Goal: Information Seeking & Learning: Learn about a topic

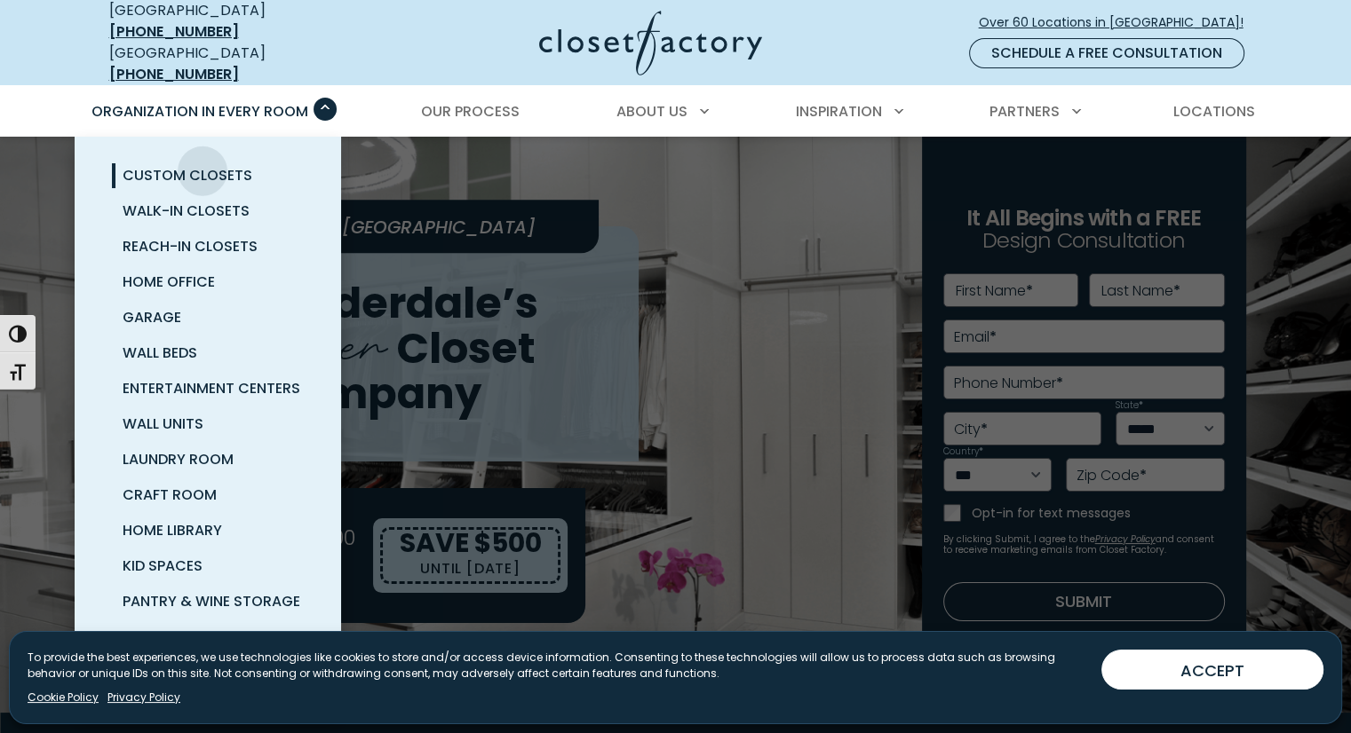
click at [202, 165] on span "Custom Closets" at bounding box center [188, 175] width 130 height 20
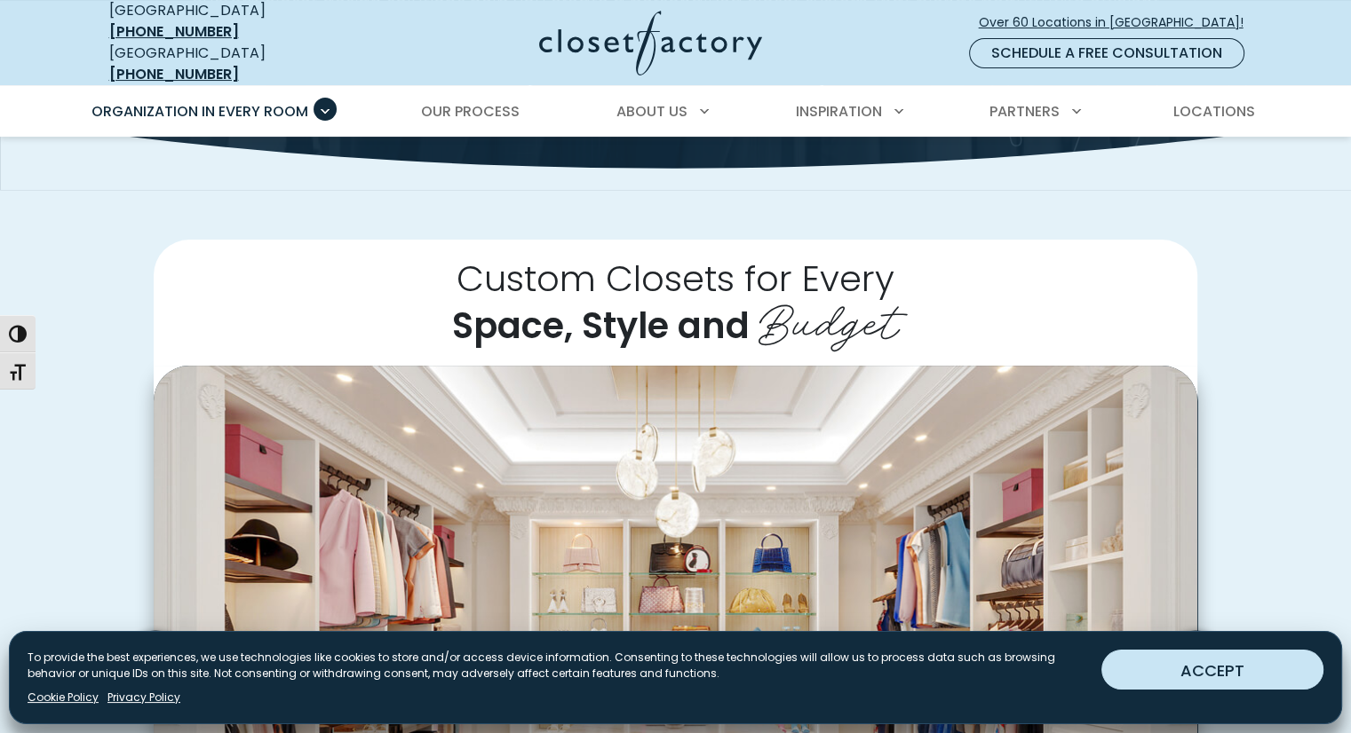
click at [1258, 672] on button "ACCEPT" at bounding box center [1212, 670] width 222 height 40
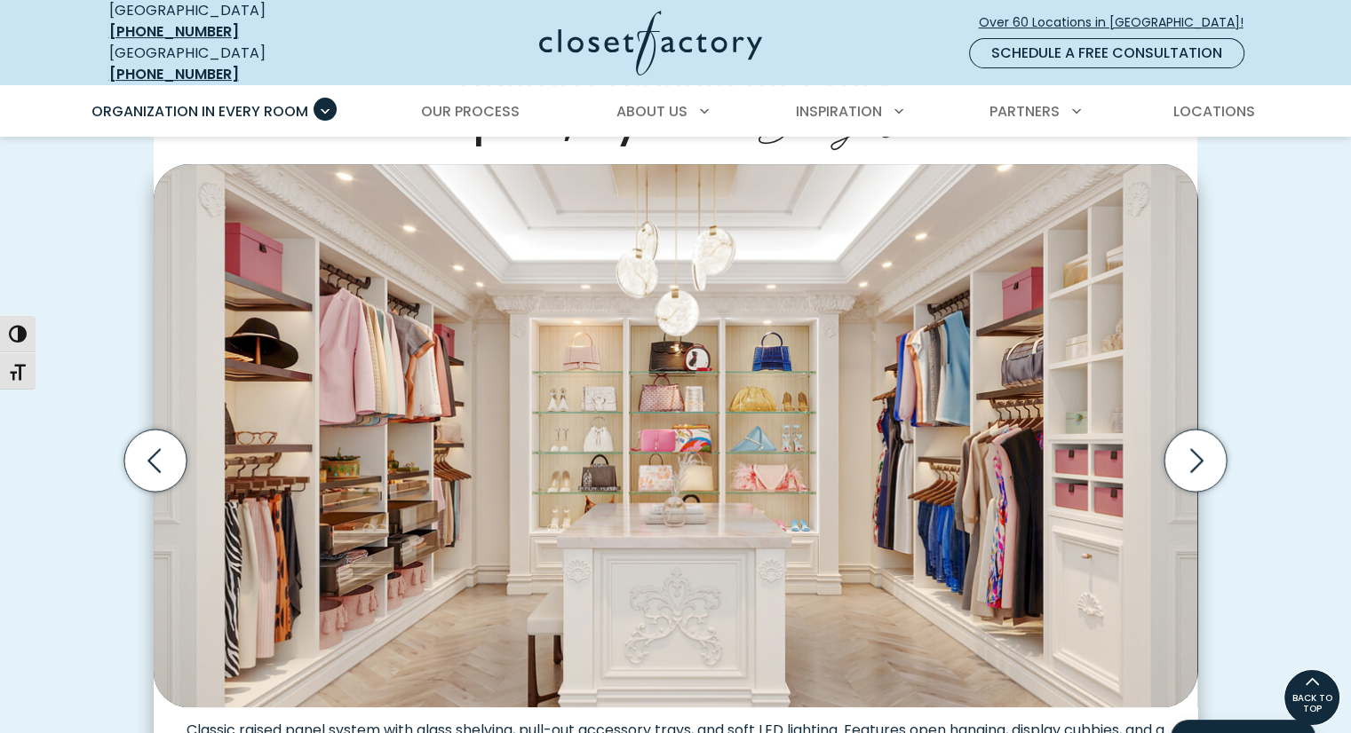
scroll to position [504, 0]
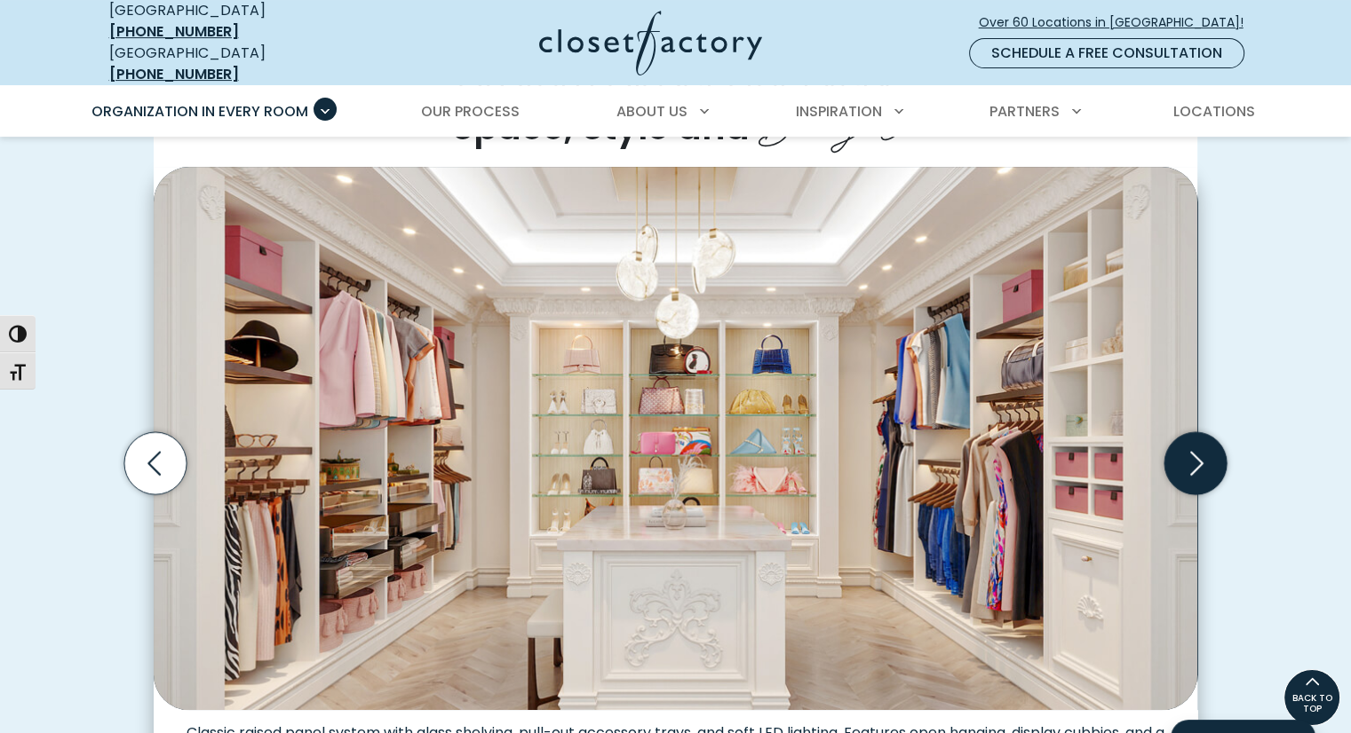
click at [1182, 450] on icon "Next slide" at bounding box center [1195, 463] width 62 height 62
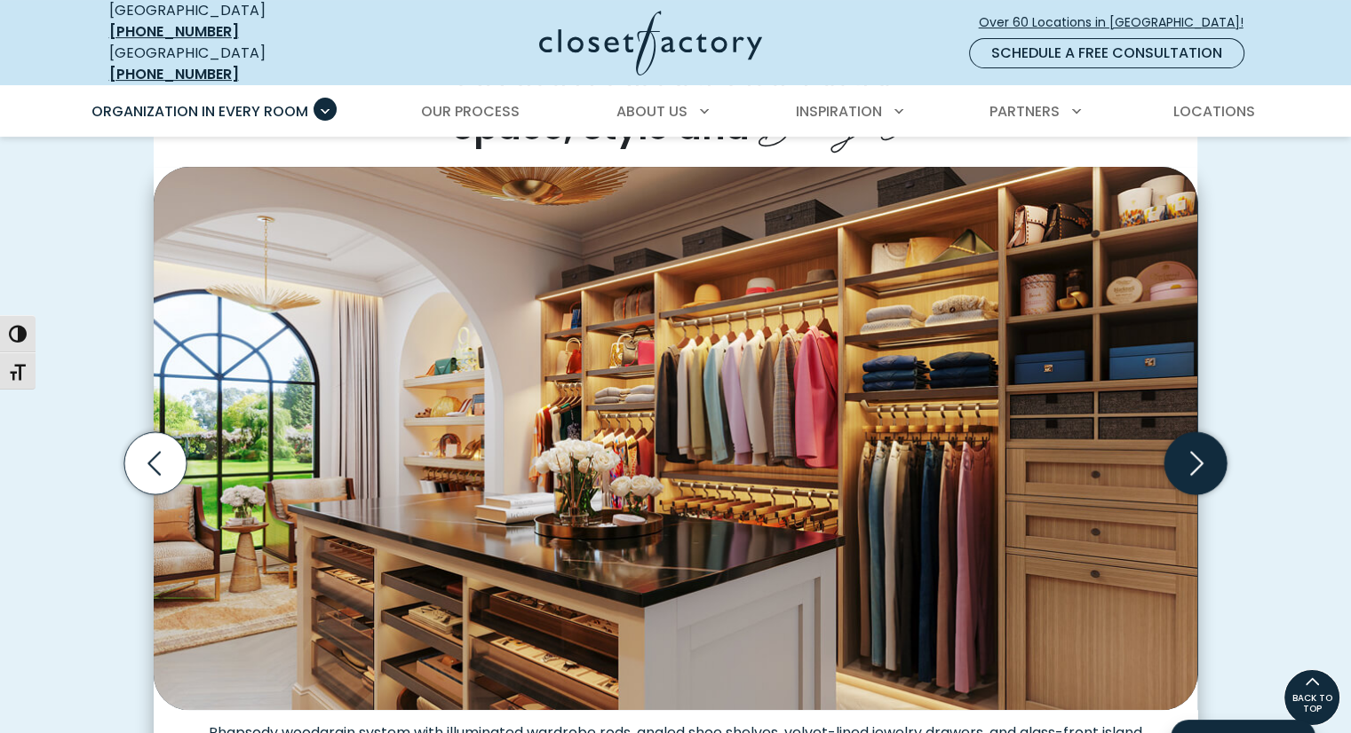
click at [1182, 450] on icon "Next slide" at bounding box center [1195, 463] width 62 height 62
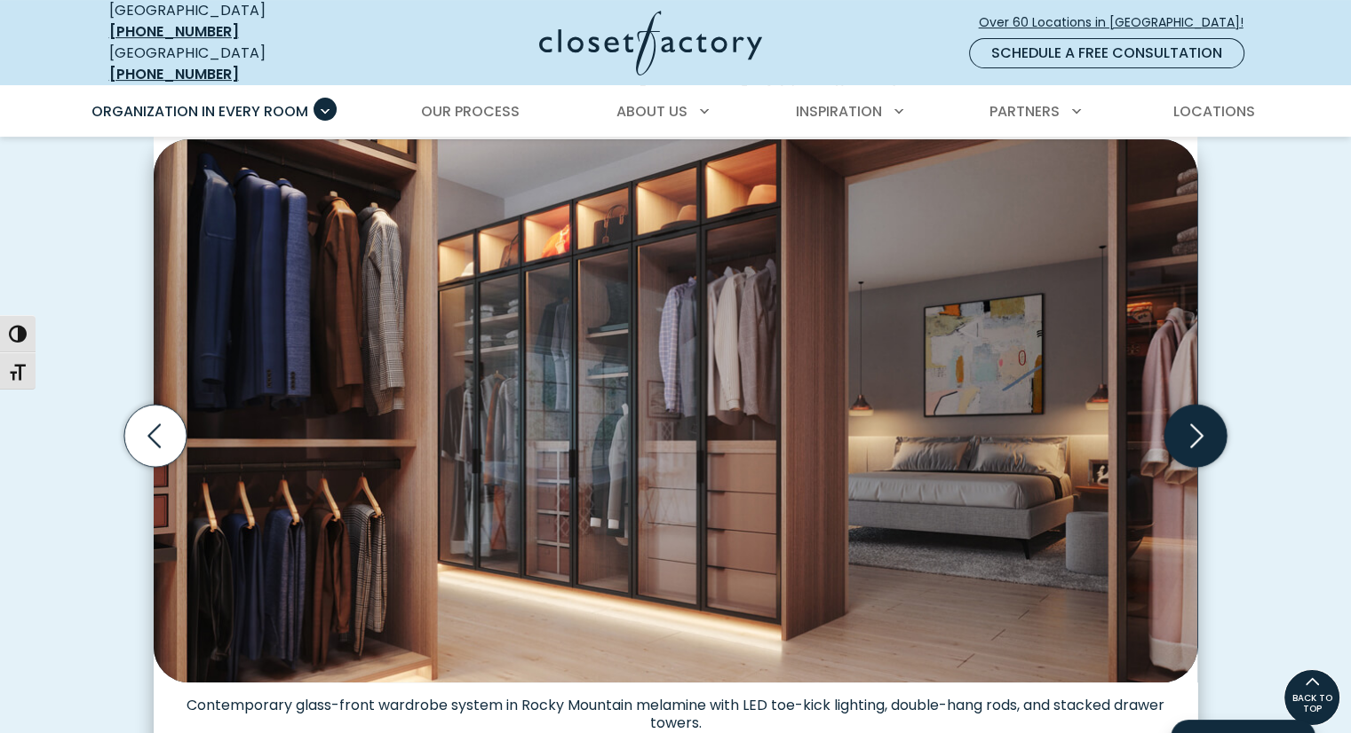
scroll to position [529, 0]
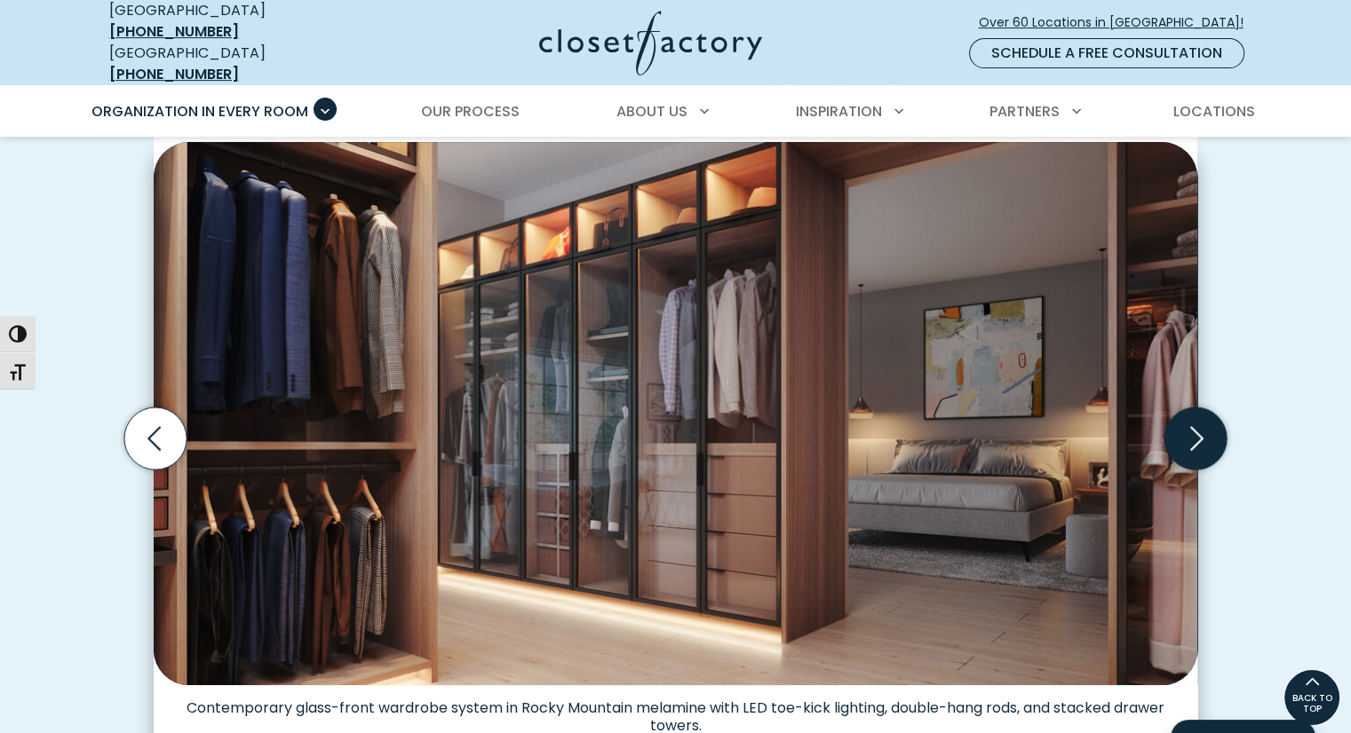
click at [1195, 420] on icon "Next slide" at bounding box center [1195, 439] width 62 height 62
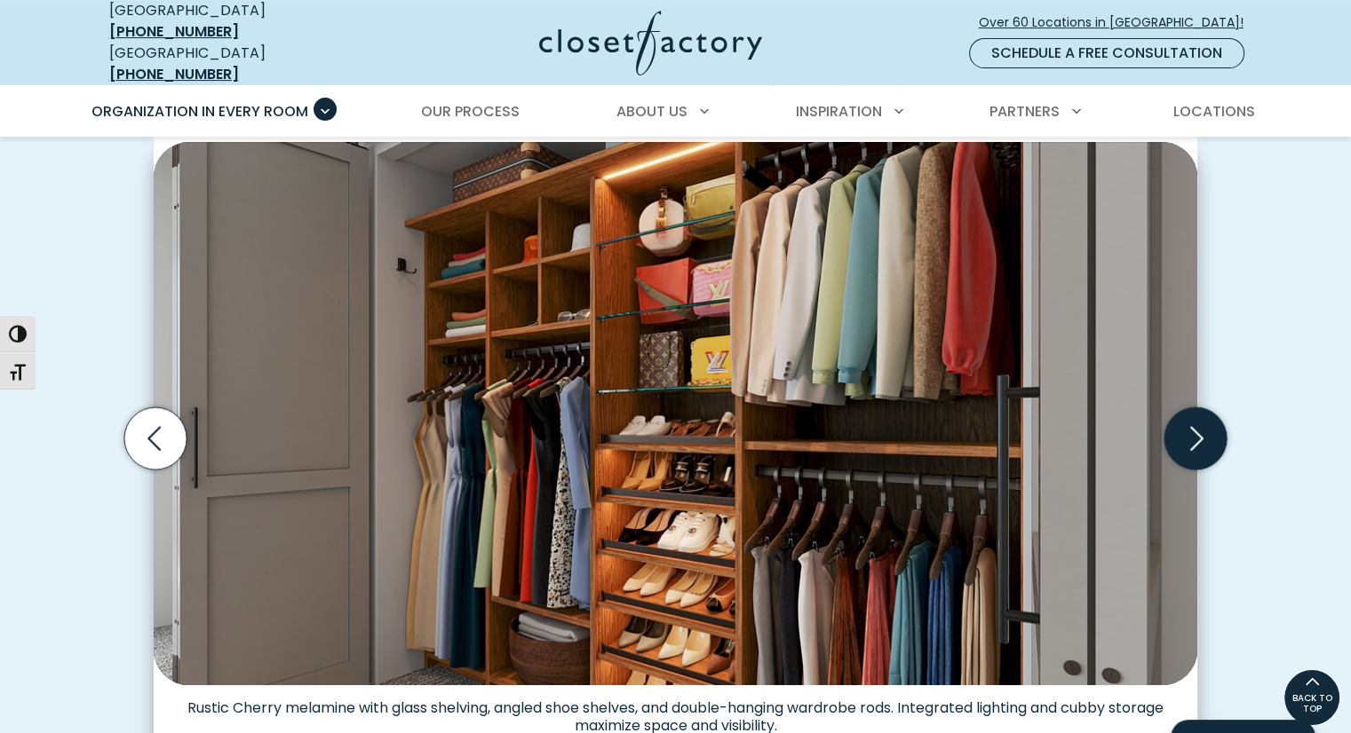
click at [1195, 420] on icon "Next slide" at bounding box center [1195, 439] width 62 height 62
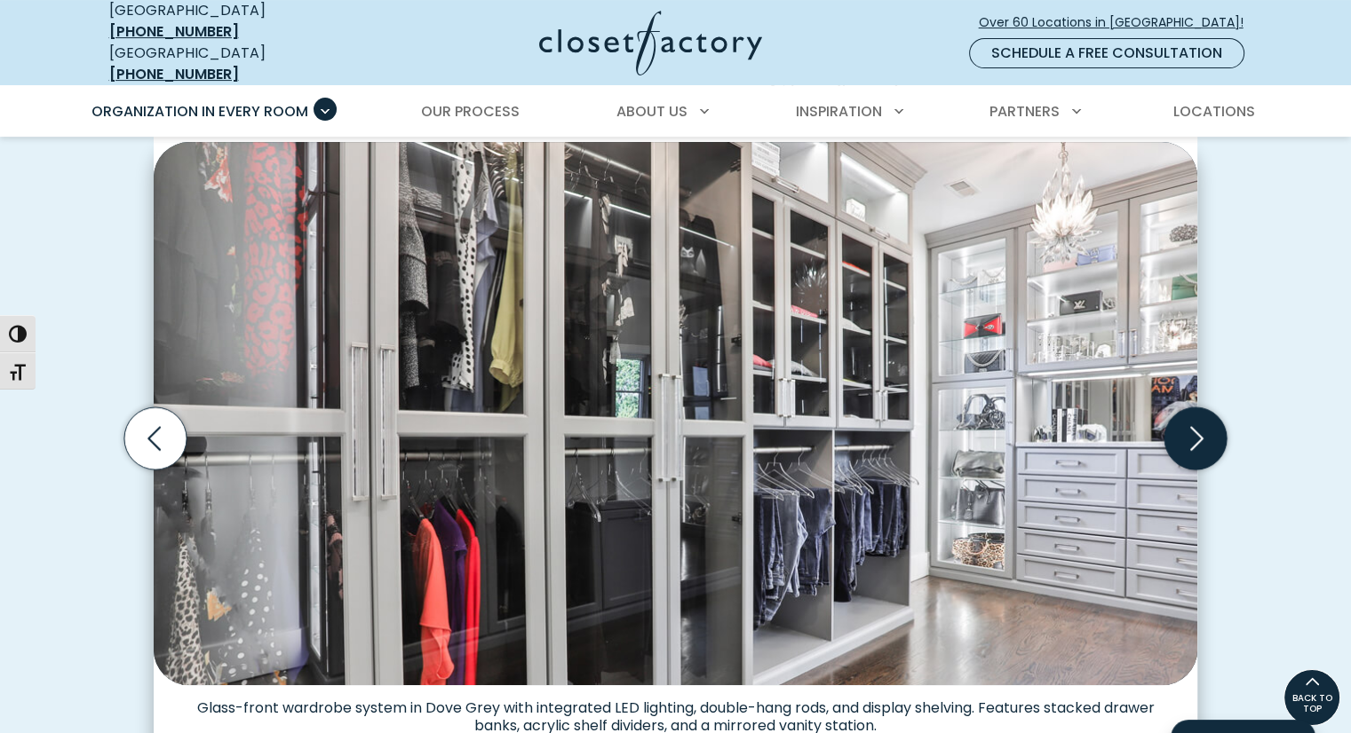
click at [1195, 420] on icon "Next slide" at bounding box center [1195, 439] width 62 height 62
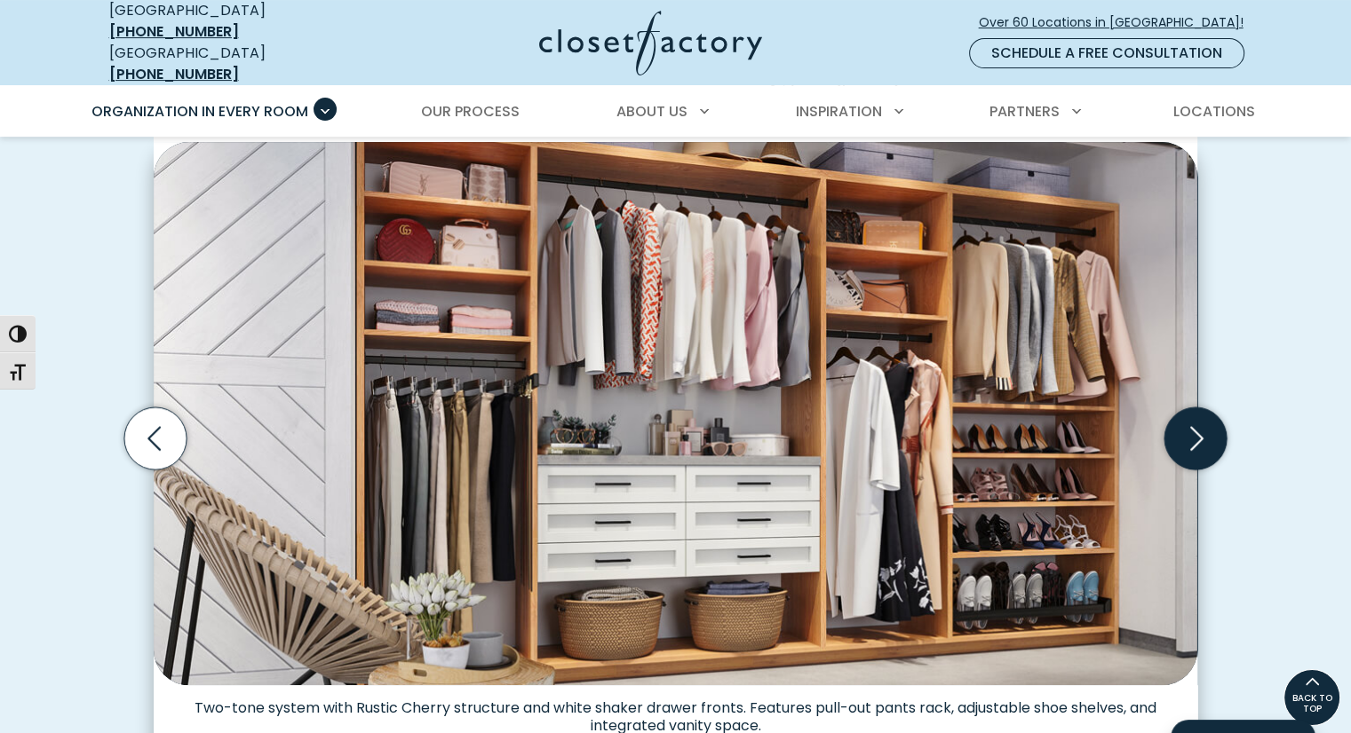
click at [1195, 420] on icon "Next slide" at bounding box center [1195, 439] width 62 height 62
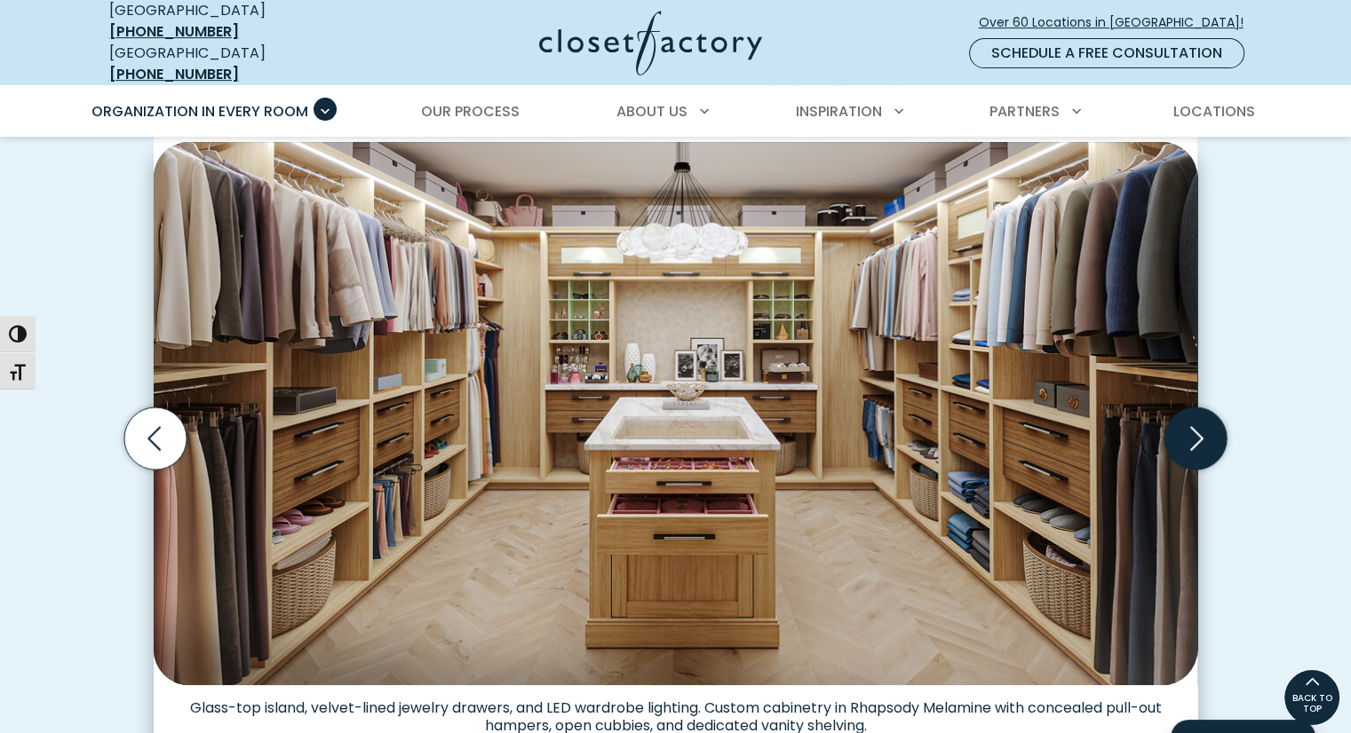
click at [1195, 420] on icon "Next slide" at bounding box center [1195, 439] width 62 height 62
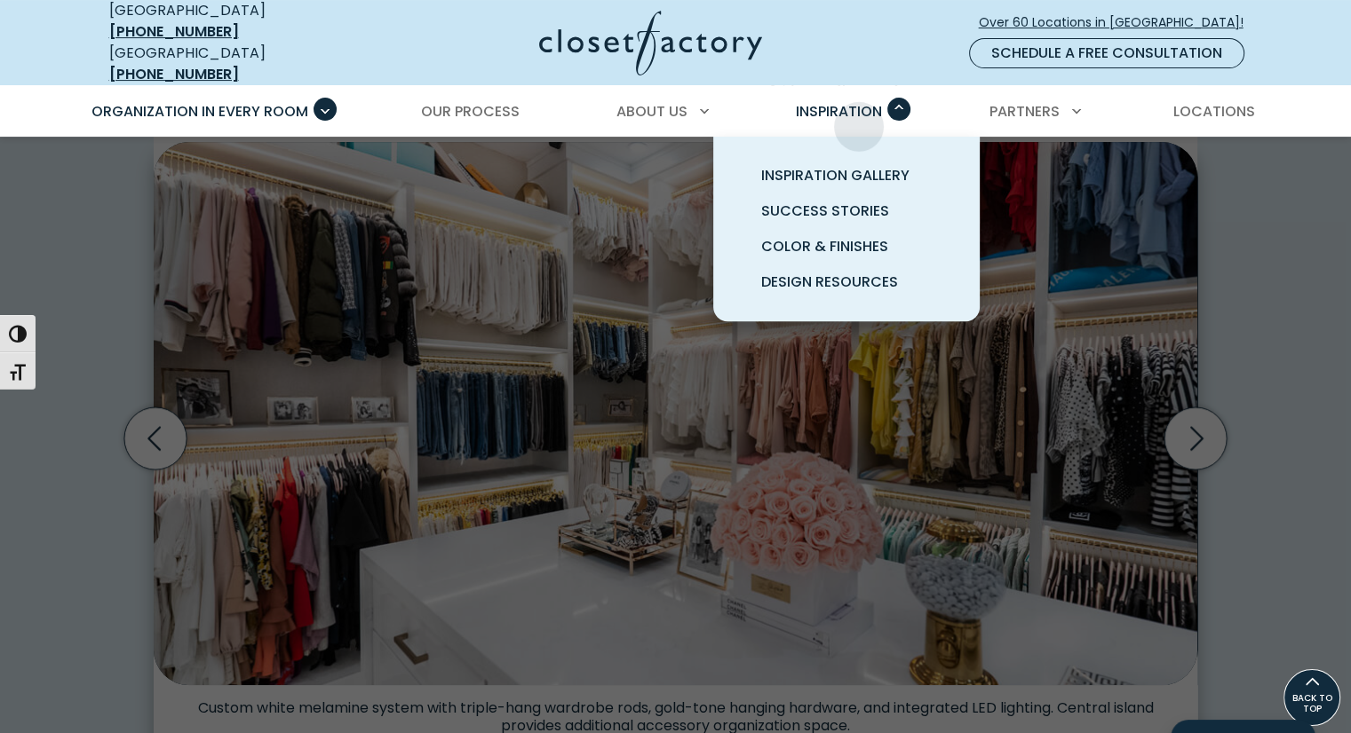
click at [859, 113] on div "Inspiration Inspiration Gallery Success Stories Color & Finishes Design Resourc…" at bounding box center [846, 112] width 127 height 50
click at [842, 236] on span "Color & Finishes" at bounding box center [824, 246] width 127 height 20
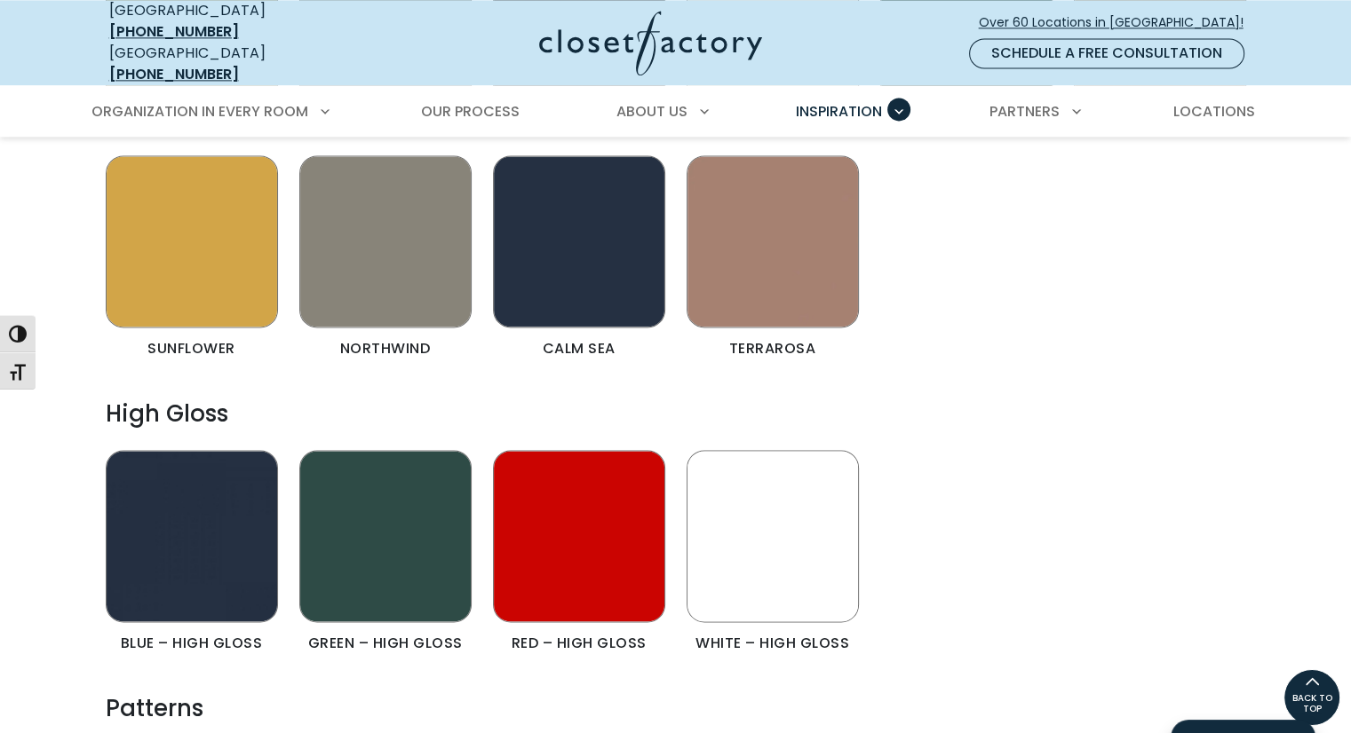
scroll to position [2500, 0]
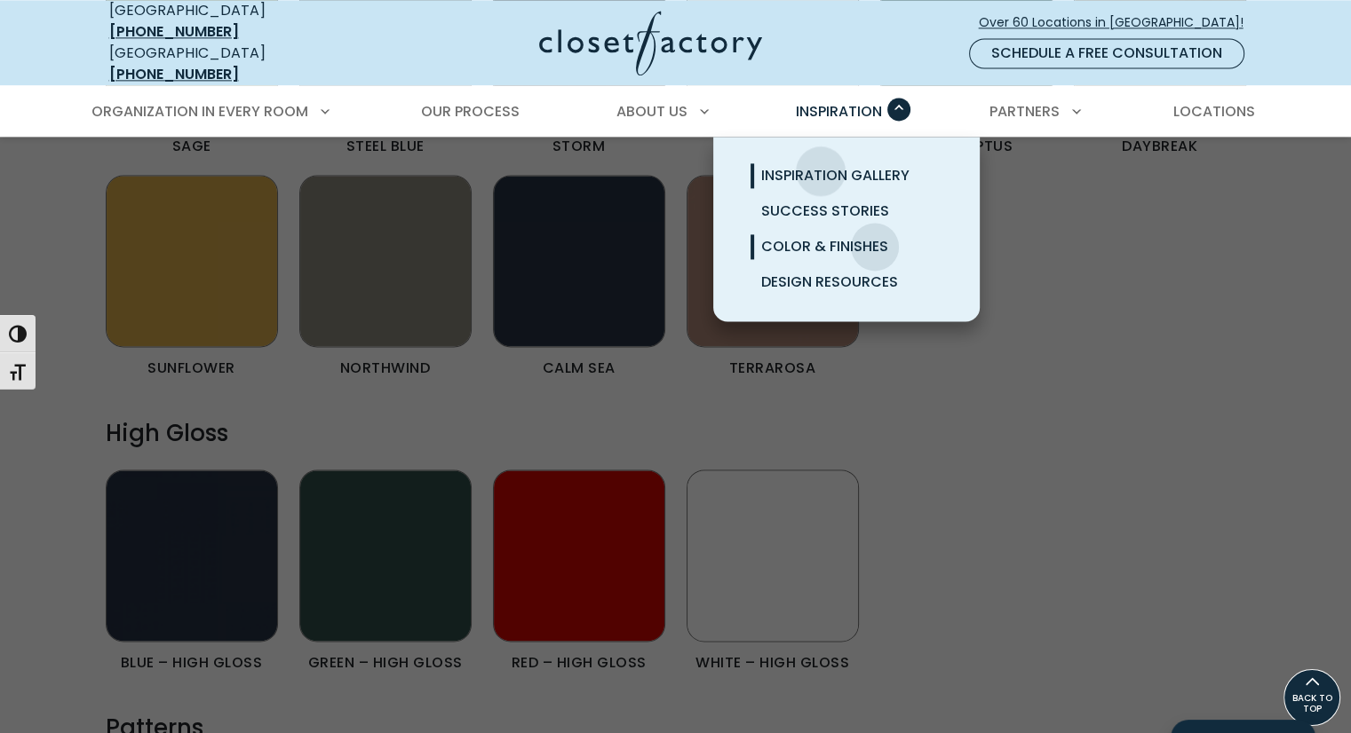
click at [820, 165] on span "Inspiration Gallery" at bounding box center [835, 175] width 148 height 20
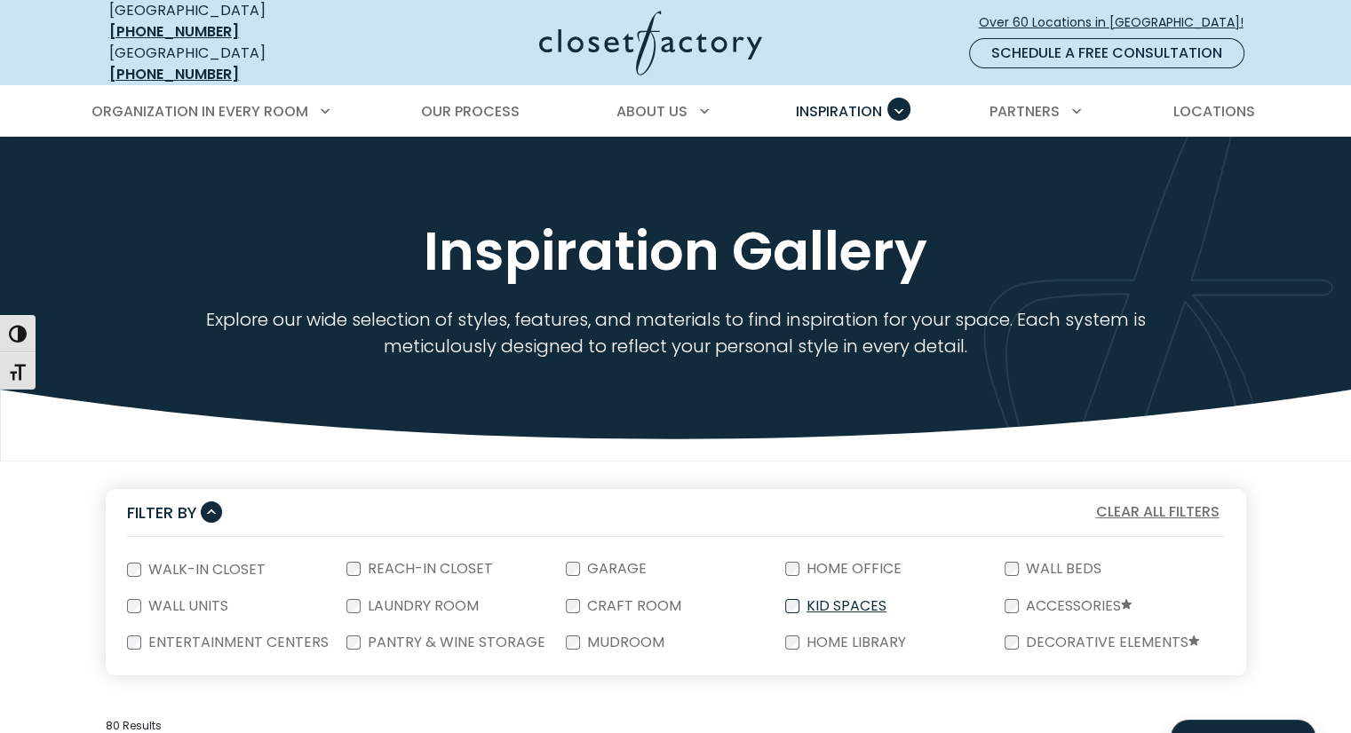
click at [989, 589] on div "Kid Spaces" at bounding box center [894, 607] width 219 height 36
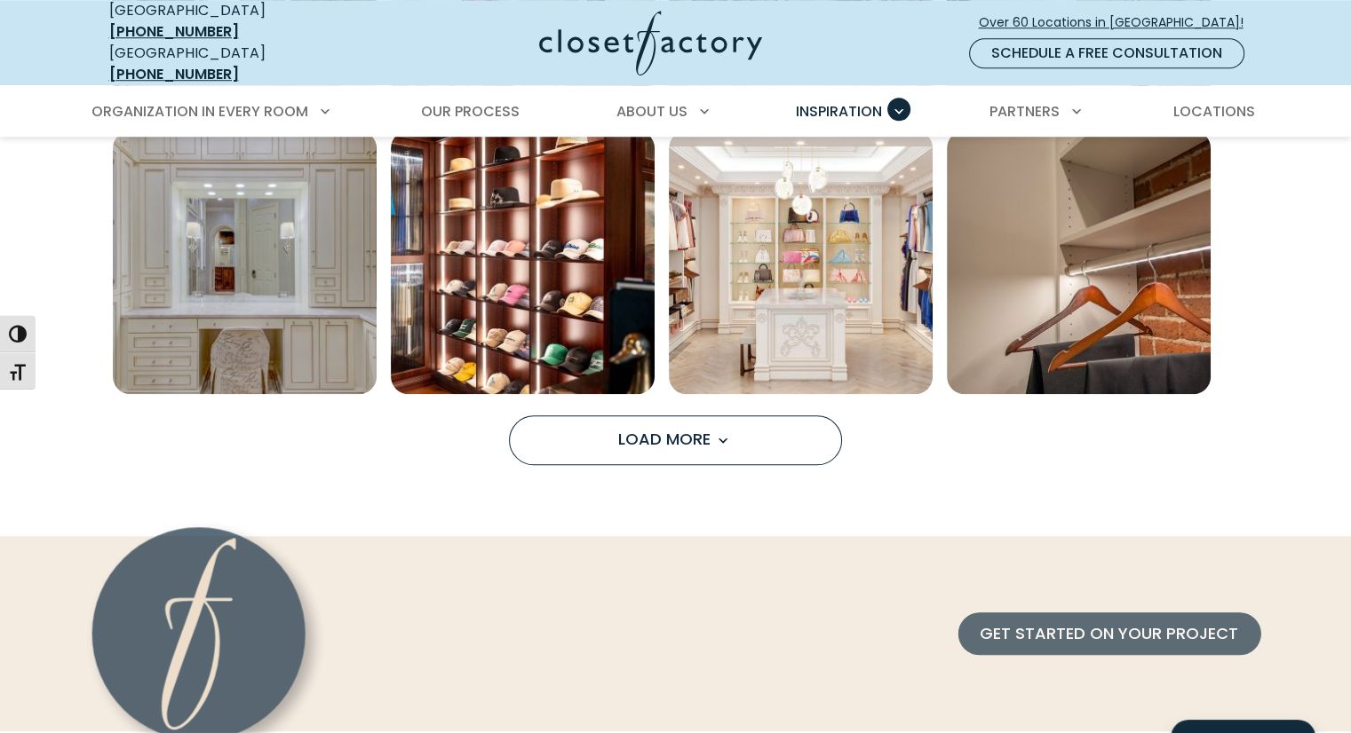
scroll to position [1460, 0]
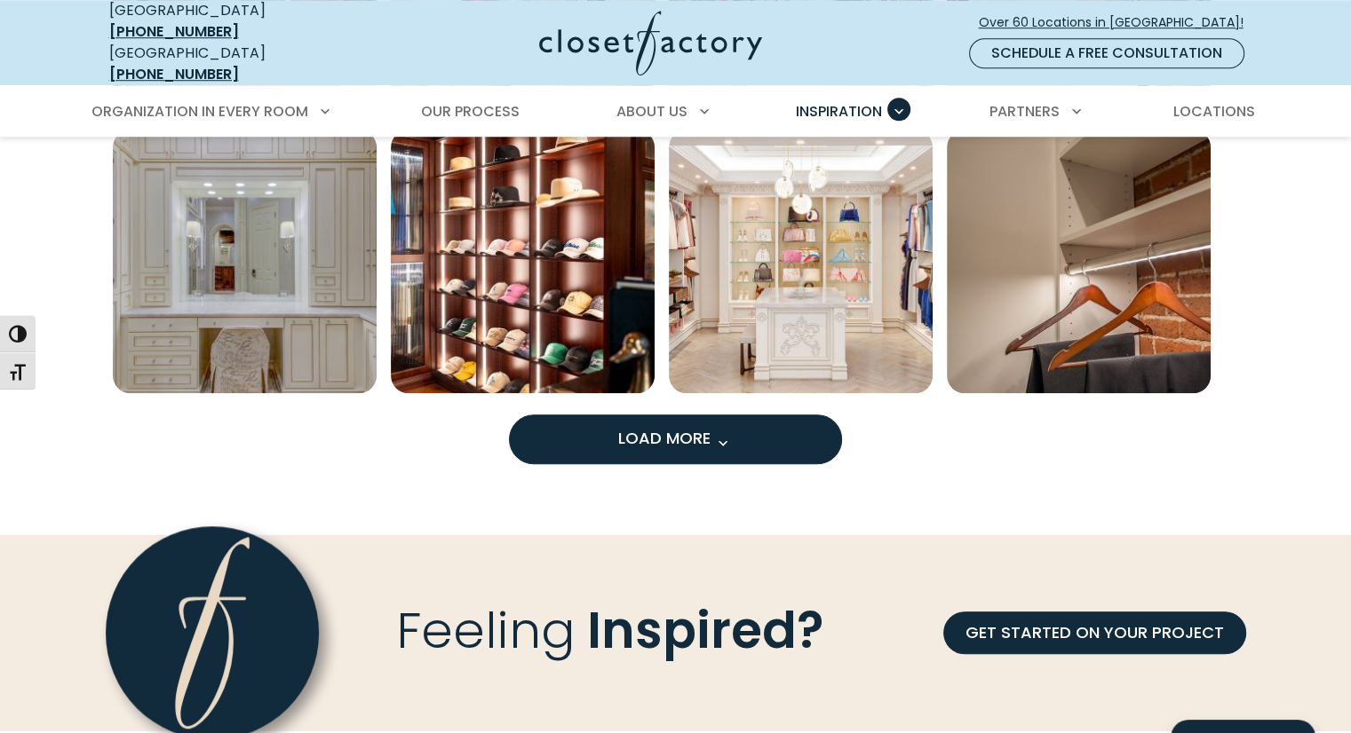
click at [737, 427] on button "Load More" at bounding box center [675, 440] width 333 height 50
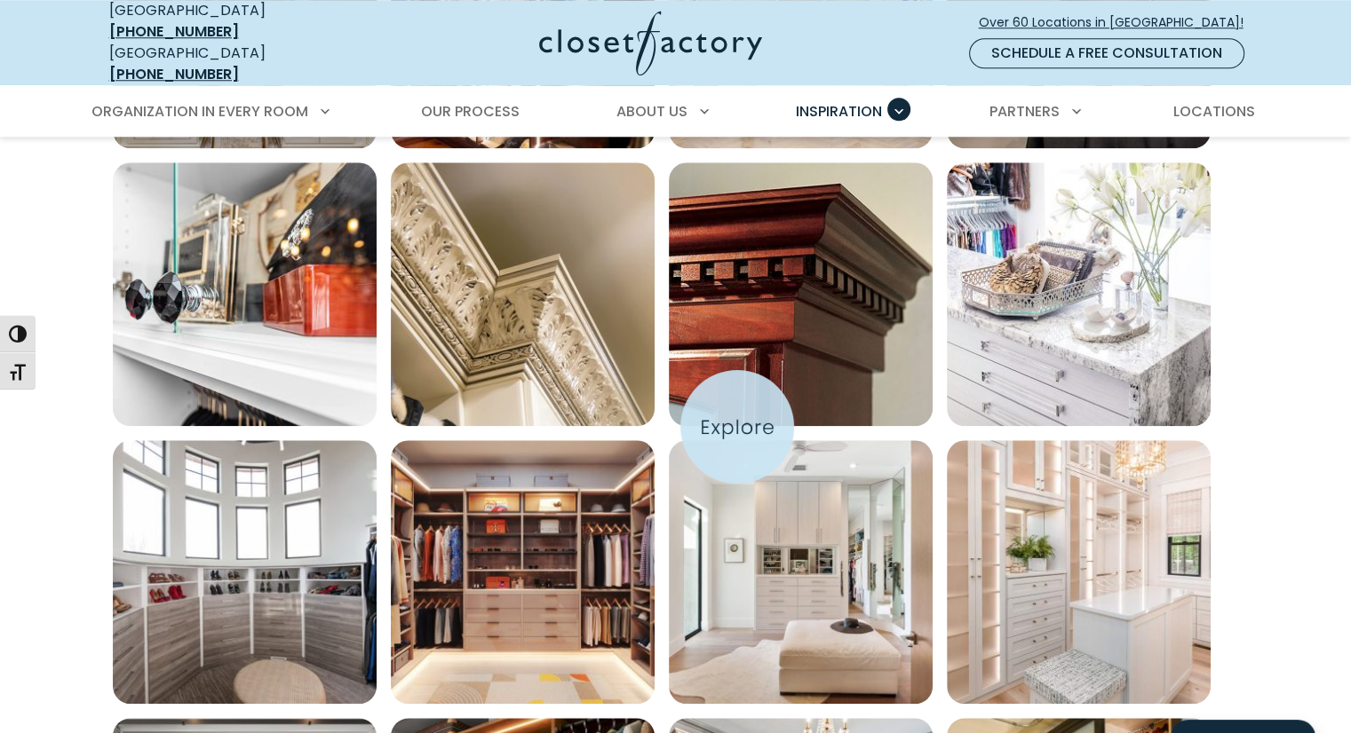
scroll to position [1705, 0]
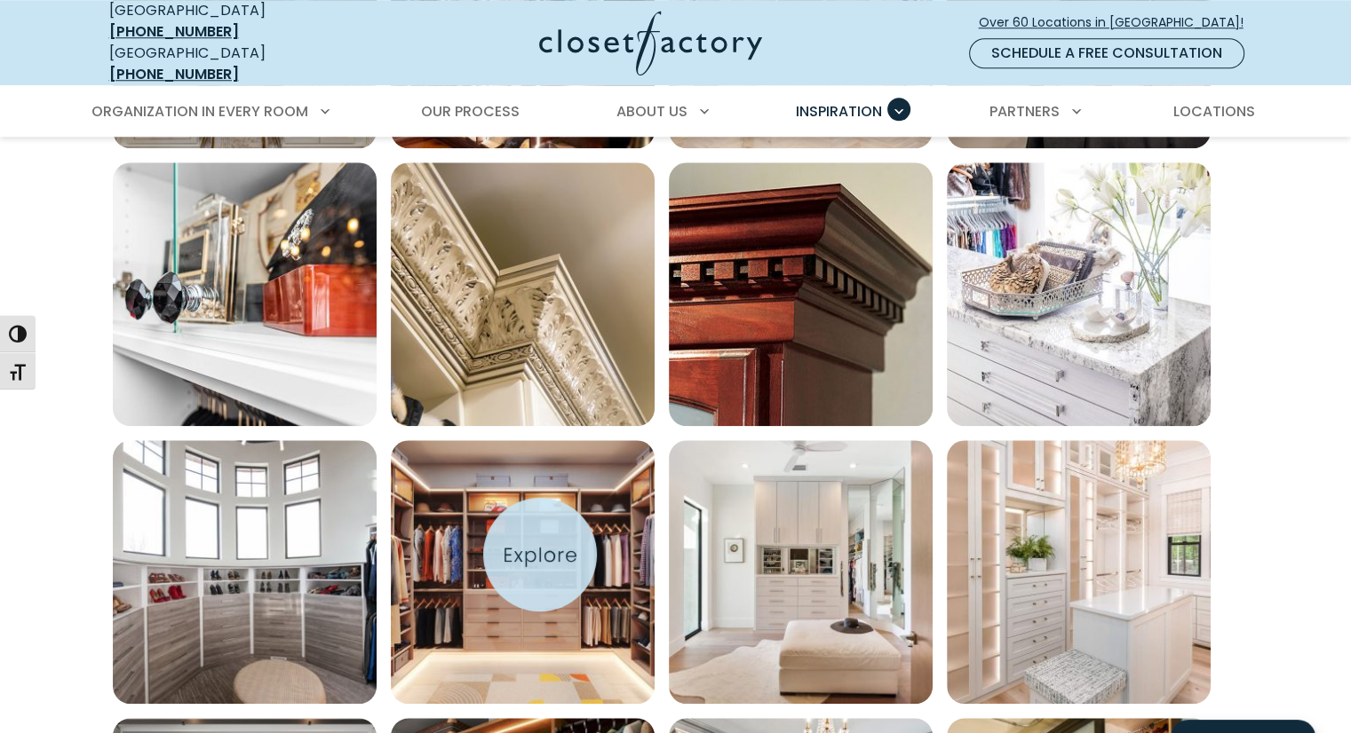
click at [540, 555] on img "Open inspiration gallery to preview enlarged image" at bounding box center [523, 572] width 264 height 264
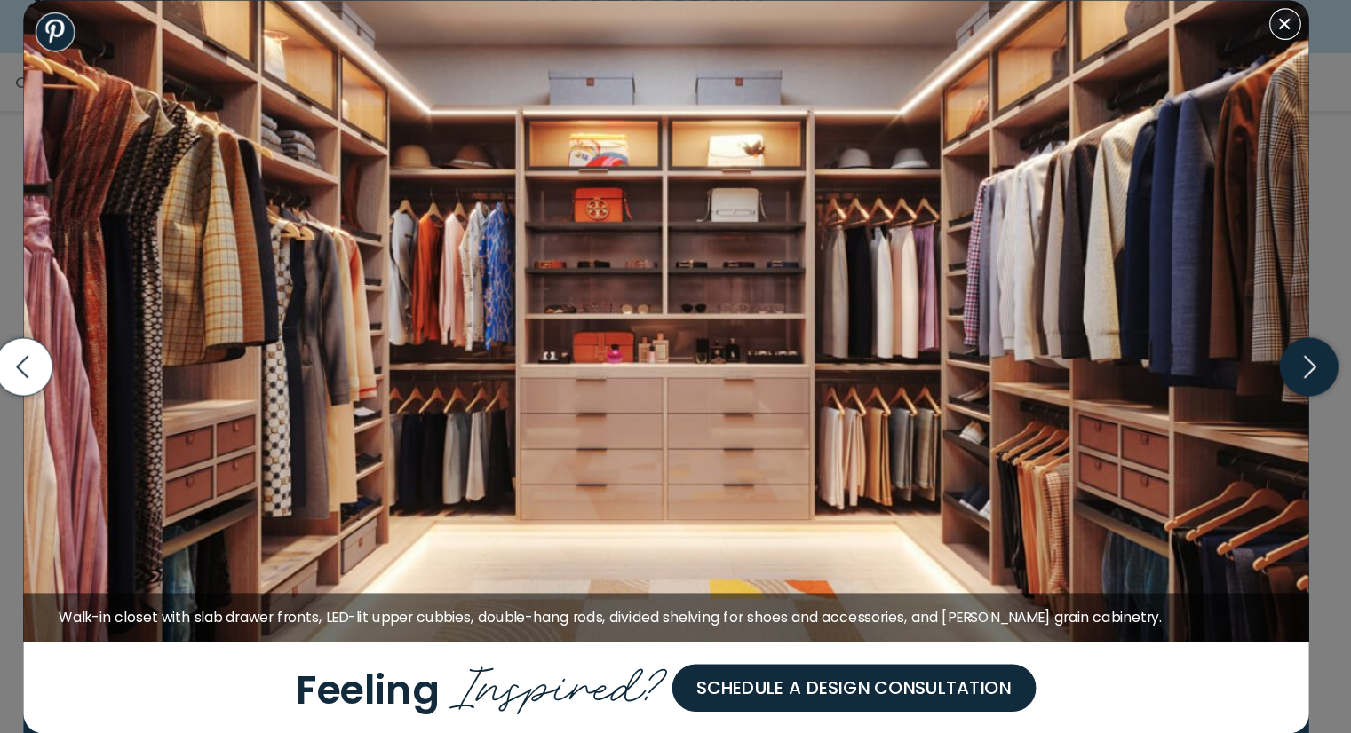
click at [1246, 368] on icon "button" at bounding box center [1252, 367] width 52 height 52
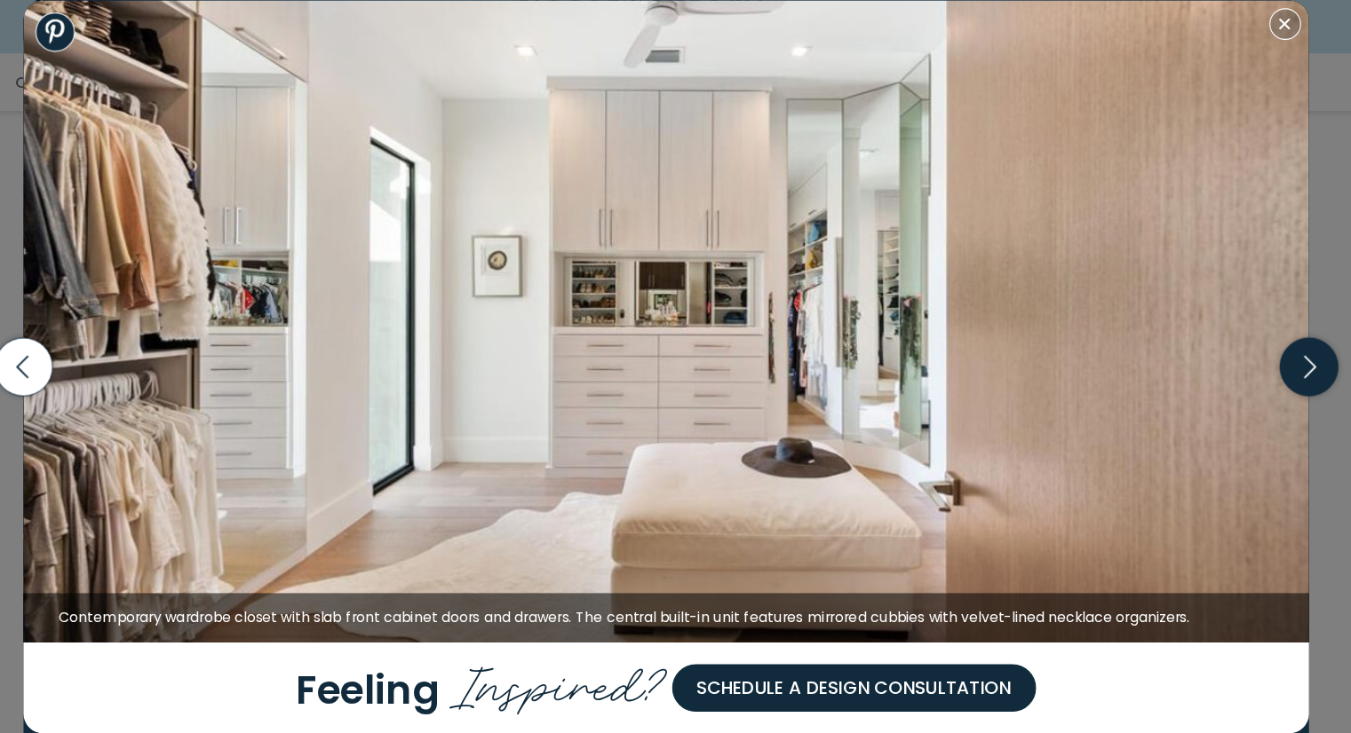
click at [1259, 368] on icon "button" at bounding box center [1252, 367] width 52 height 52
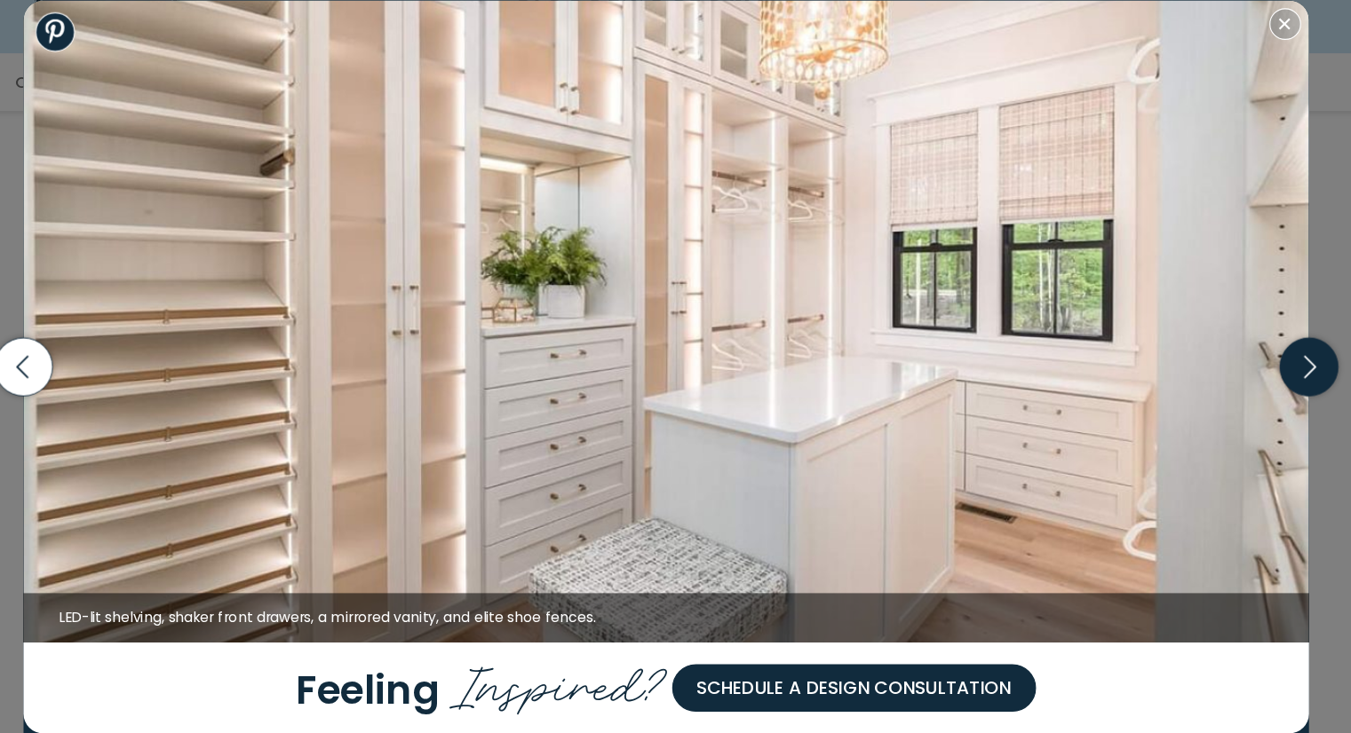
click at [1259, 368] on icon "button" at bounding box center [1252, 367] width 52 height 52
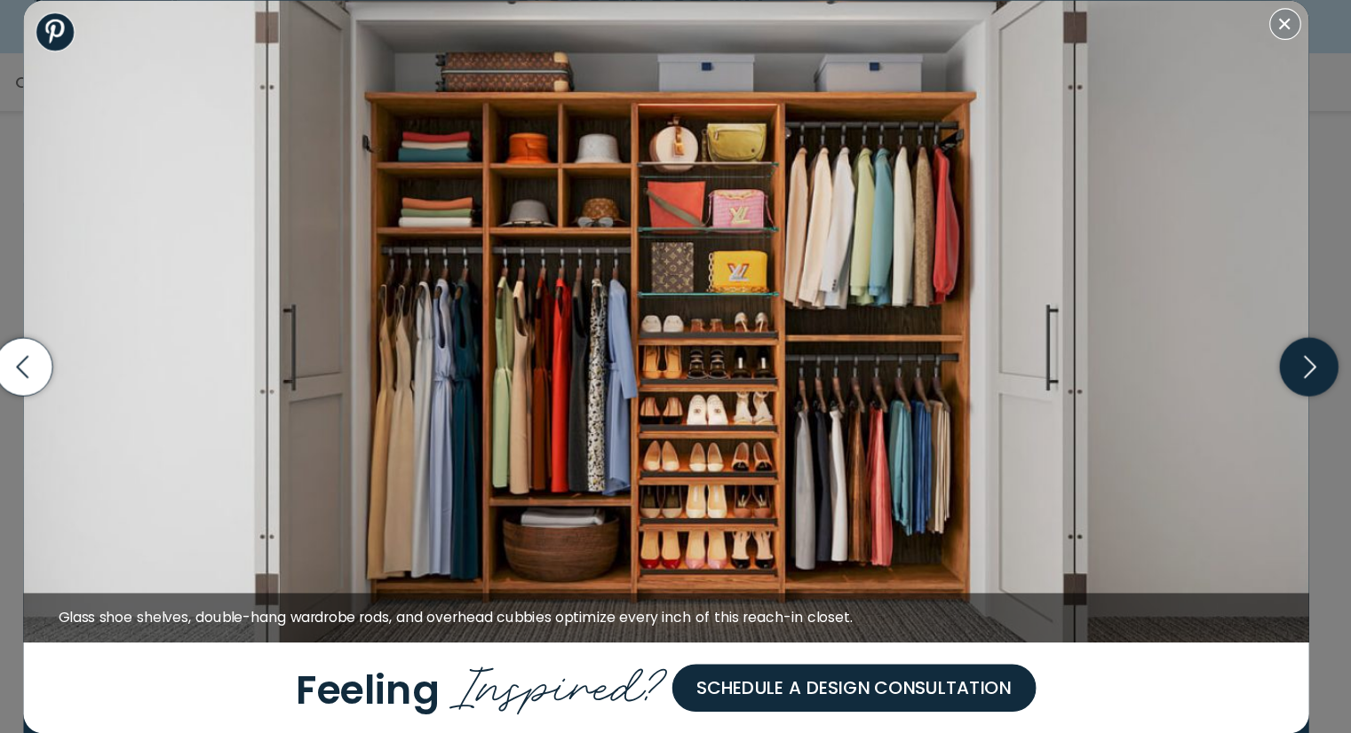
click at [1259, 368] on icon "button" at bounding box center [1252, 367] width 52 height 52
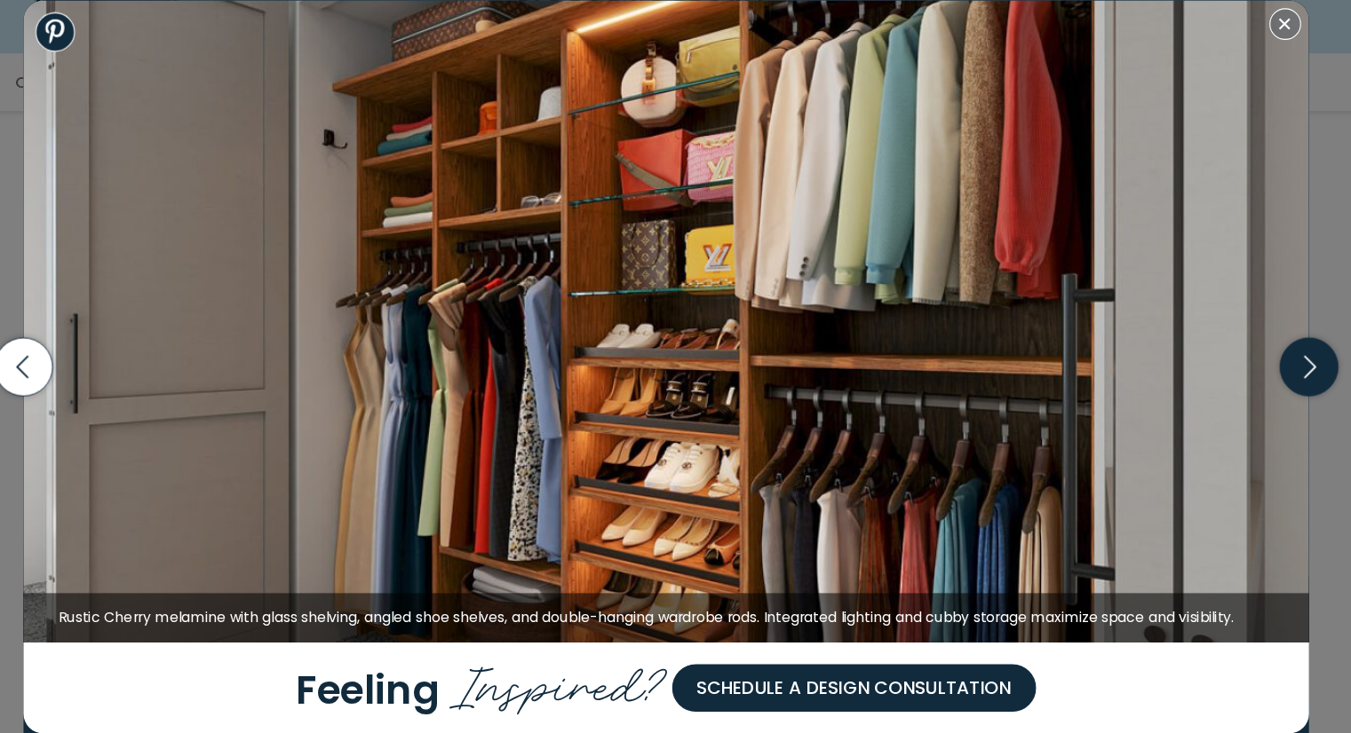
click at [1259, 368] on icon "button" at bounding box center [1252, 367] width 52 height 52
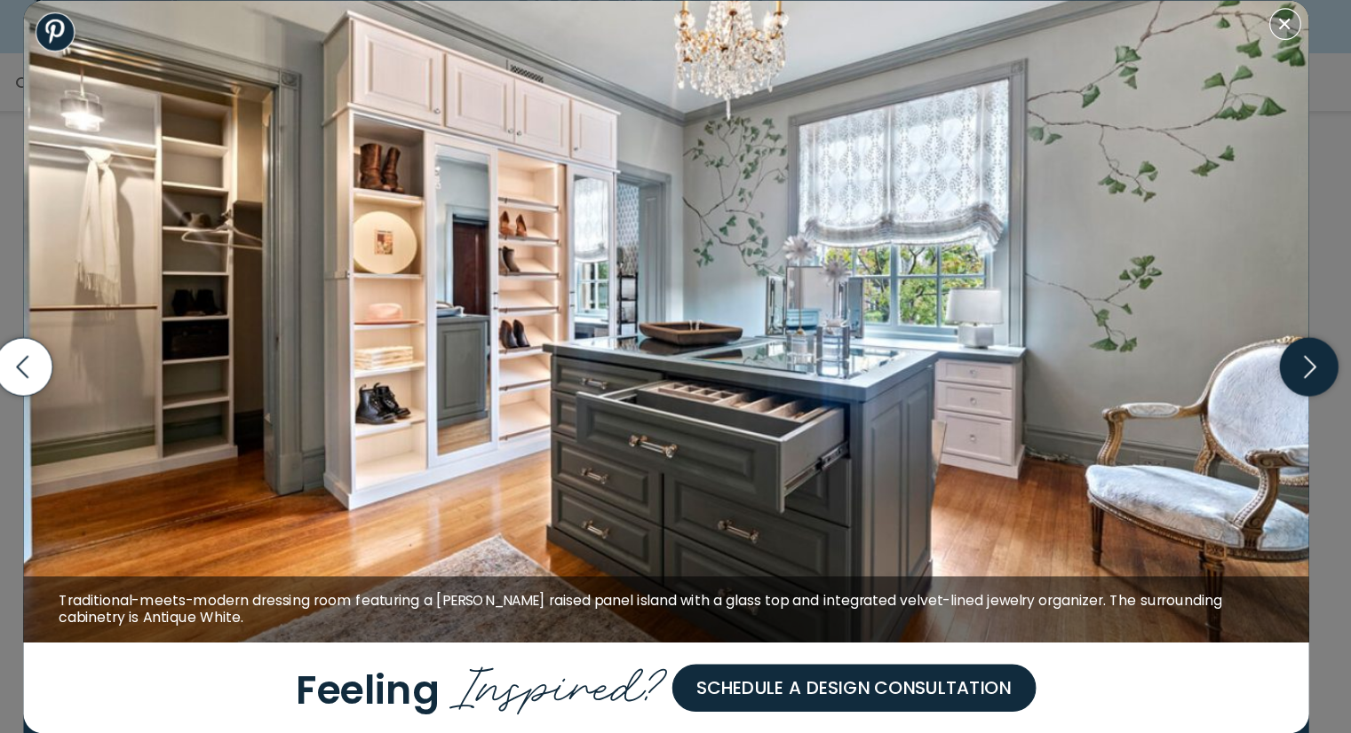
click at [1259, 368] on icon "button" at bounding box center [1252, 367] width 52 height 52
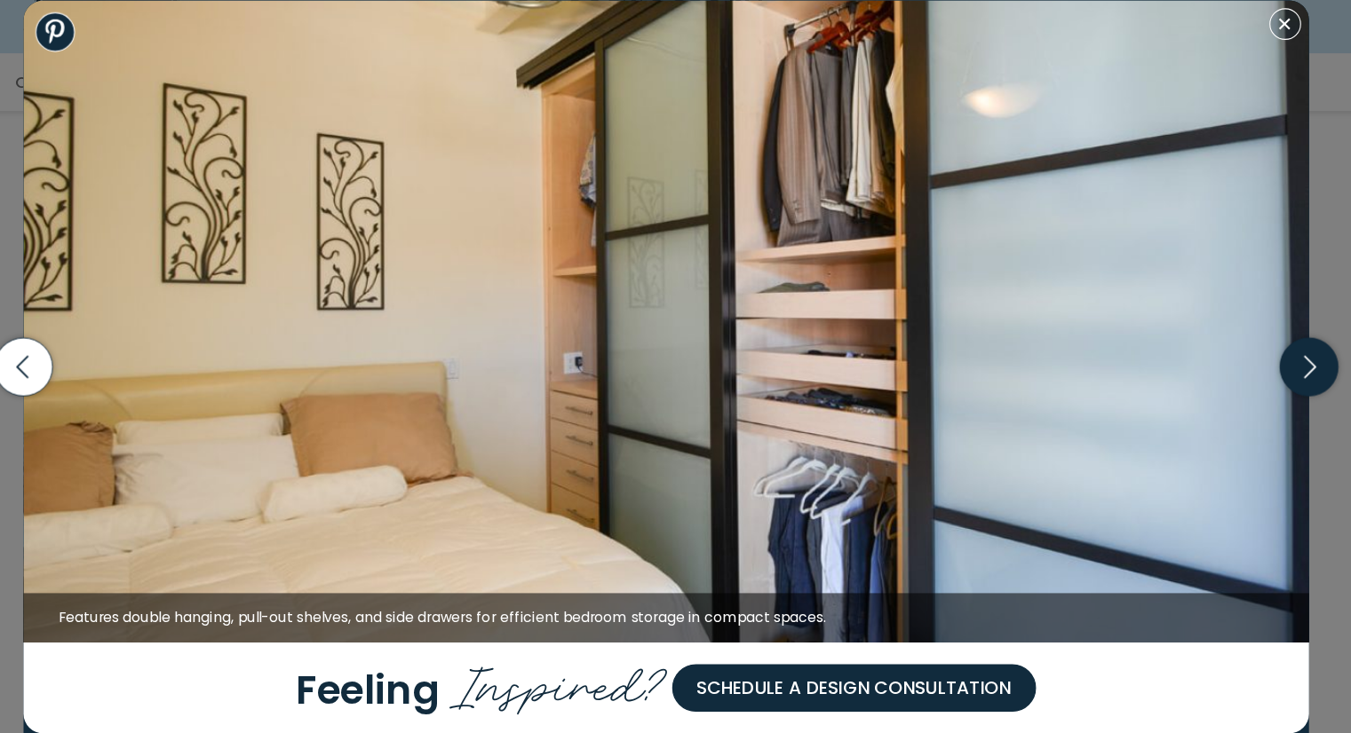
click at [1259, 368] on icon "button" at bounding box center [1252, 367] width 52 height 52
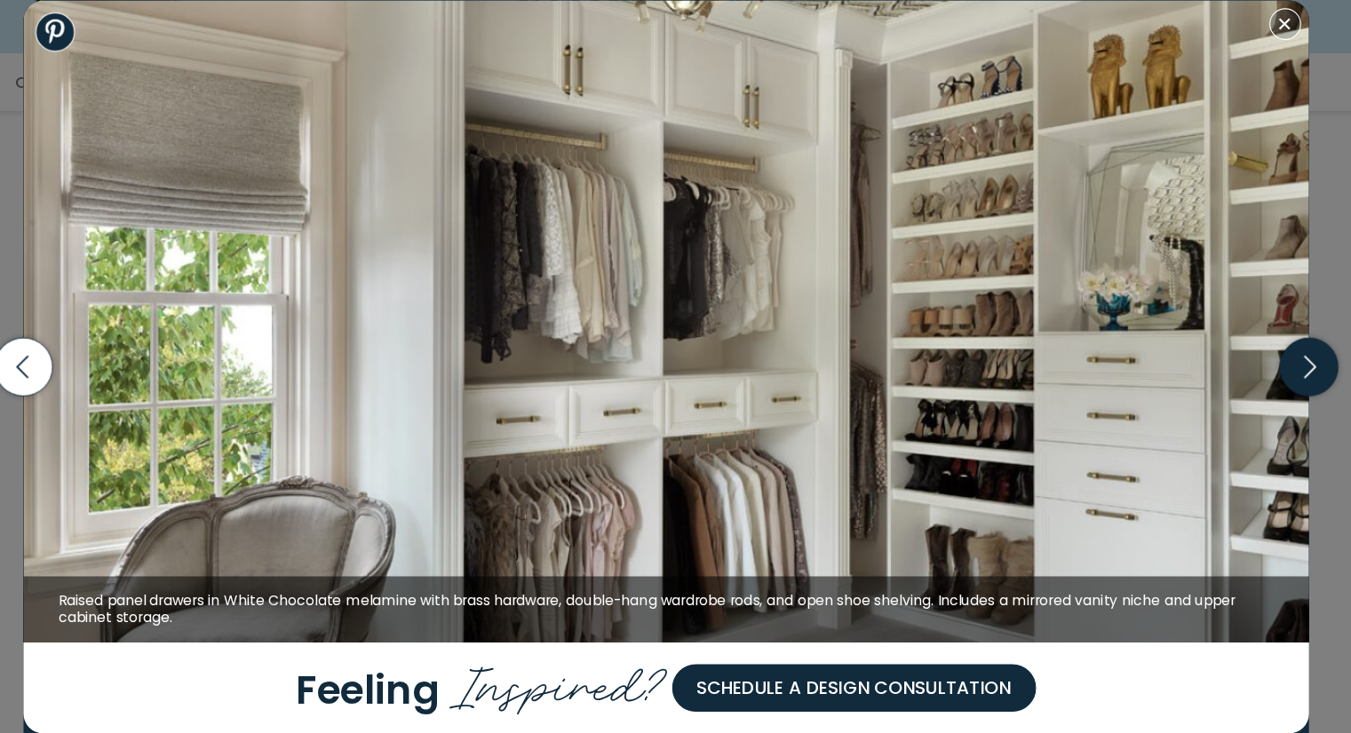
click at [1261, 365] on icon "button" at bounding box center [1252, 367] width 52 height 52
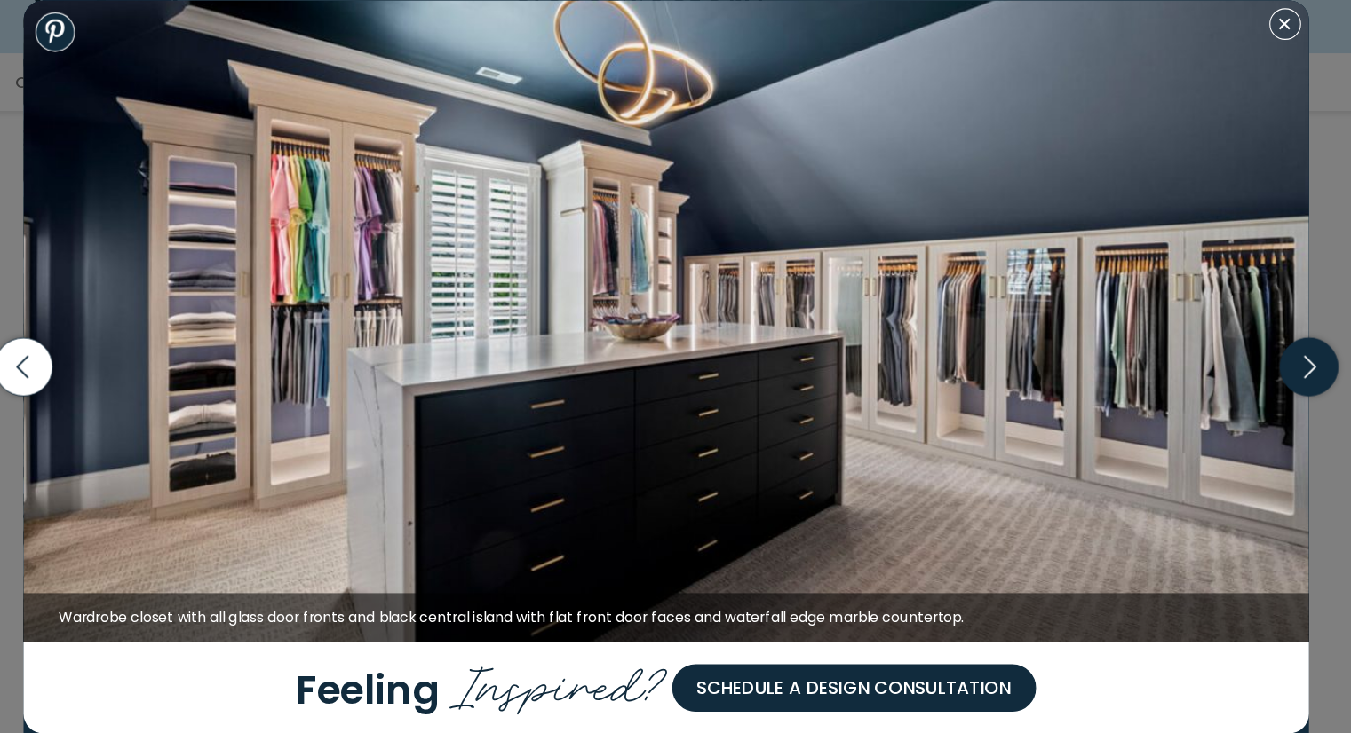
click at [1261, 365] on icon "button" at bounding box center [1252, 367] width 52 height 52
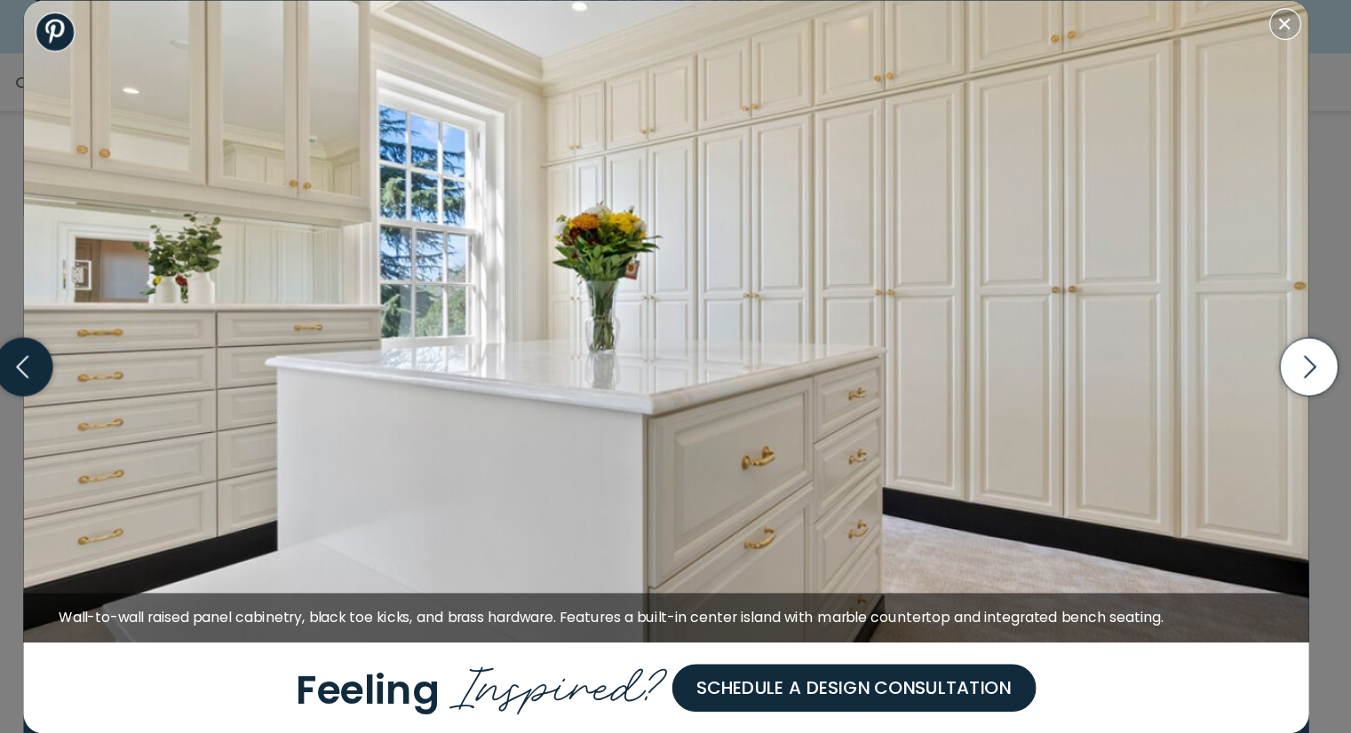
click at [111, 368] on icon "button" at bounding box center [98, 367] width 52 height 52
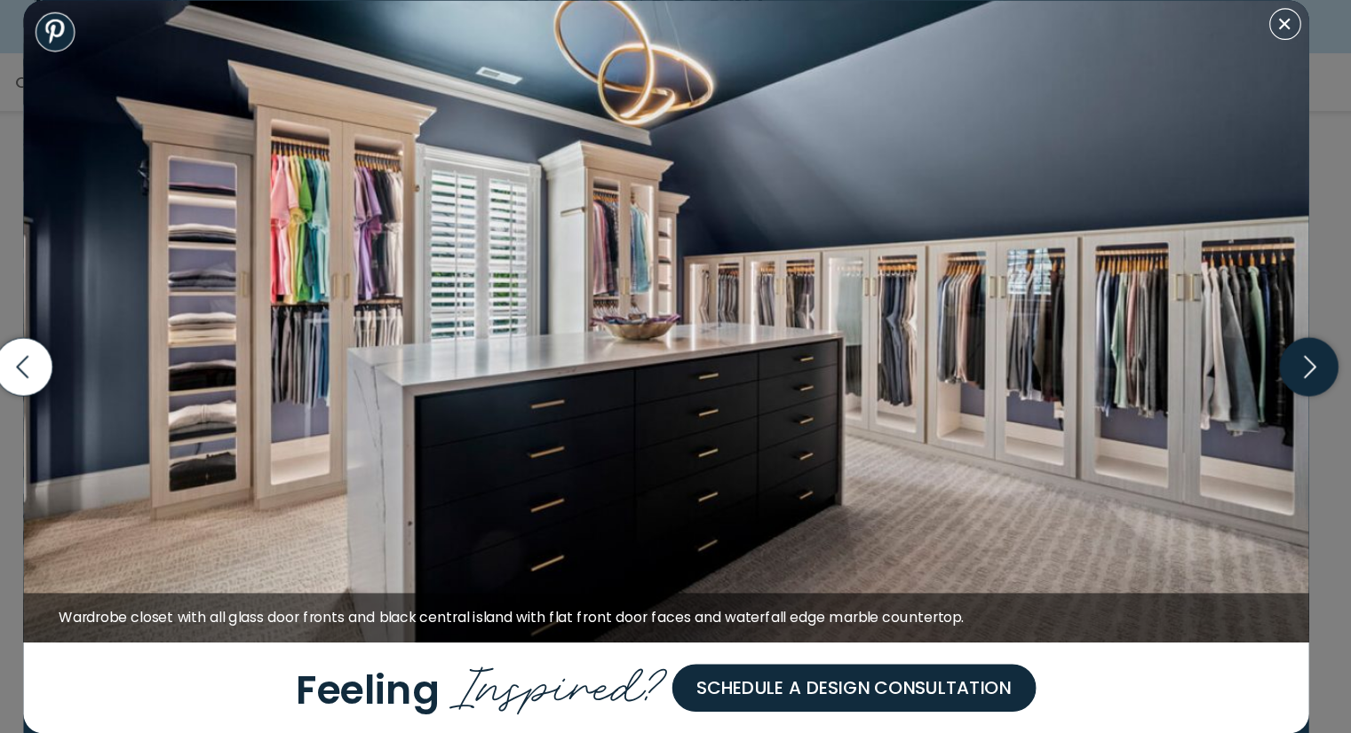
click at [1255, 361] on icon "button" at bounding box center [1252, 367] width 52 height 52
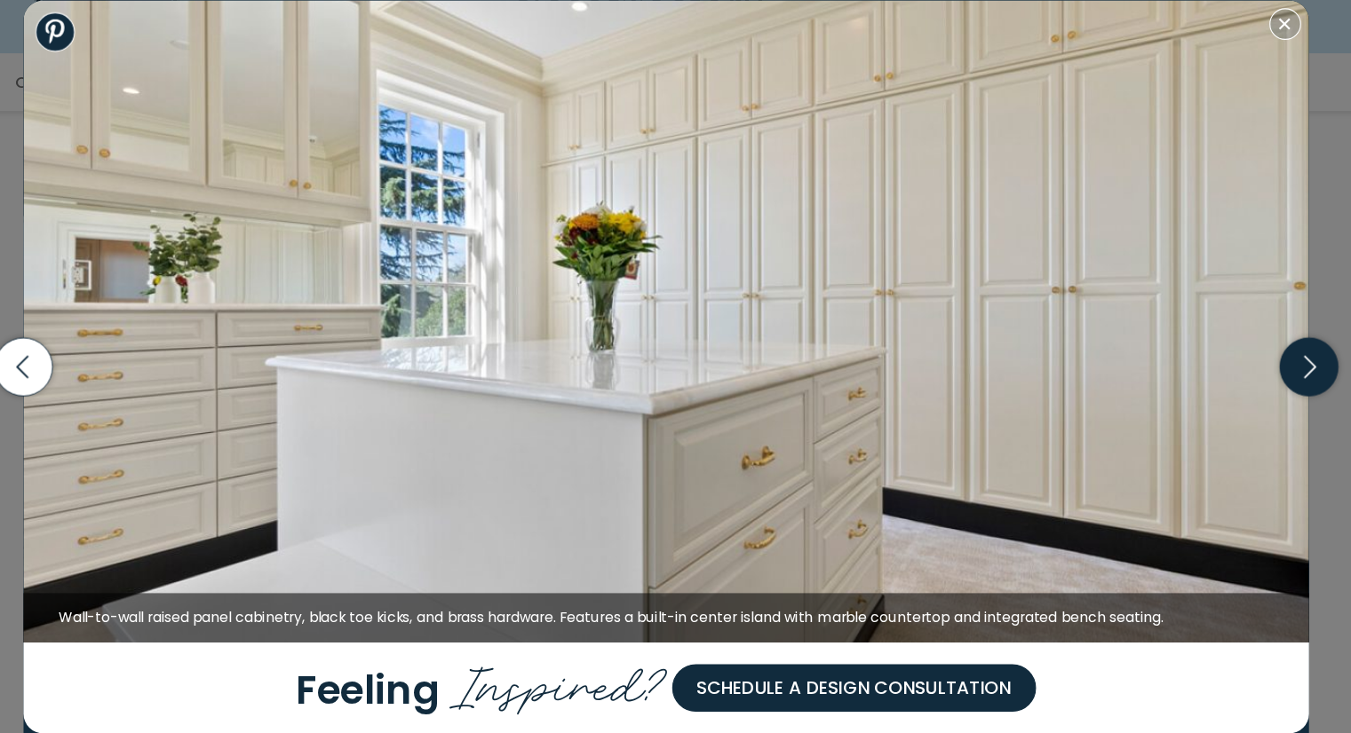
click at [1255, 361] on icon "button" at bounding box center [1252, 367] width 52 height 52
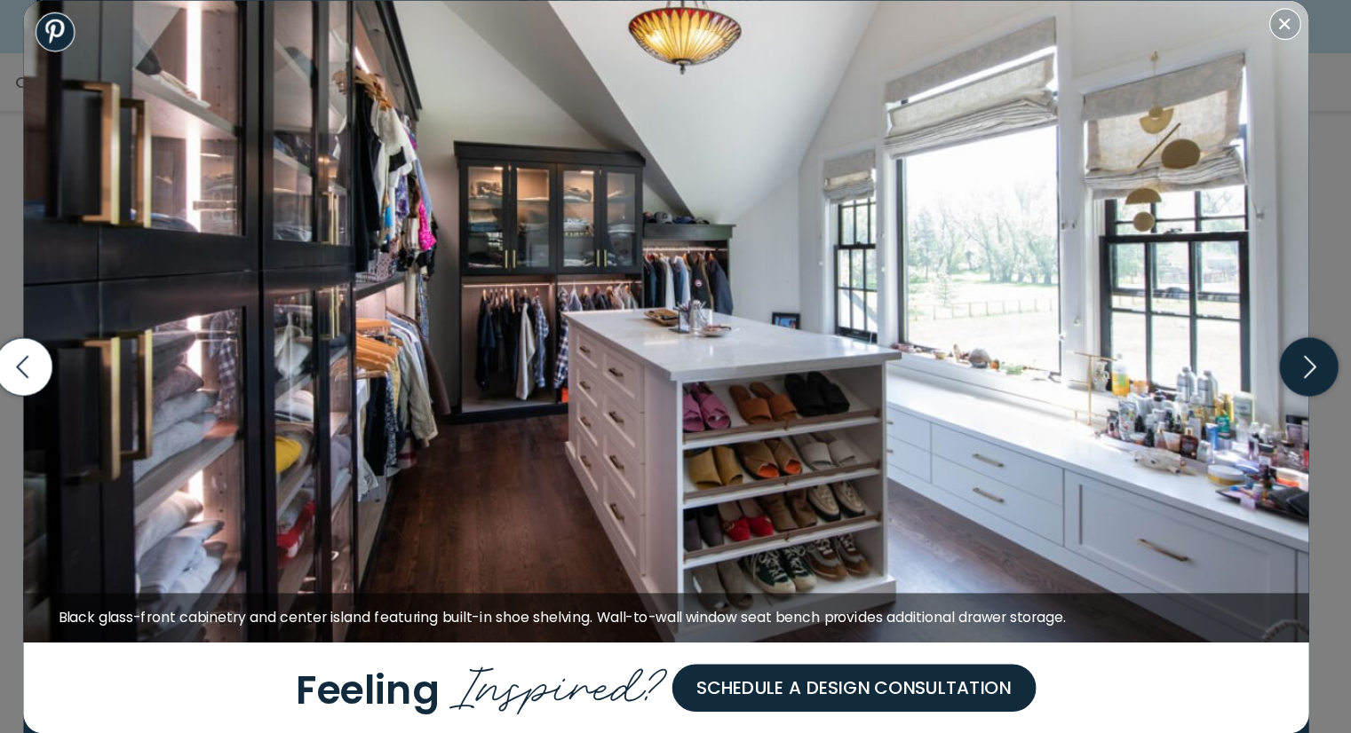
click at [1255, 361] on icon "button" at bounding box center [1252, 367] width 52 height 52
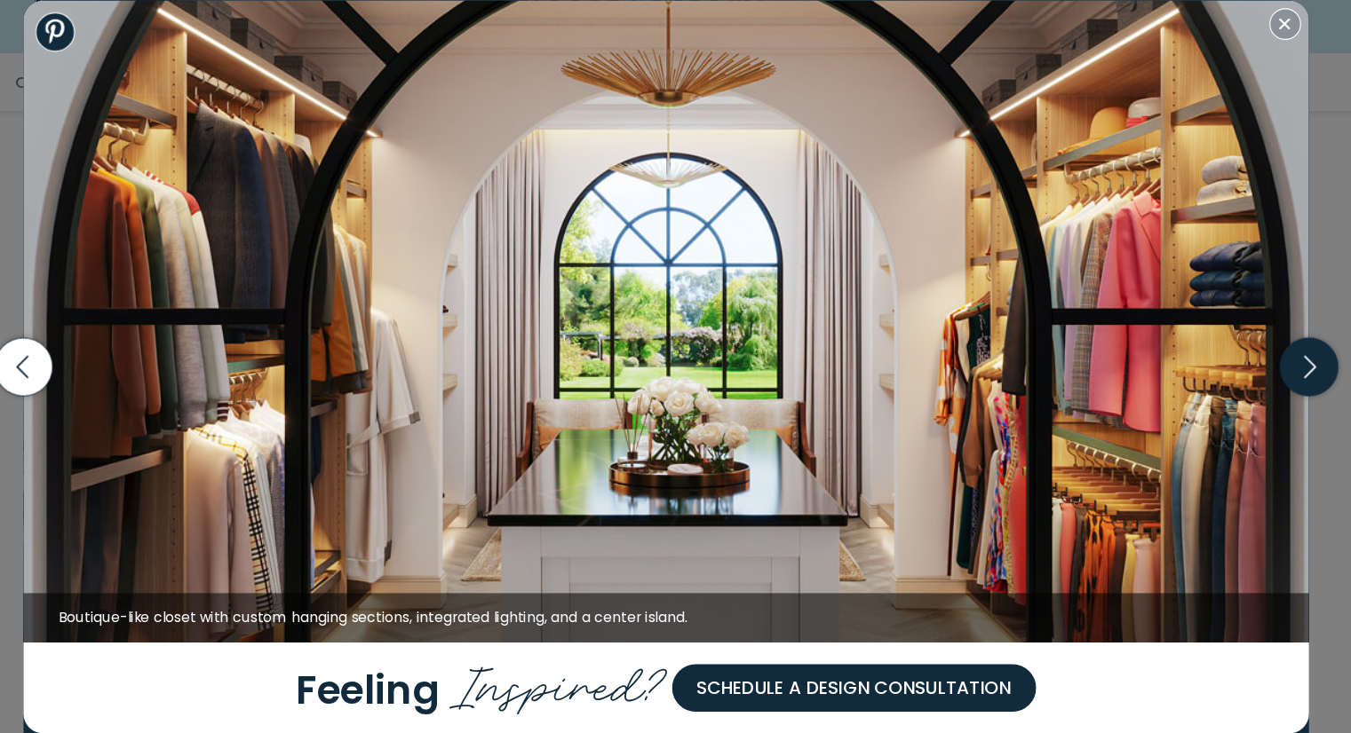
click at [1255, 361] on icon "button" at bounding box center [1252, 367] width 52 height 52
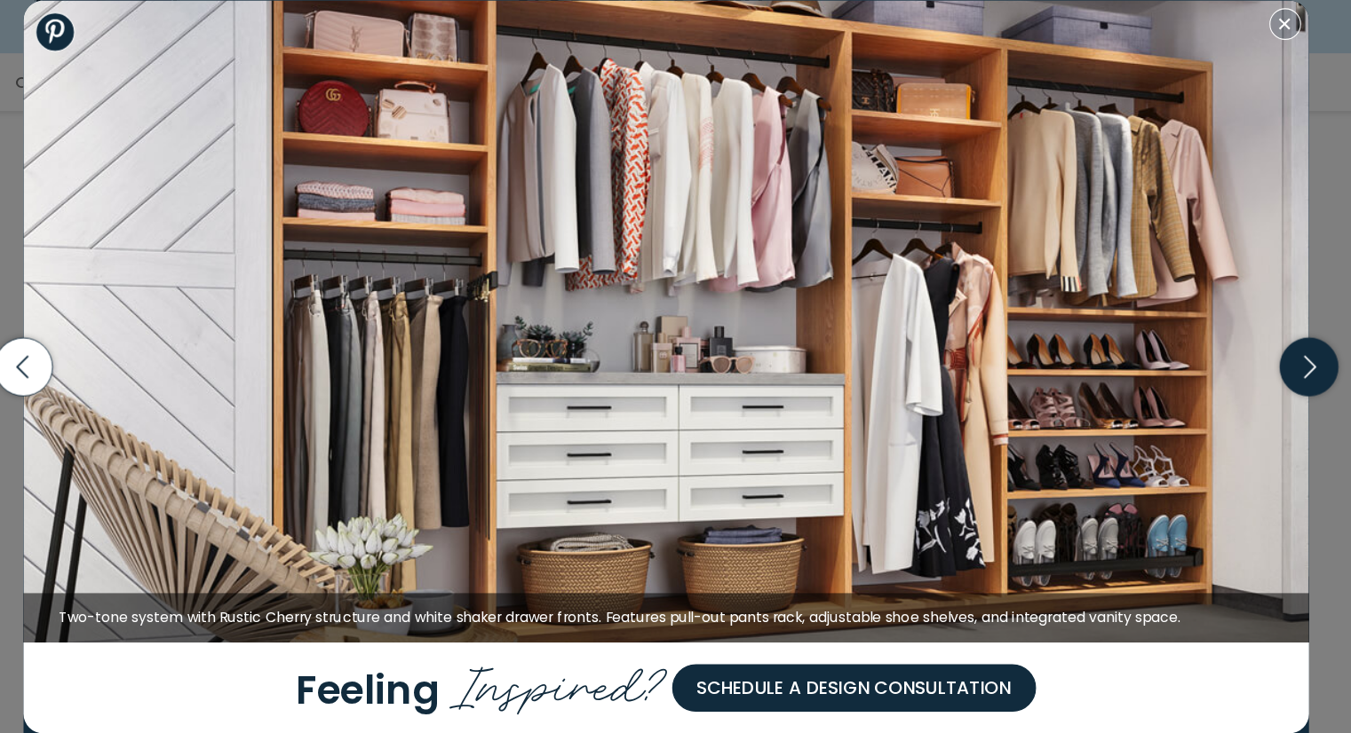
click at [1255, 361] on icon "button" at bounding box center [1252, 367] width 52 height 52
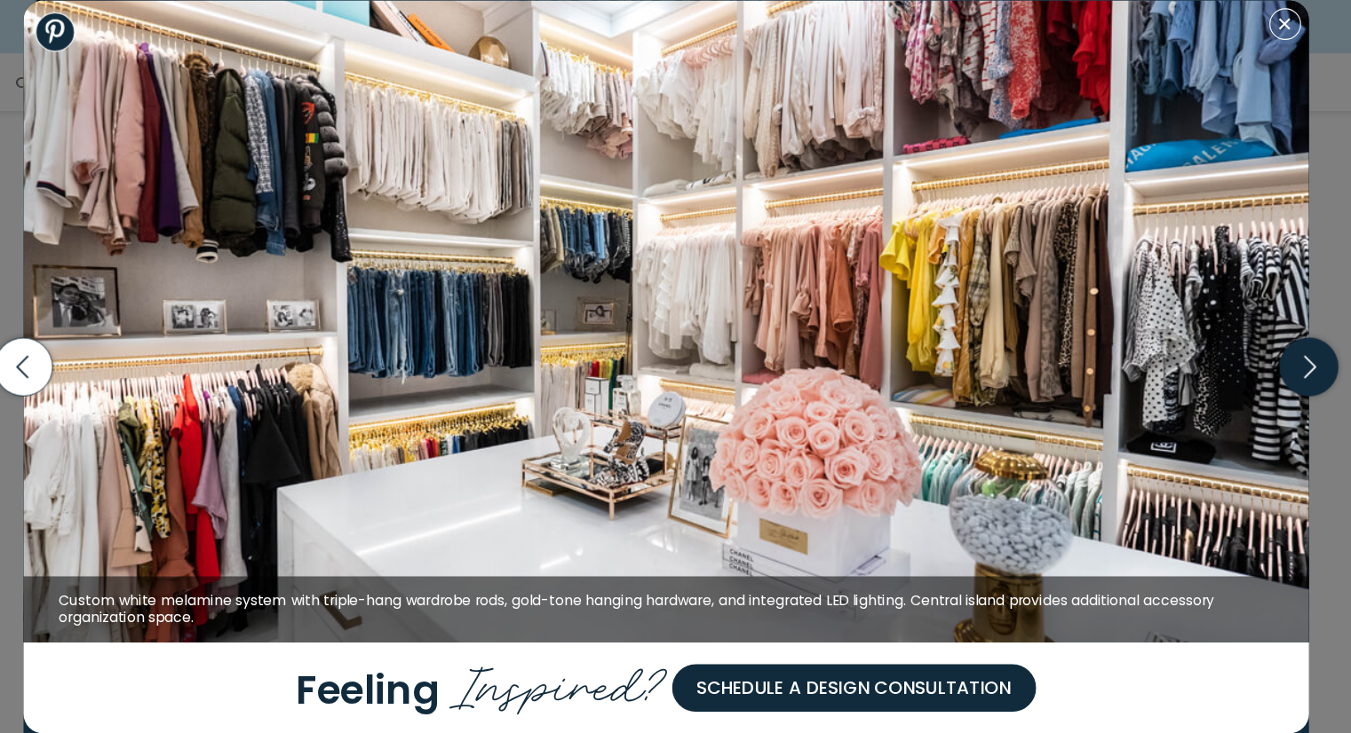
click at [1255, 361] on icon "button" at bounding box center [1252, 367] width 52 height 52
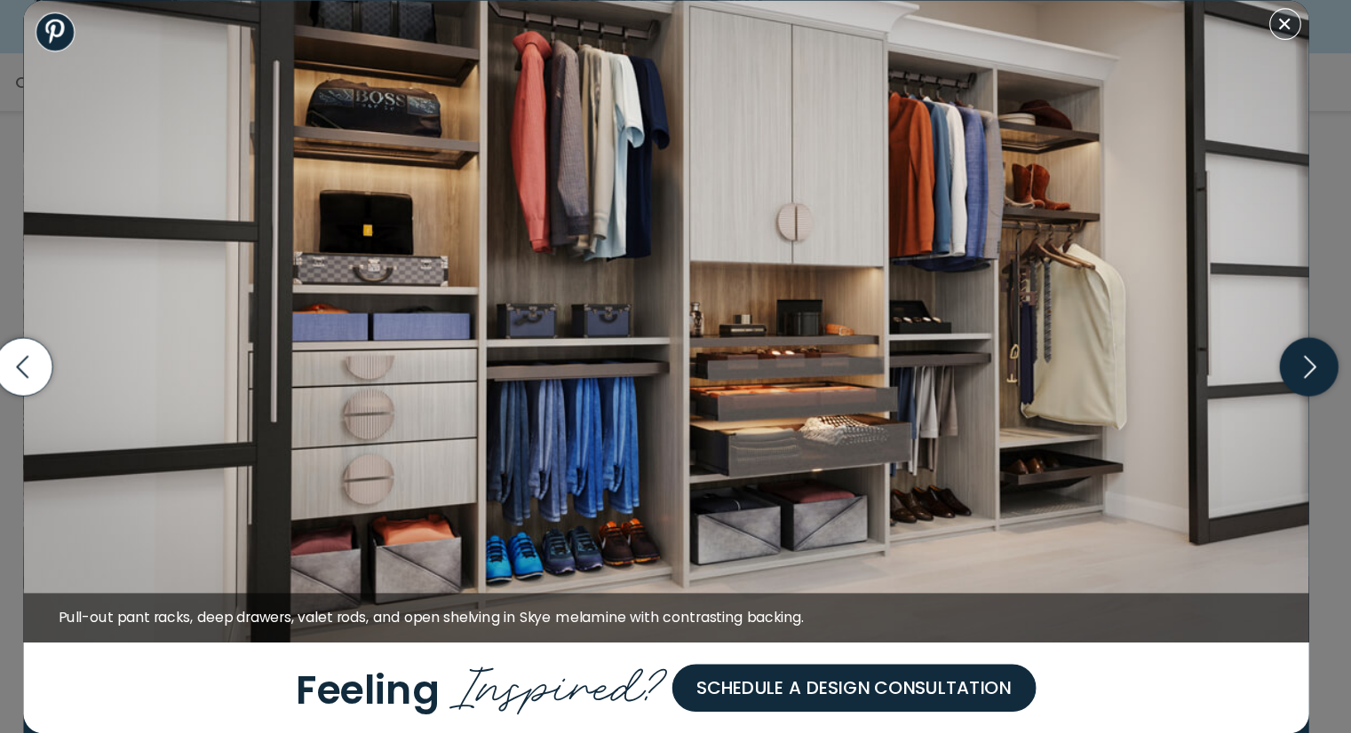
click at [1259, 365] on icon "button" at bounding box center [1252, 367] width 52 height 52
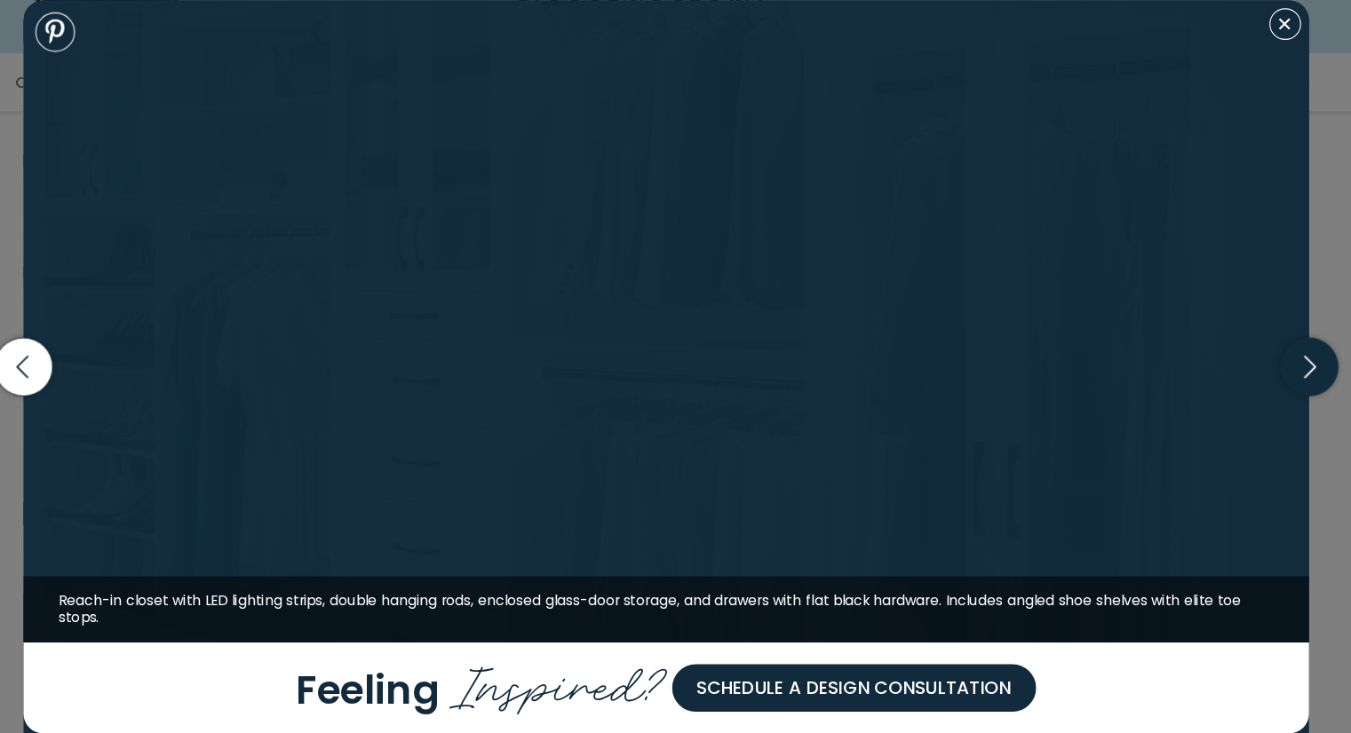
click at [1259, 365] on icon "button" at bounding box center [1252, 367] width 52 height 52
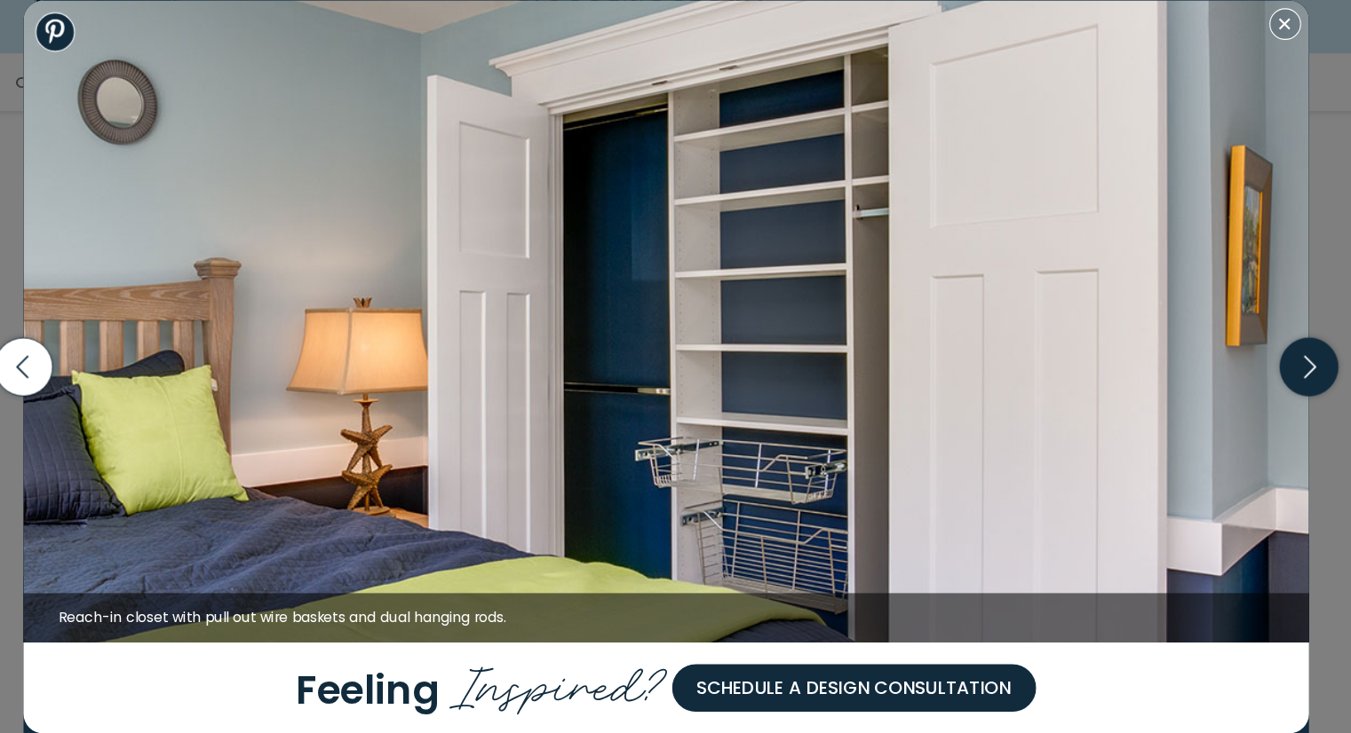
click at [1252, 365] on icon "button" at bounding box center [1252, 367] width 52 height 52
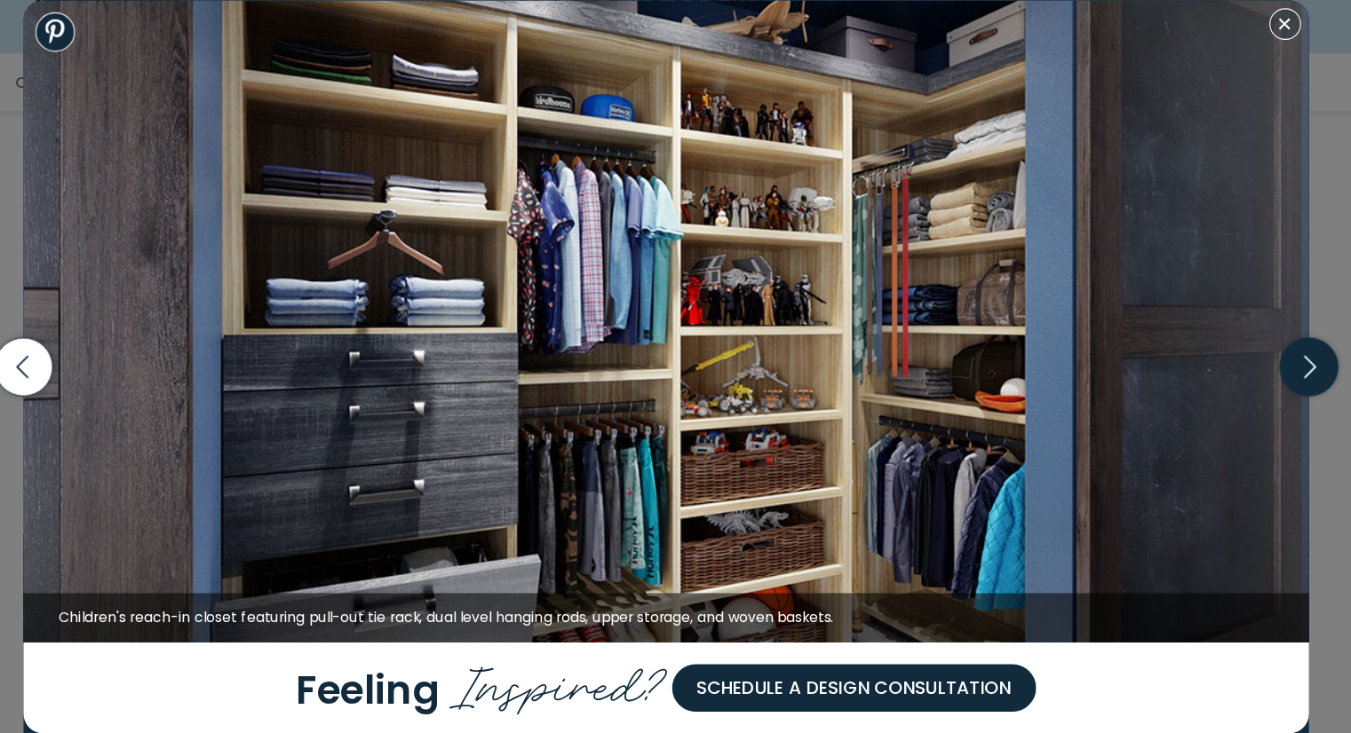
click at [1252, 365] on icon "button" at bounding box center [1252, 367] width 52 height 52
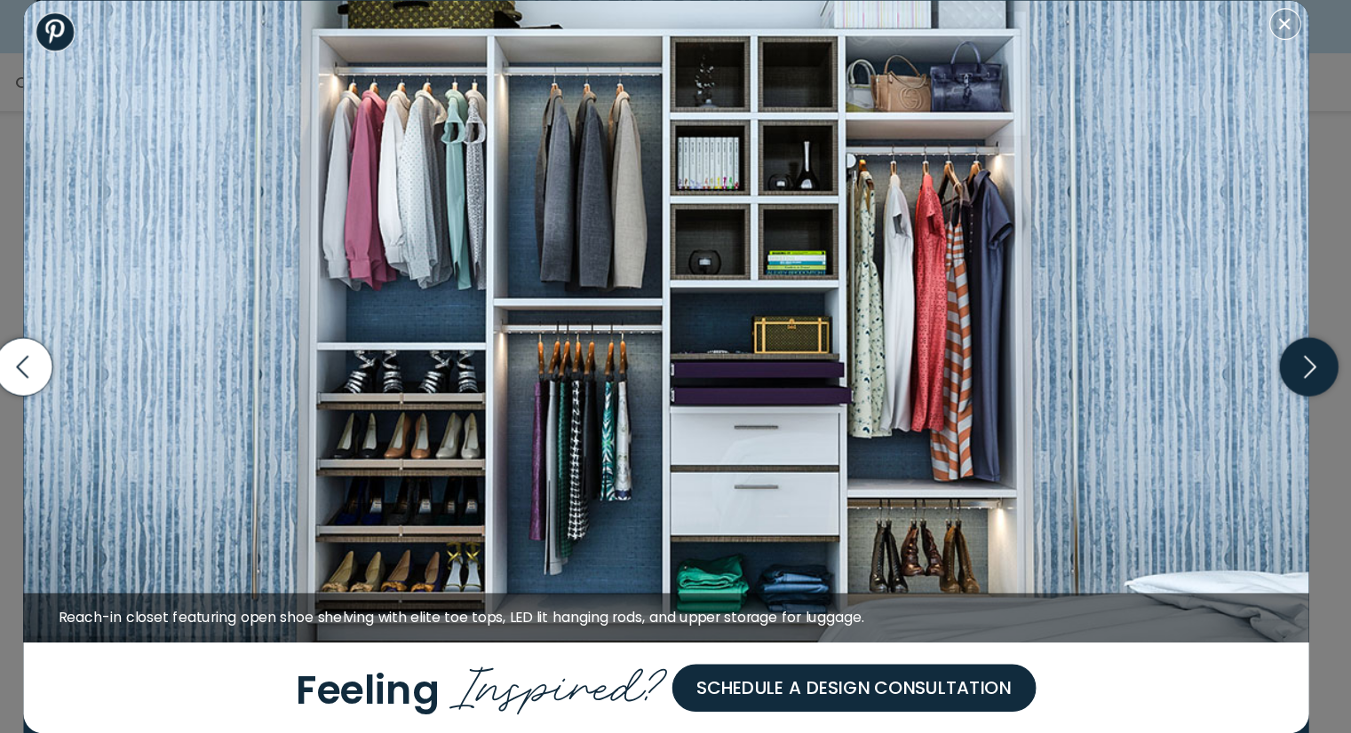
click at [1252, 365] on icon "button" at bounding box center [1252, 367] width 52 height 52
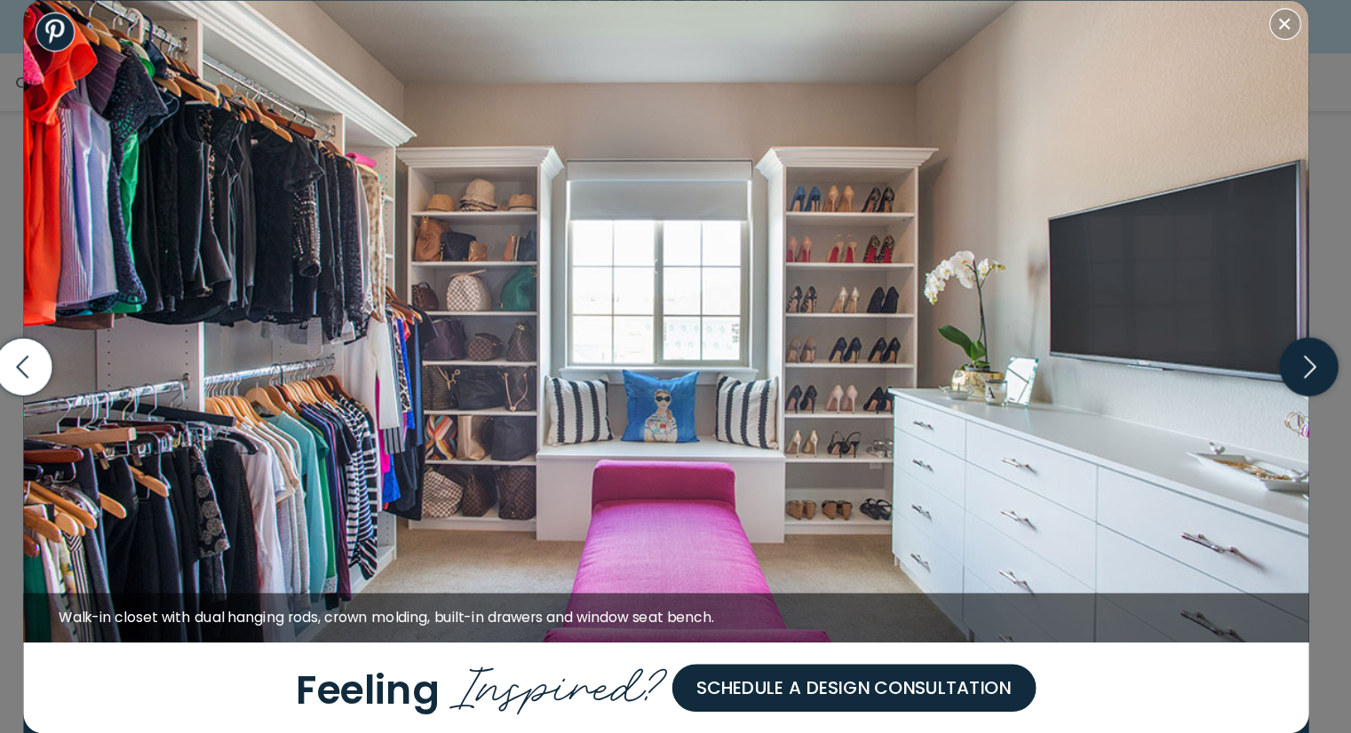
click at [1252, 365] on icon "button" at bounding box center [1252, 367] width 52 height 52
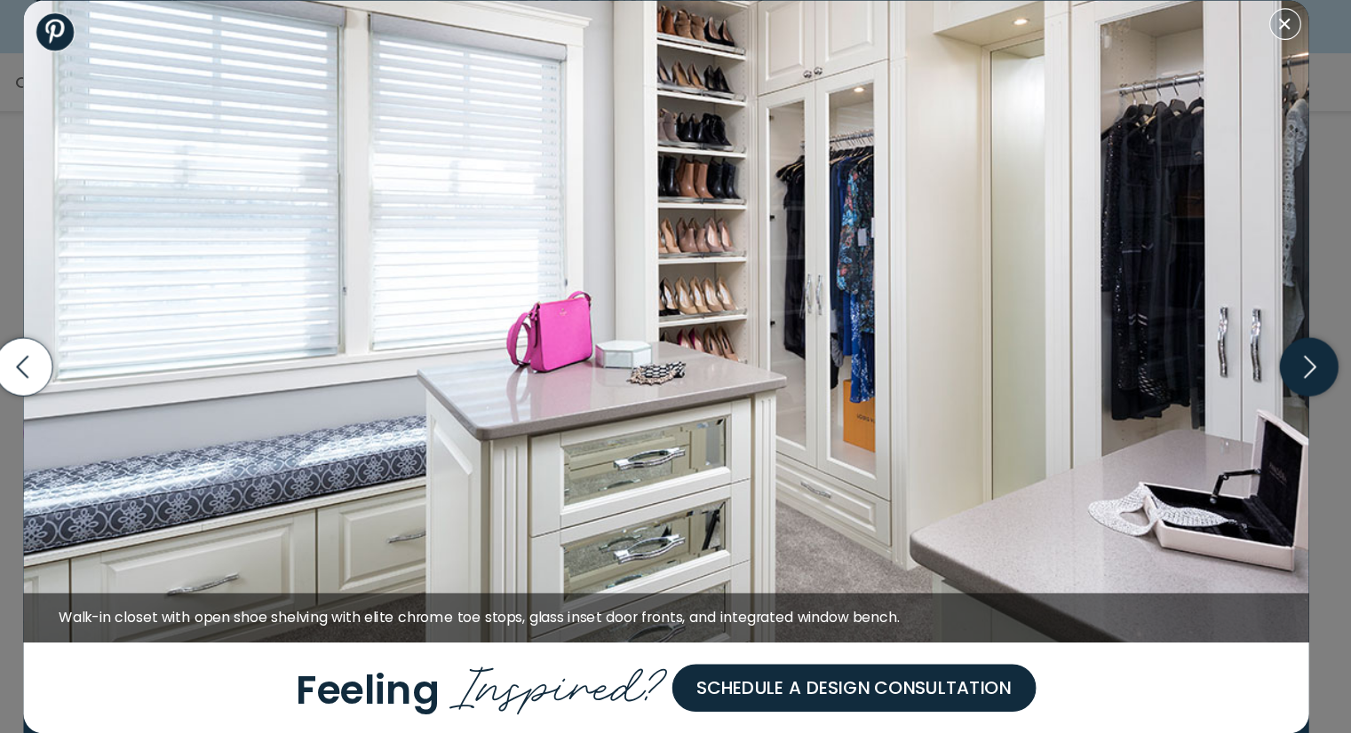
click at [1252, 365] on icon "button" at bounding box center [1252, 367] width 52 height 52
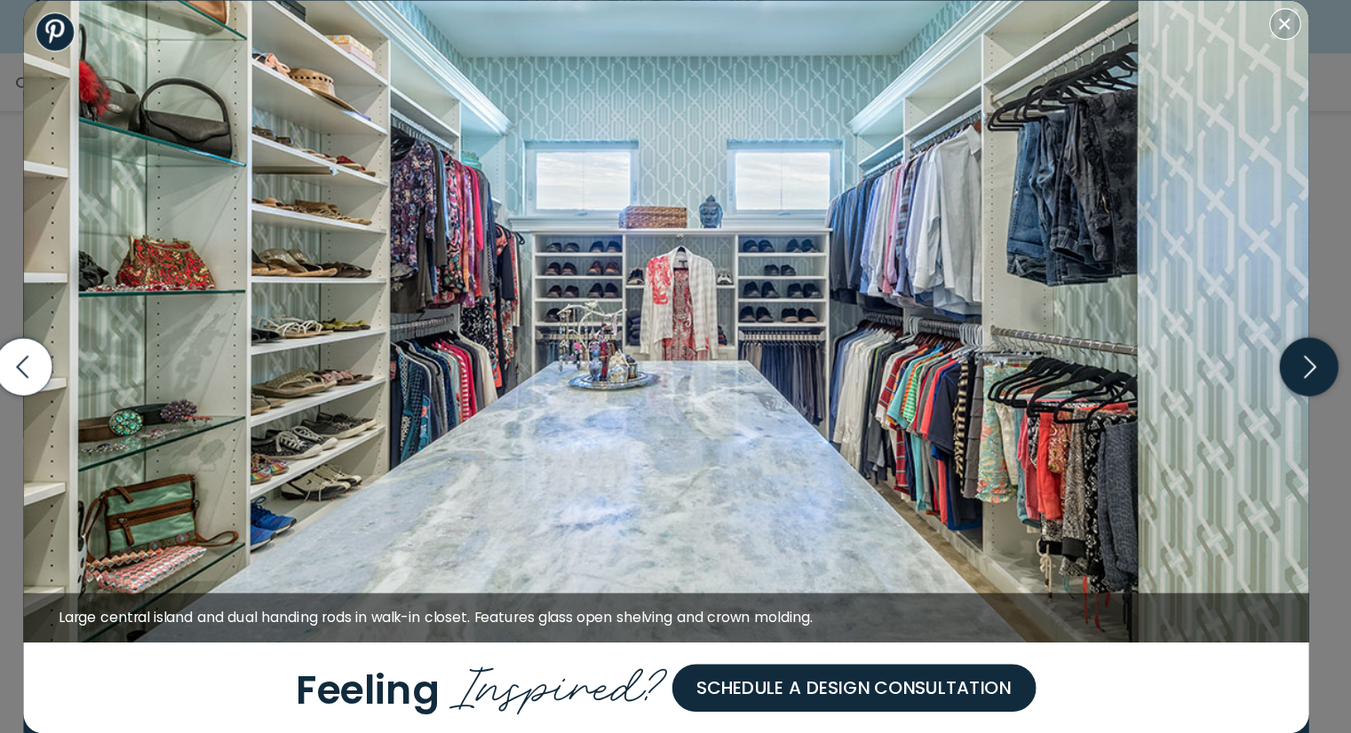
click at [1252, 365] on icon "button" at bounding box center [1252, 367] width 52 height 52
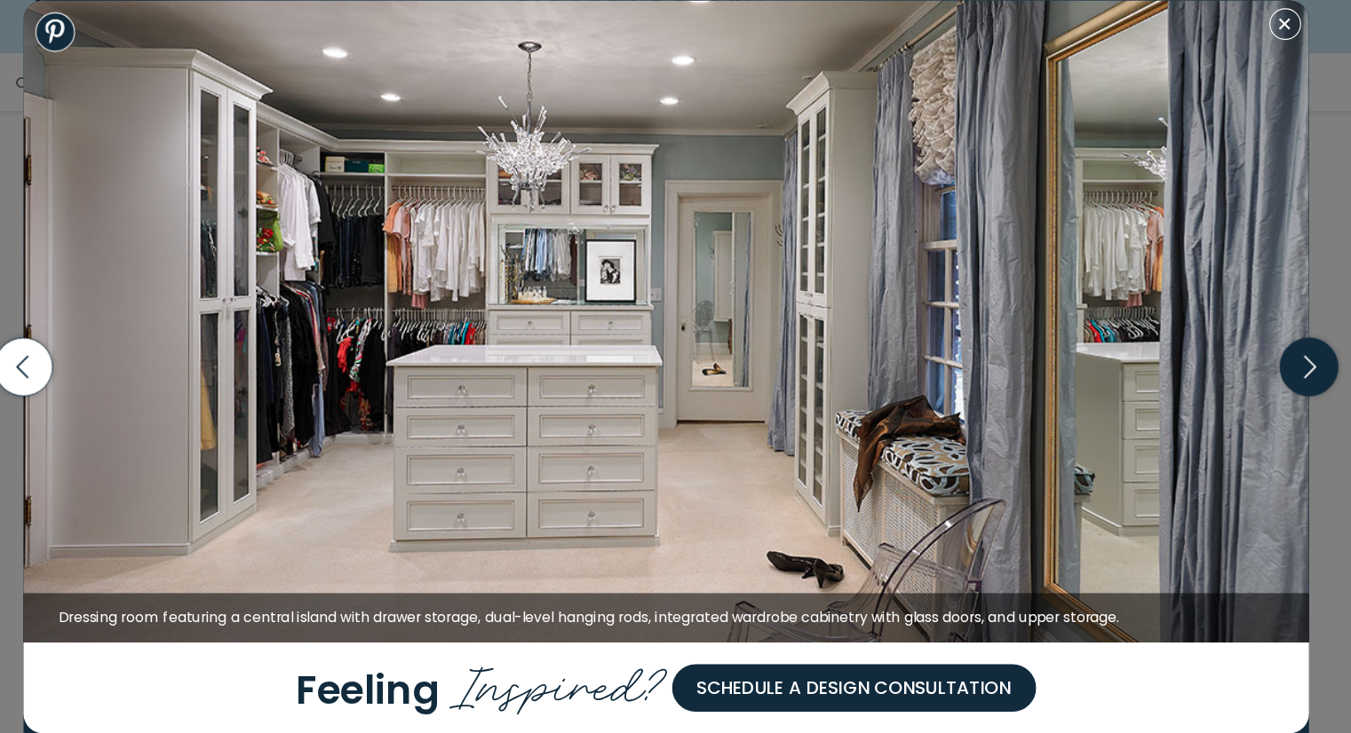
click at [1252, 365] on icon "button" at bounding box center [1252, 367] width 52 height 52
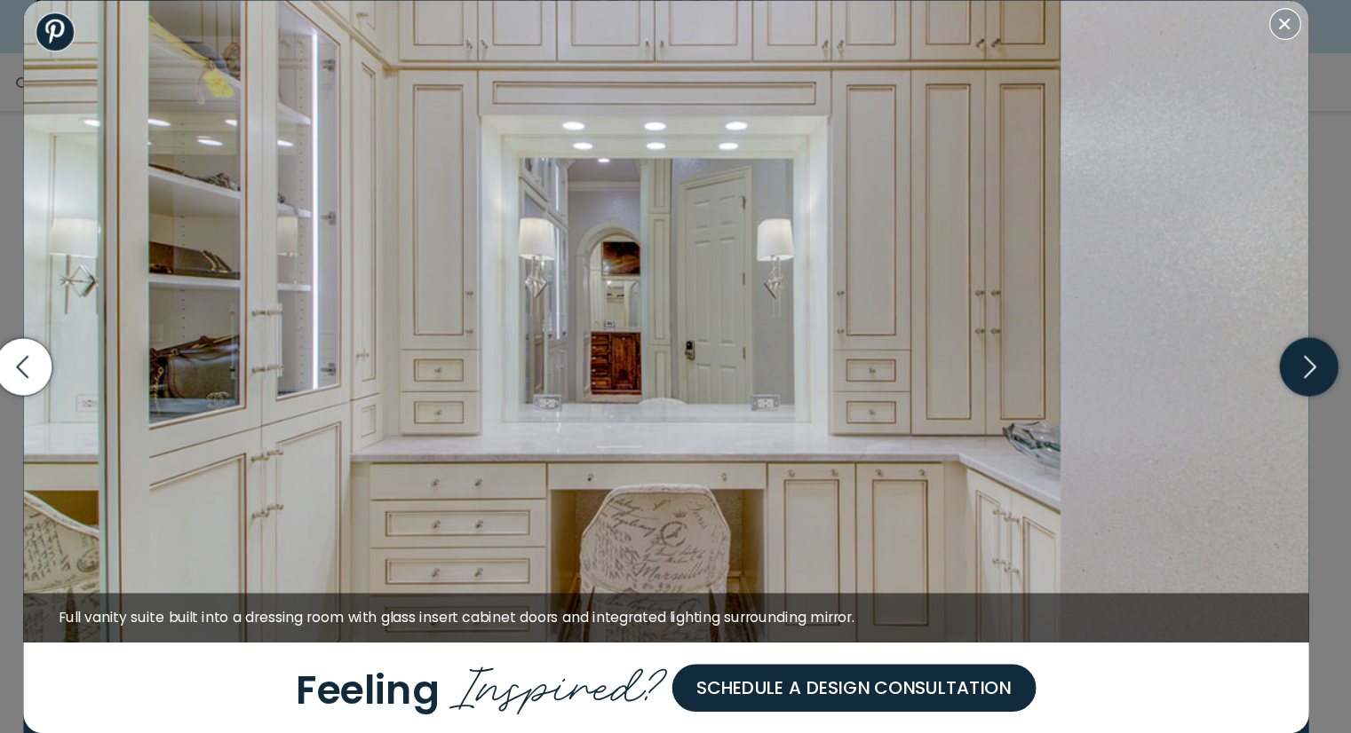
click at [1252, 365] on icon "button" at bounding box center [1252, 367] width 52 height 52
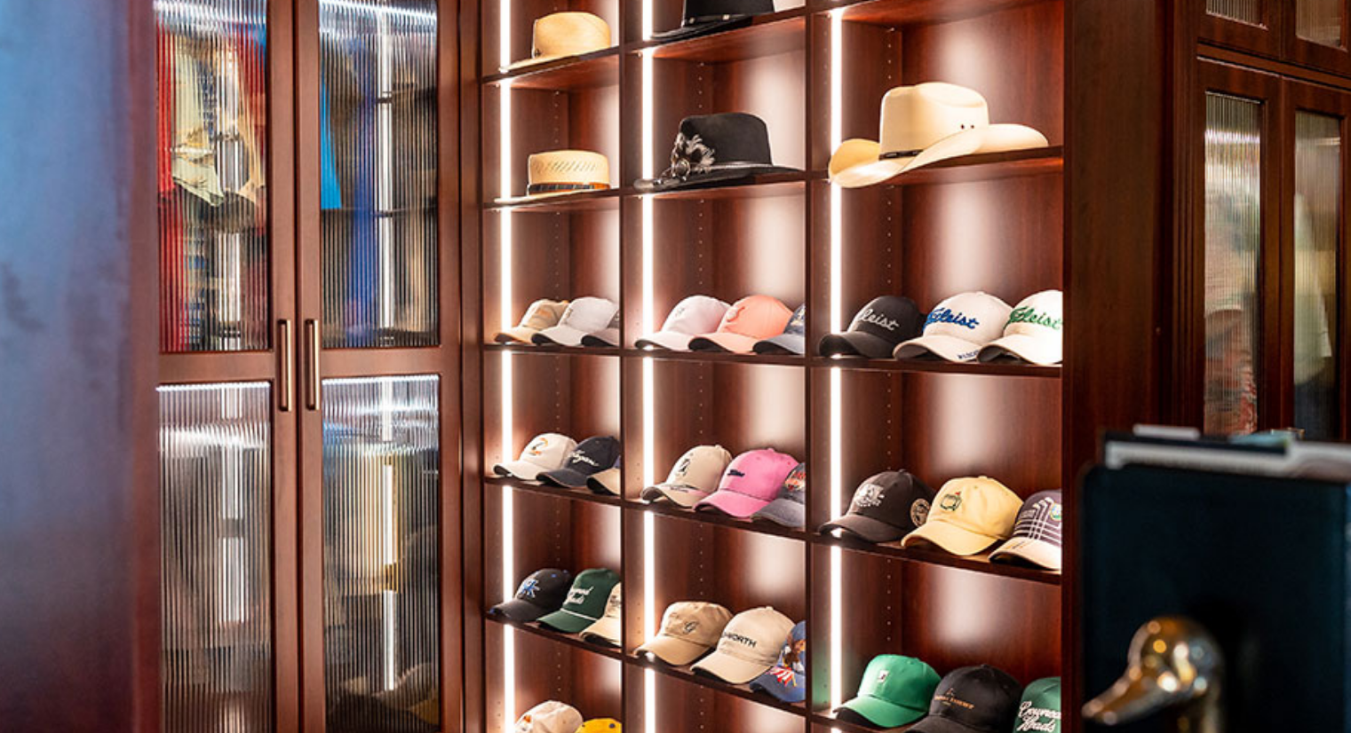
scroll to position [1693, 0]
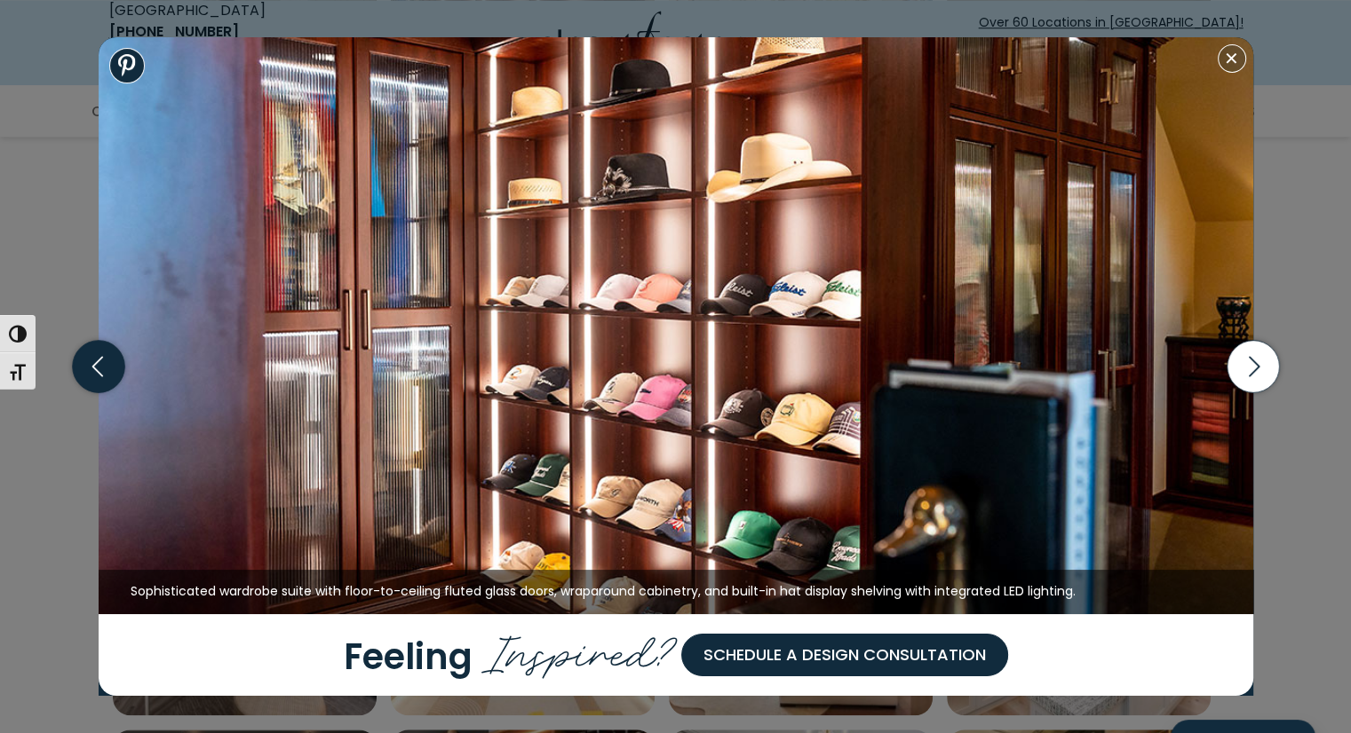
click at [90, 363] on icon "button" at bounding box center [98, 367] width 52 height 52
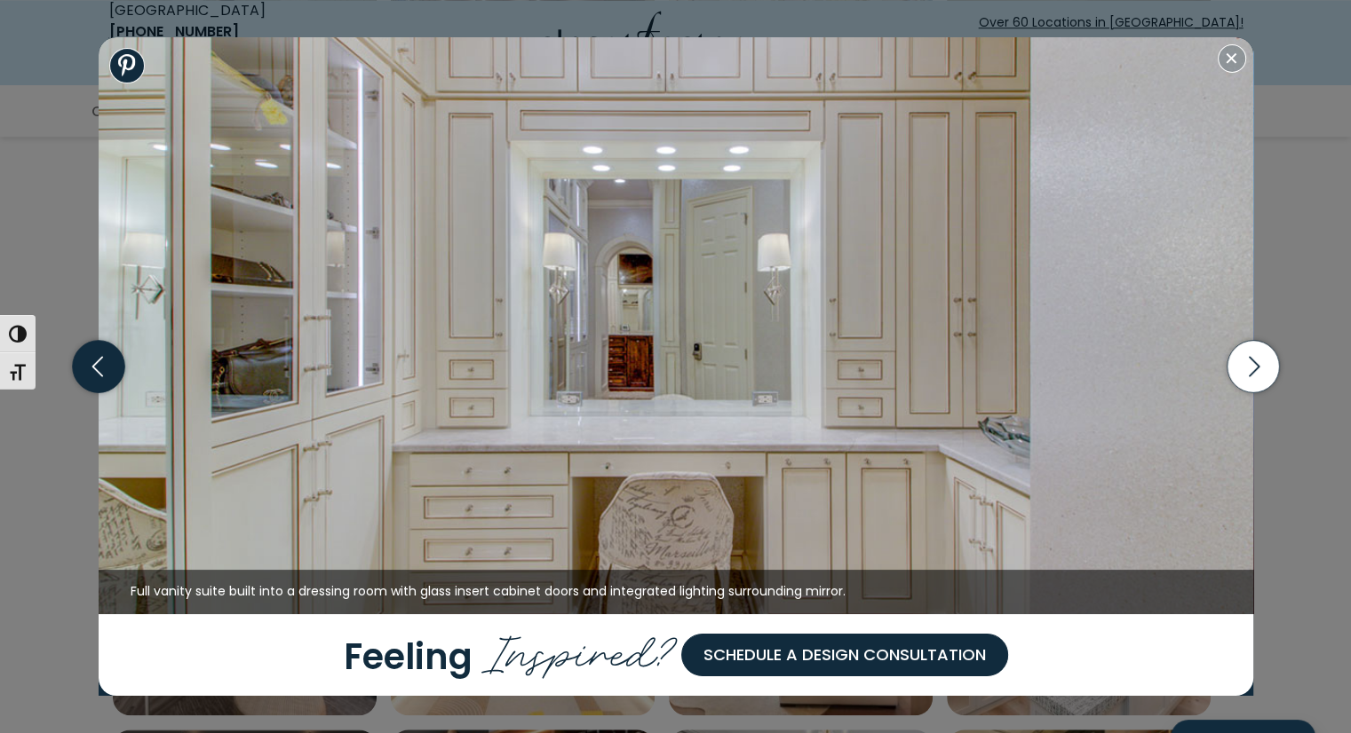
click at [87, 360] on icon "button" at bounding box center [98, 367] width 52 height 52
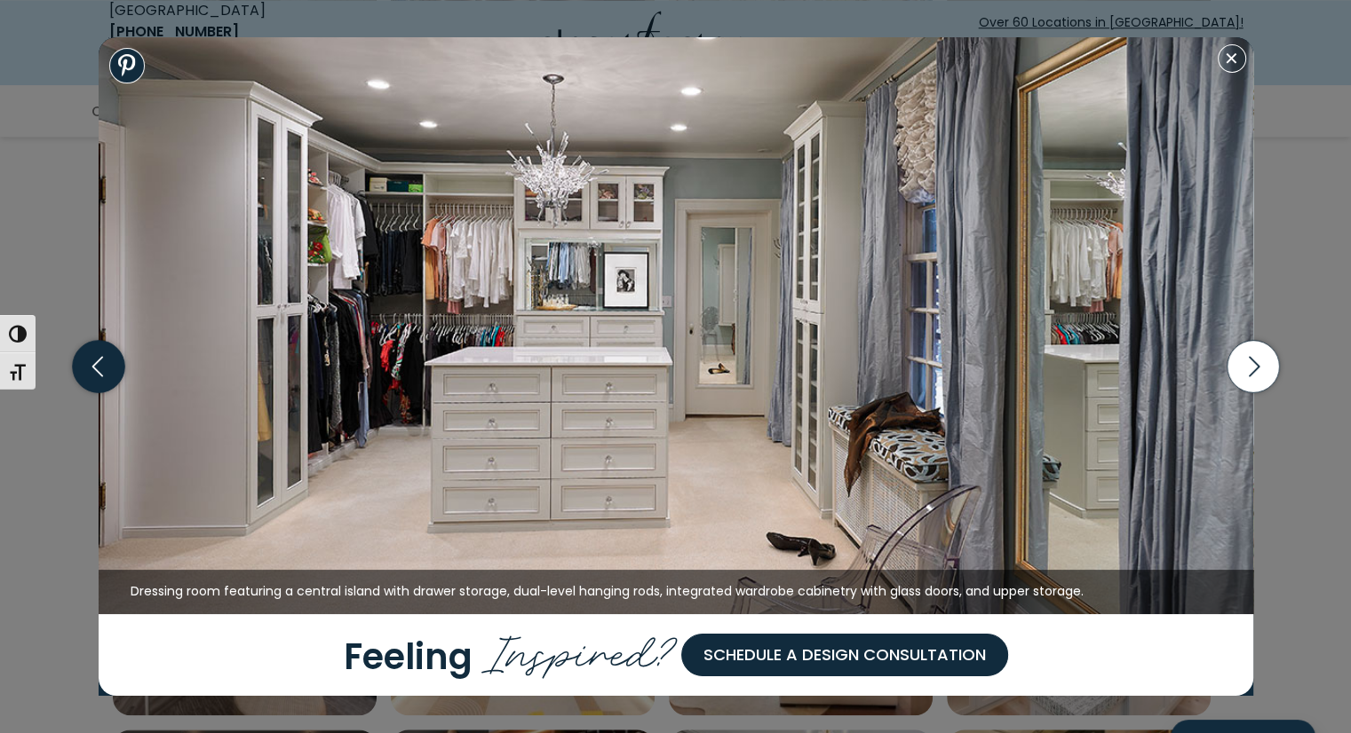
click at [91, 363] on icon "button" at bounding box center [98, 367] width 52 height 52
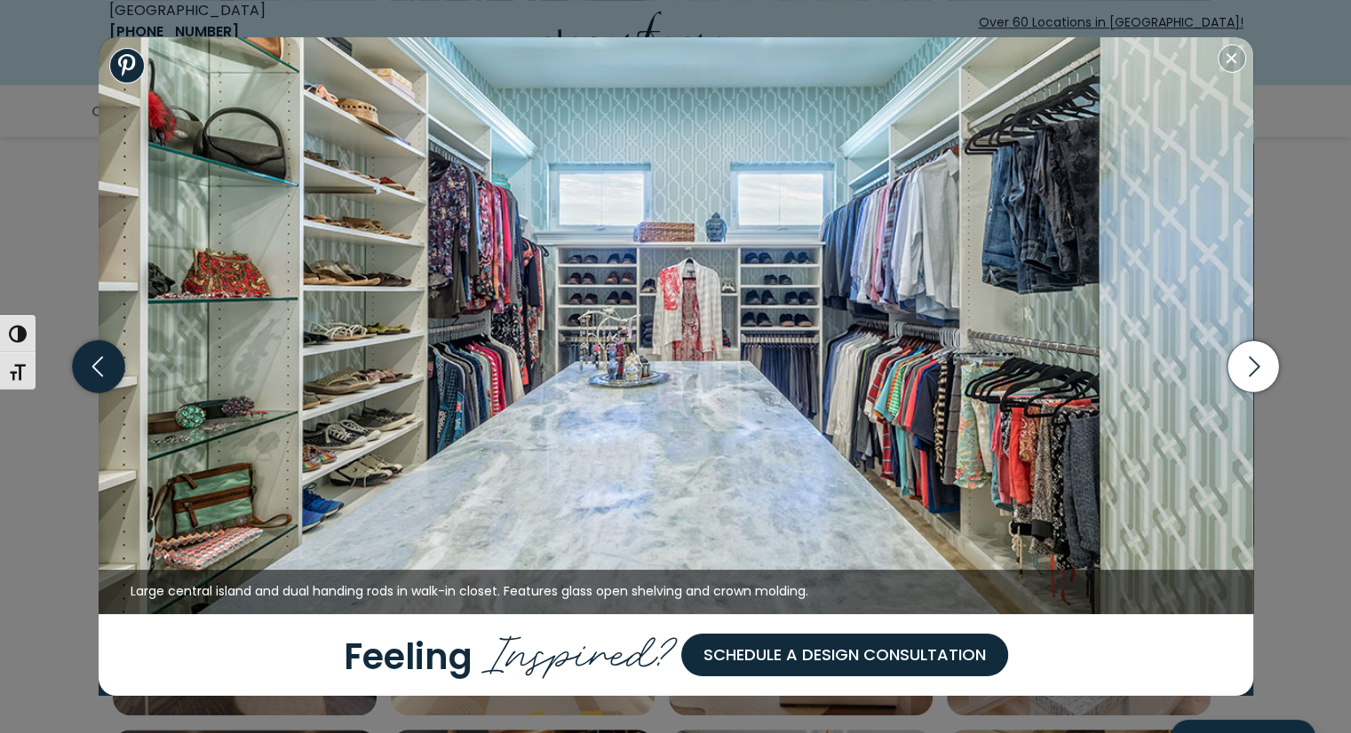
click at [97, 363] on icon "button" at bounding box center [98, 367] width 52 height 52
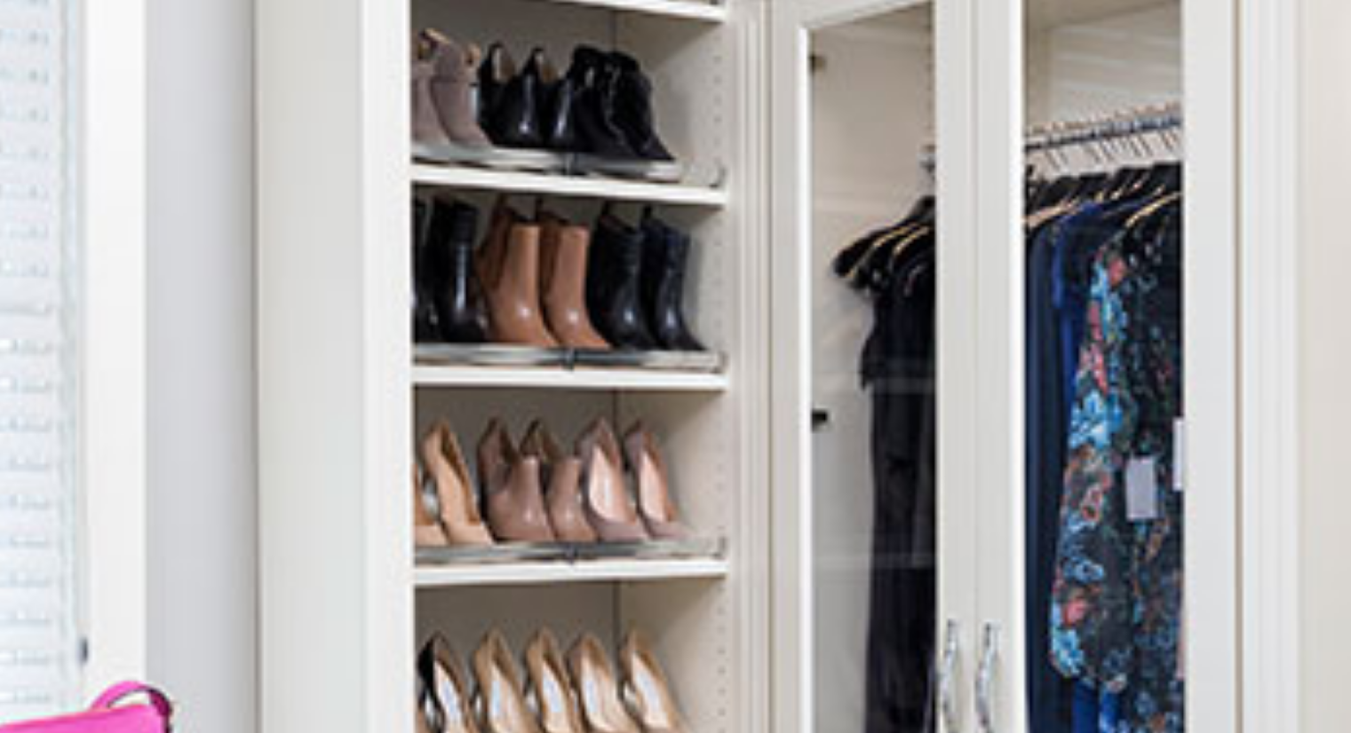
scroll to position [1692, 0]
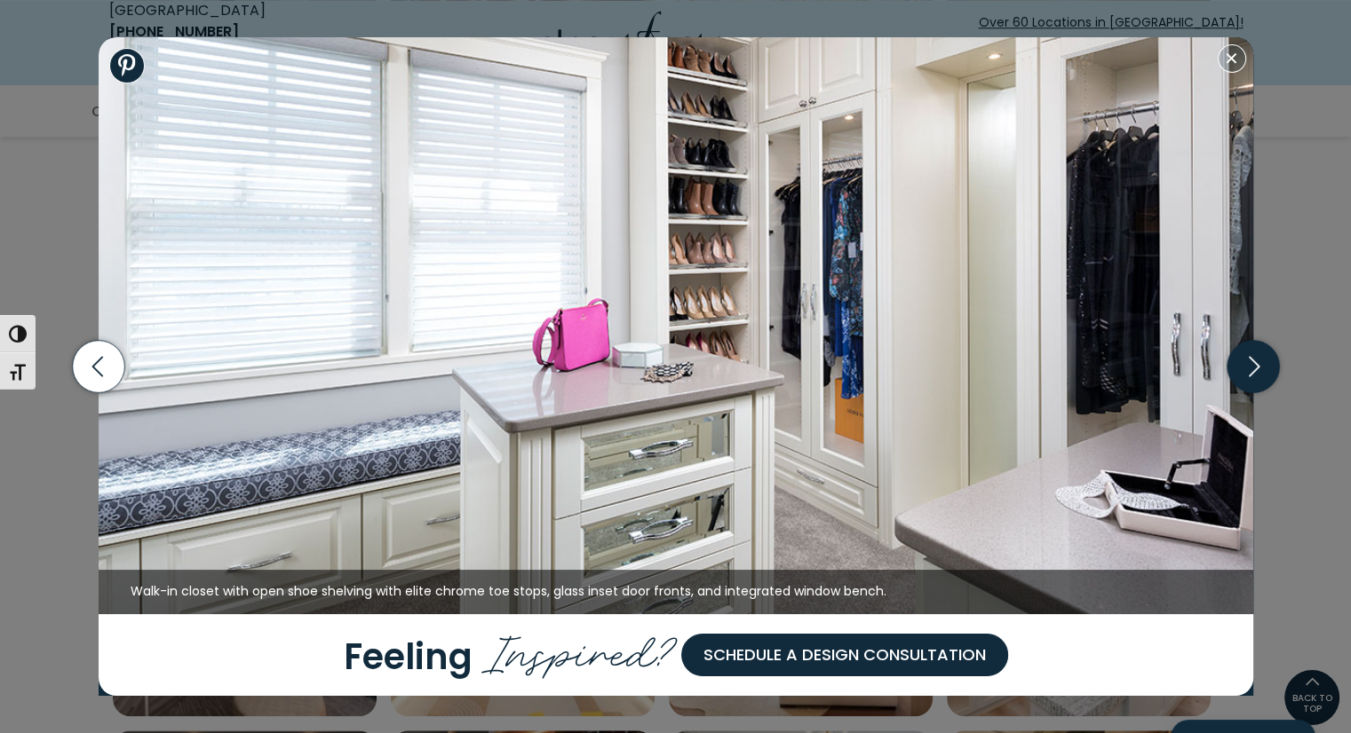
click at [1264, 360] on icon "button" at bounding box center [1252, 367] width 52 height 52
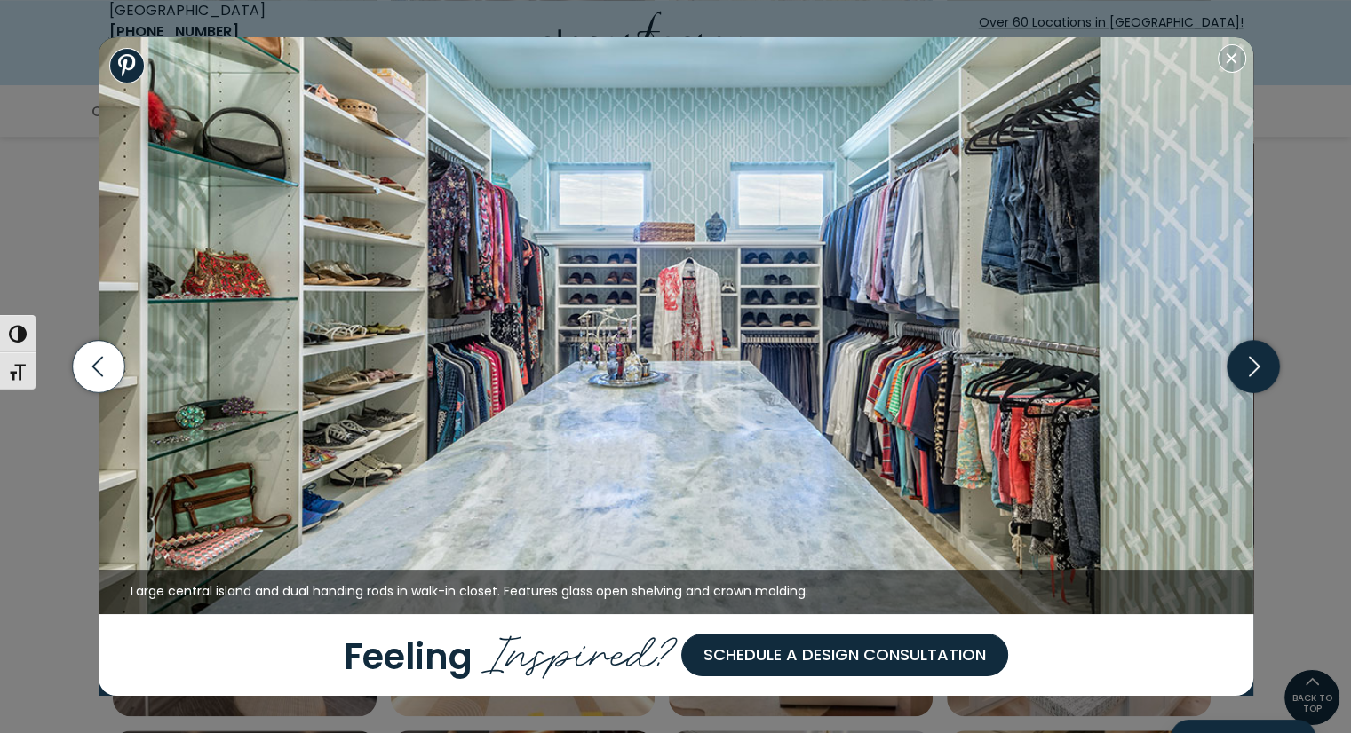
click at [1264, 360] on icon "button" at bounding box center [1252, 367] width 52 height 52
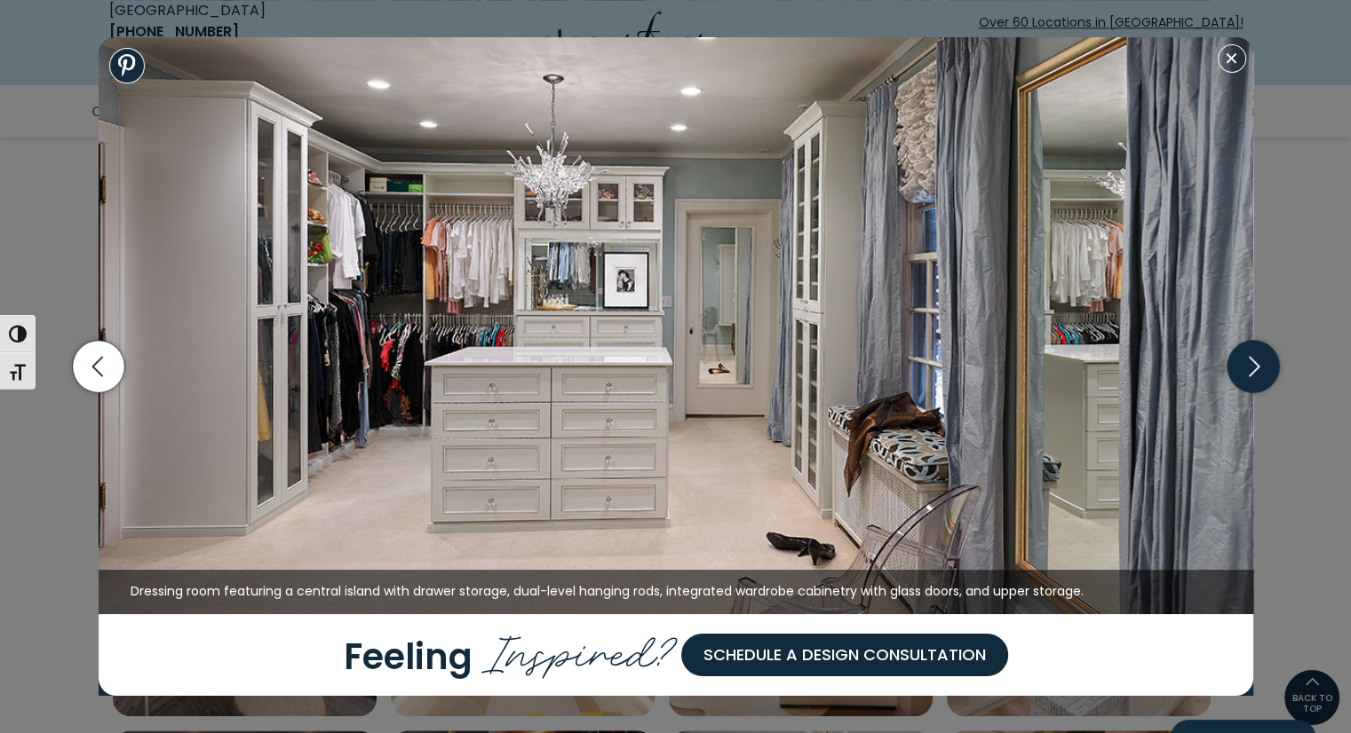
click at [1264, 360] on icon "button" at bounding box center [1252, 367] width 52 height 52
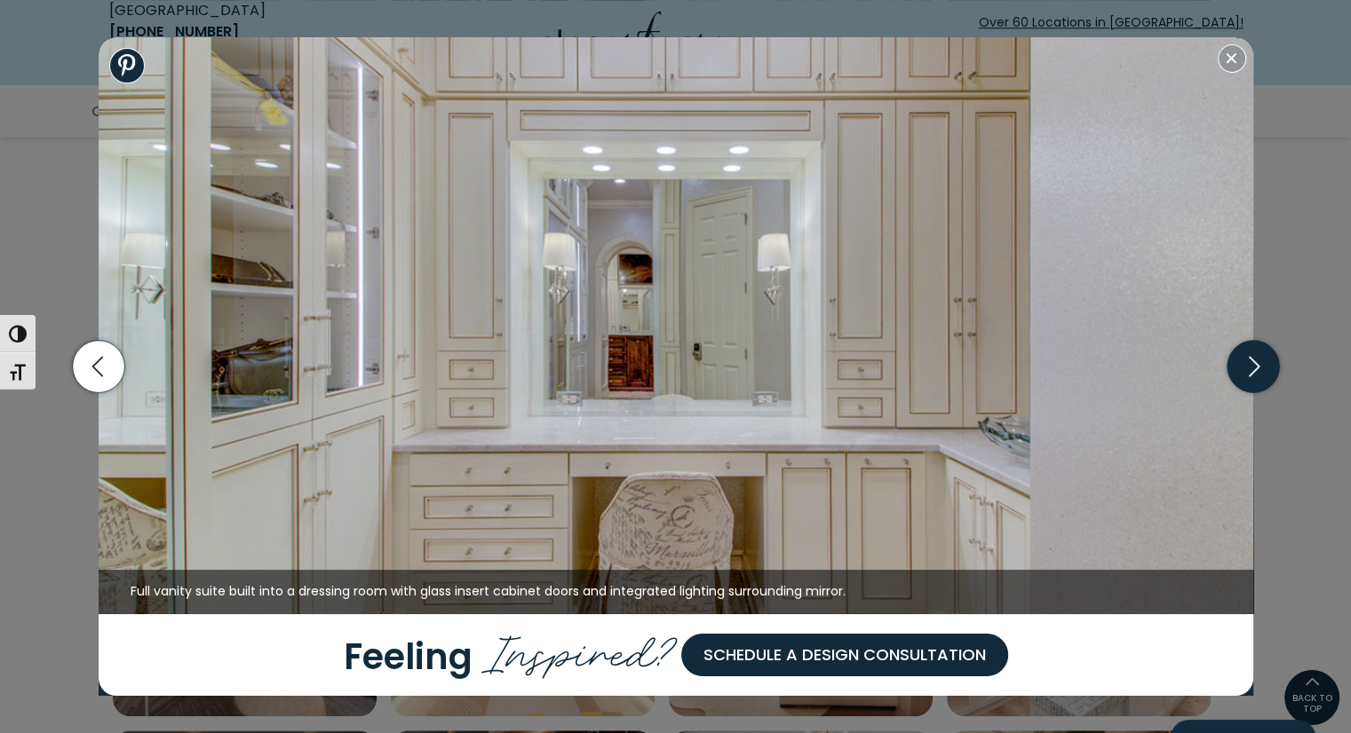
click at [1264, 360] on icon "button" at bounding box center [1252, 367] width 52 height 52
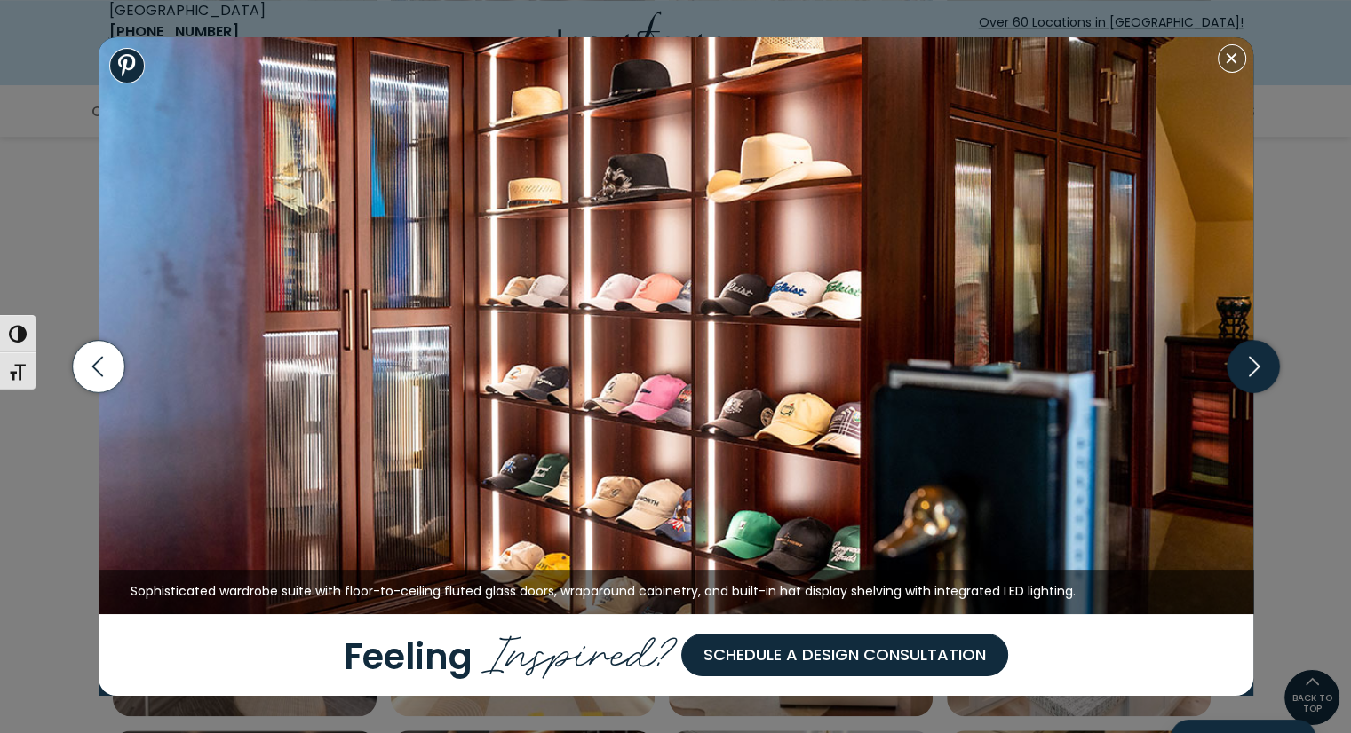
click at [1264, 360] on icon "button" at bounding box center [1252, 367] width 52 height 52
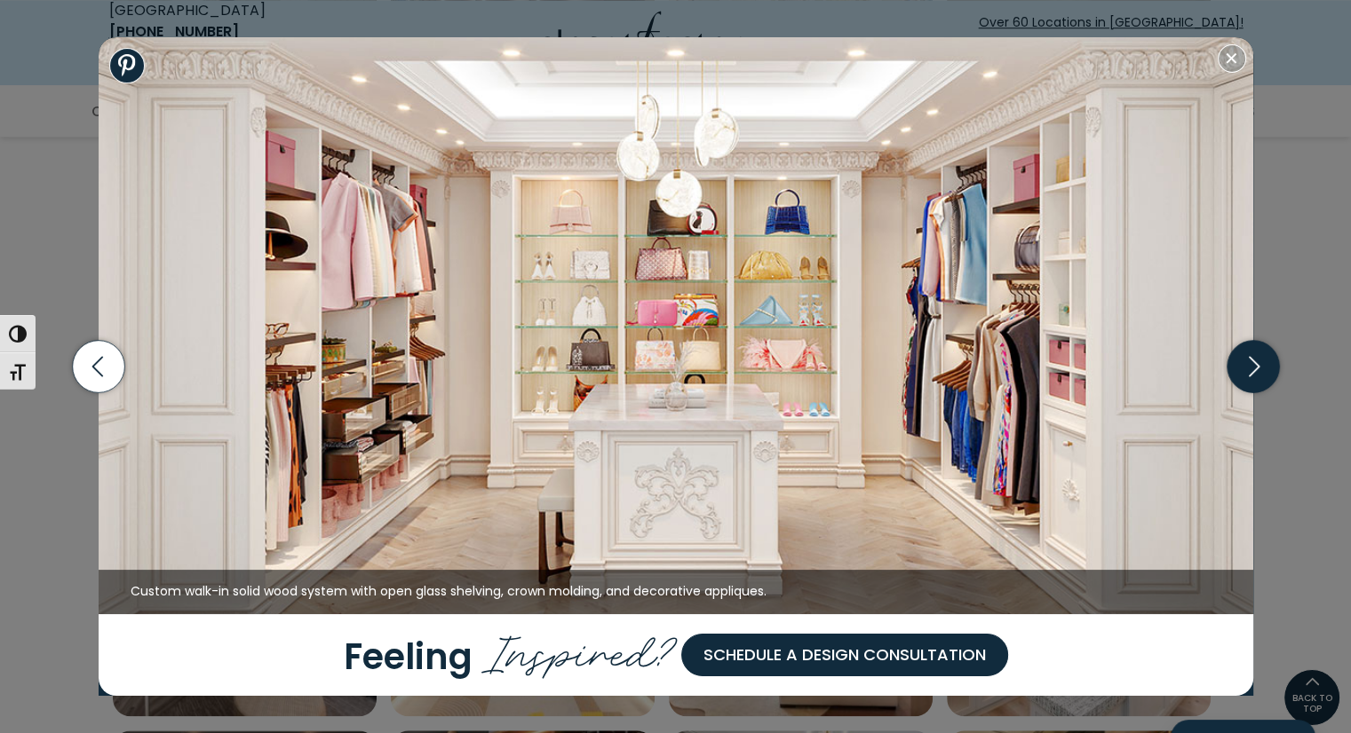
click at [1264, 360] on icon "button" at bounding box center [1252, 367] width 52 height 52
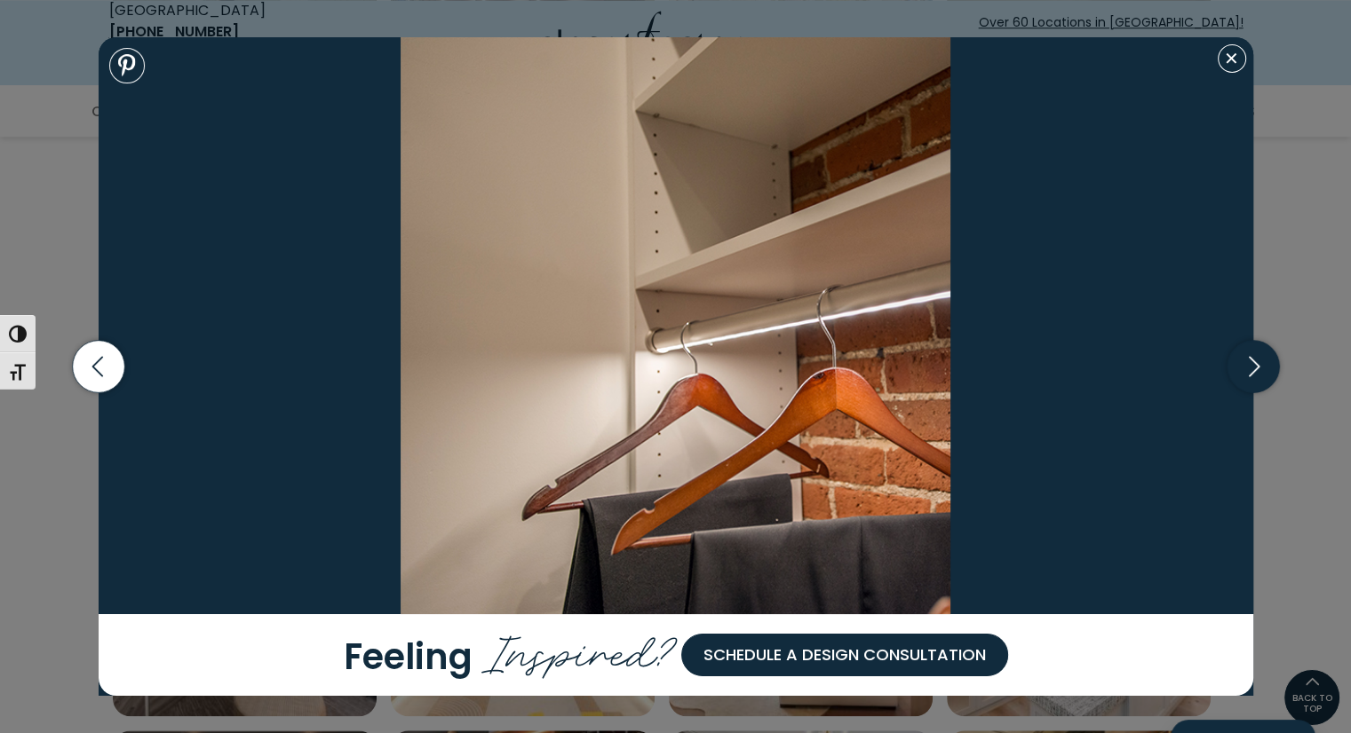
click at [1264, 360] on icon "button" at bounding box center [1252, 367] width 52 height 52
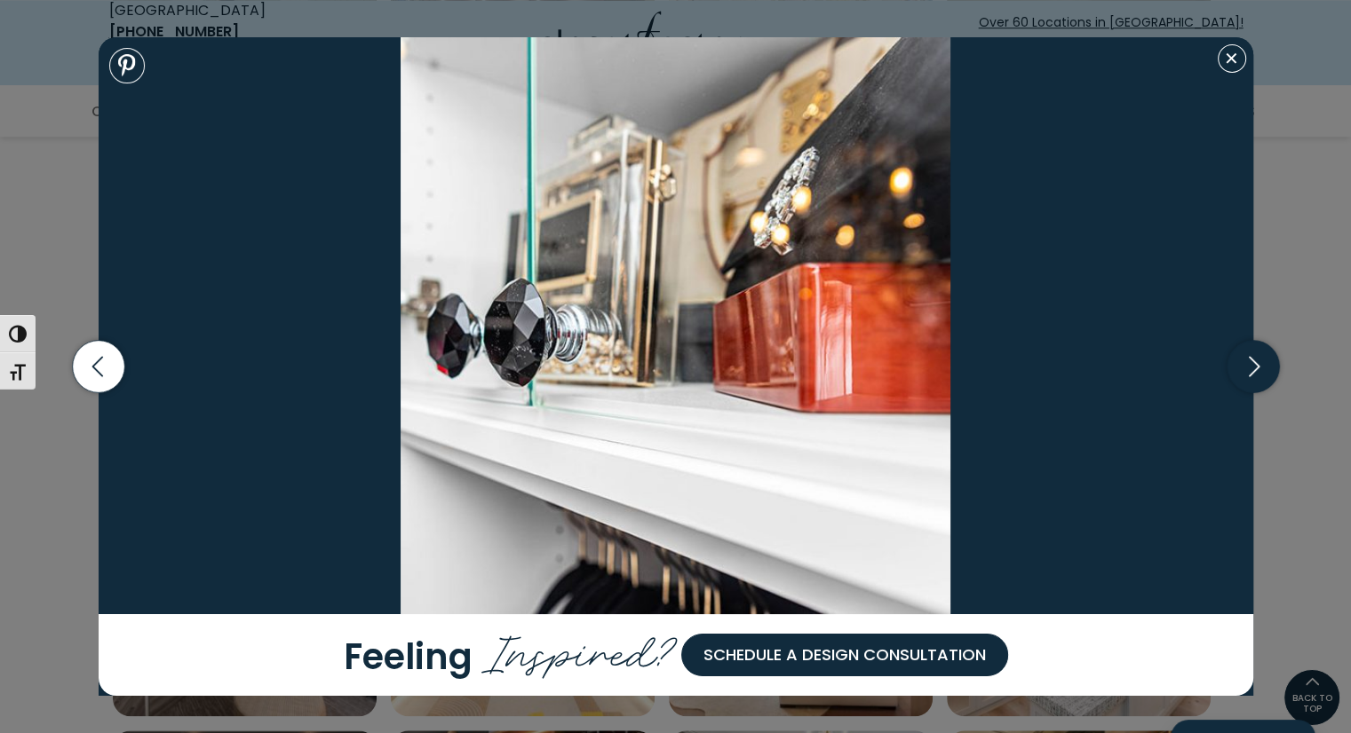
click at [1264, 360] on icon "button" at bounding box center [1252, 367] width 52 height 52
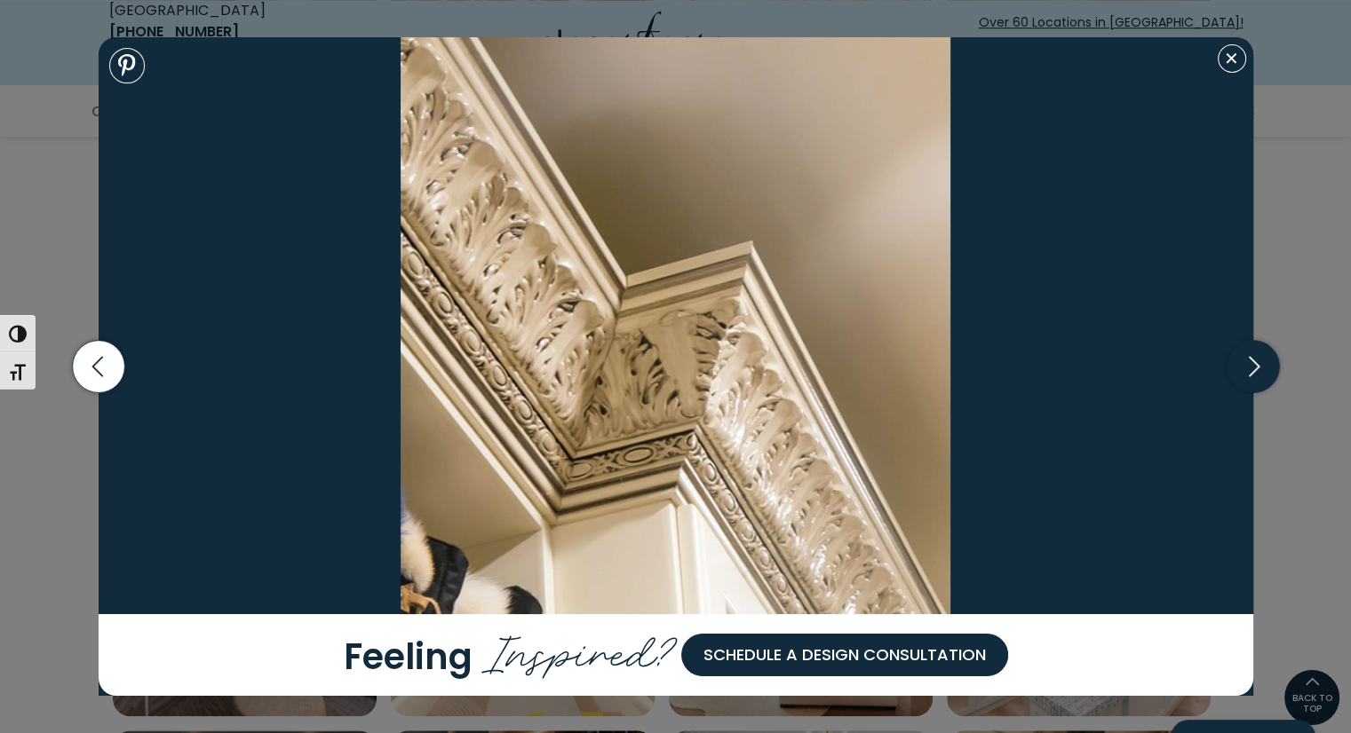
click at [1264, 360] on icon "button" at bounding box center [1252, 367] width 52 height 52
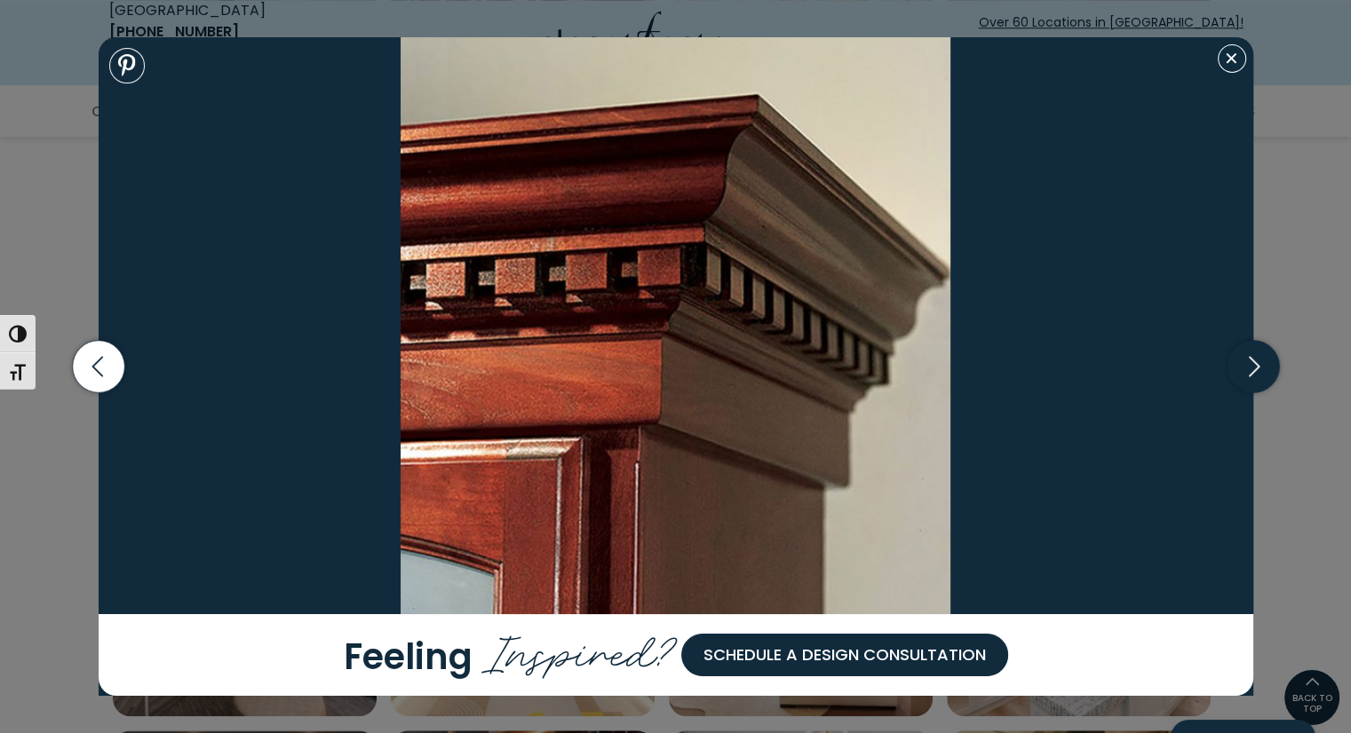
click at [1264, 360] on icon "button" at bounding box center [1252, 367] width 52 height 52
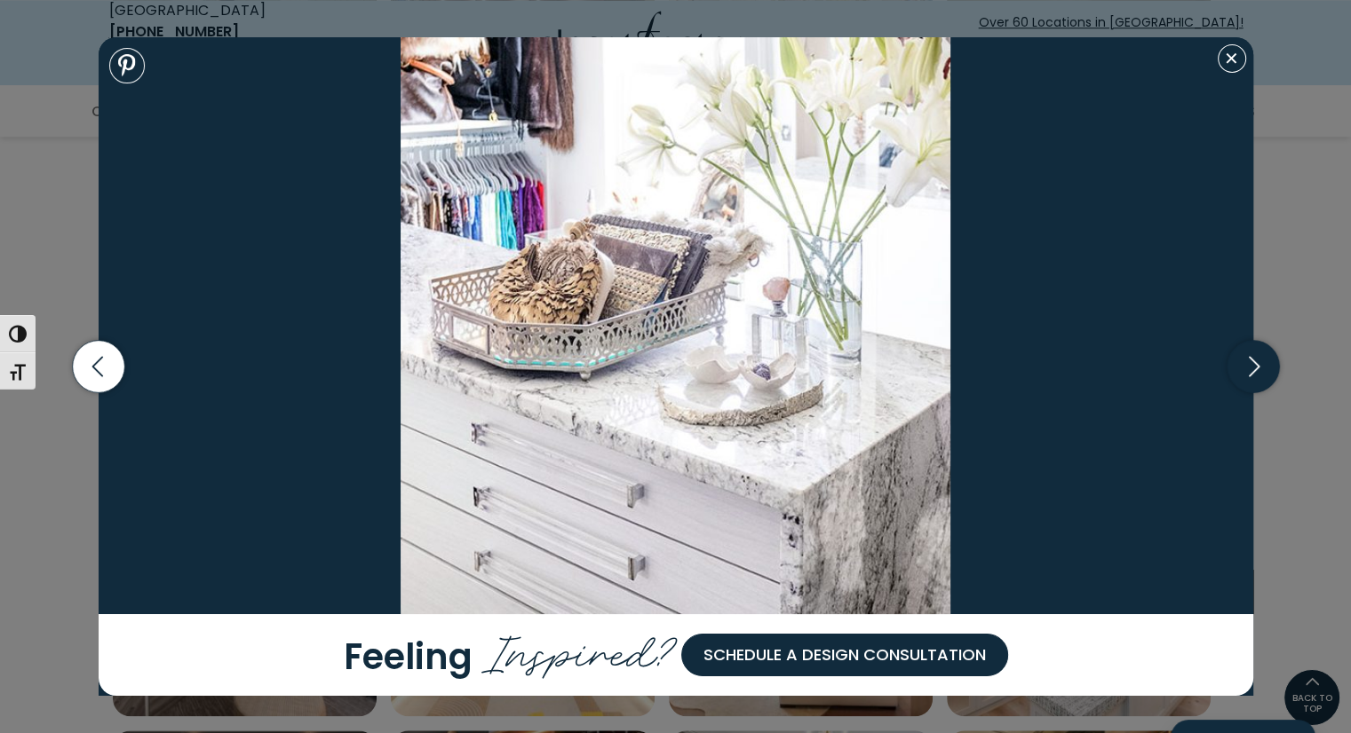
click at [1264, 360] on icon "button" at bounding box center [1252, 367] width 52 height 52
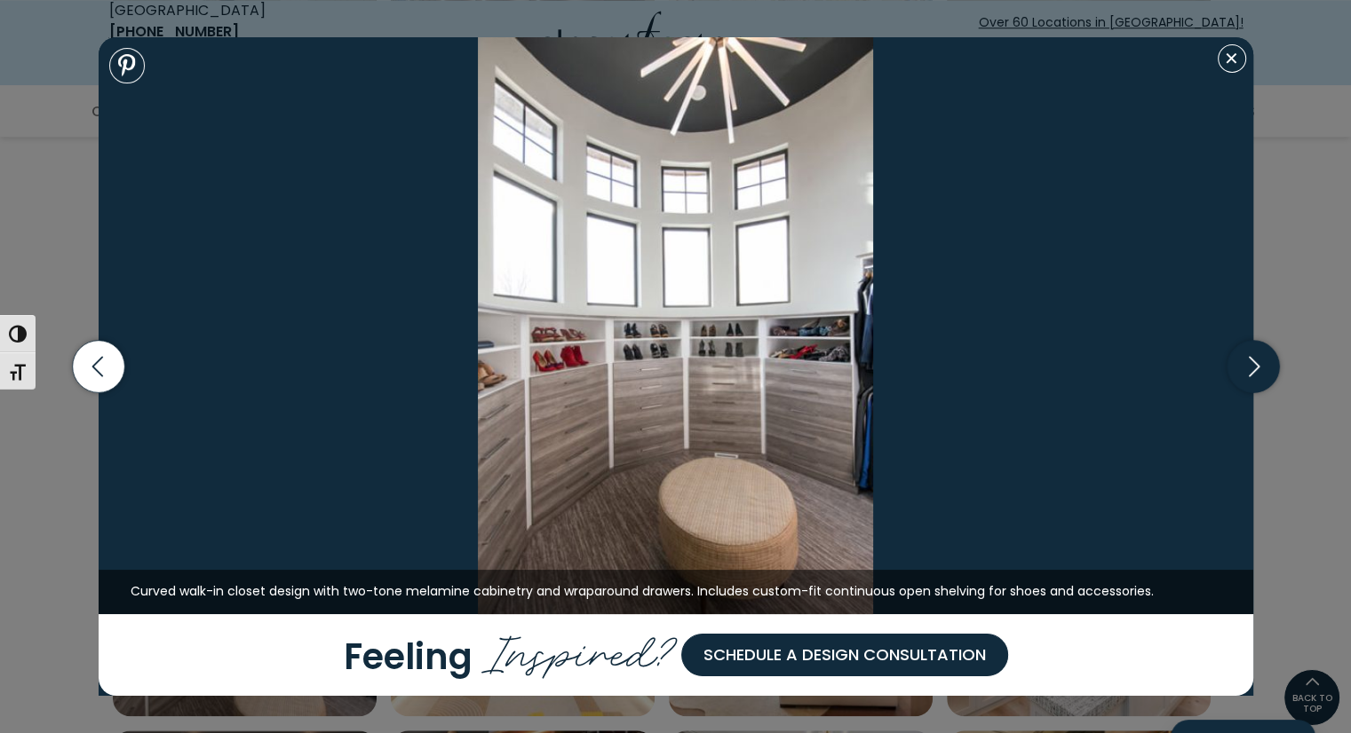
click at [1264, 360] on icon "button" at bounding box center [1252, 367] width 52 height 52
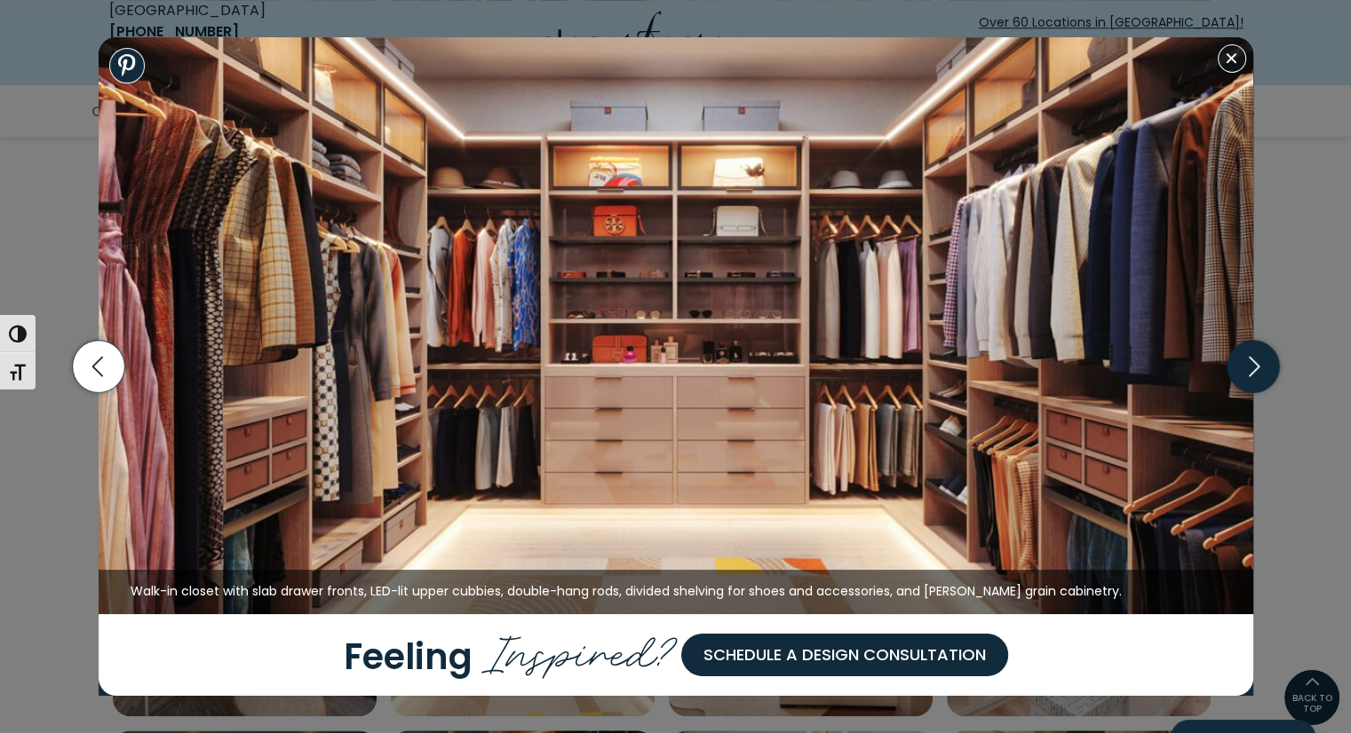
click at [1264, 360] on icon "button" at bounding box center [1252, 367] width 52 height 52
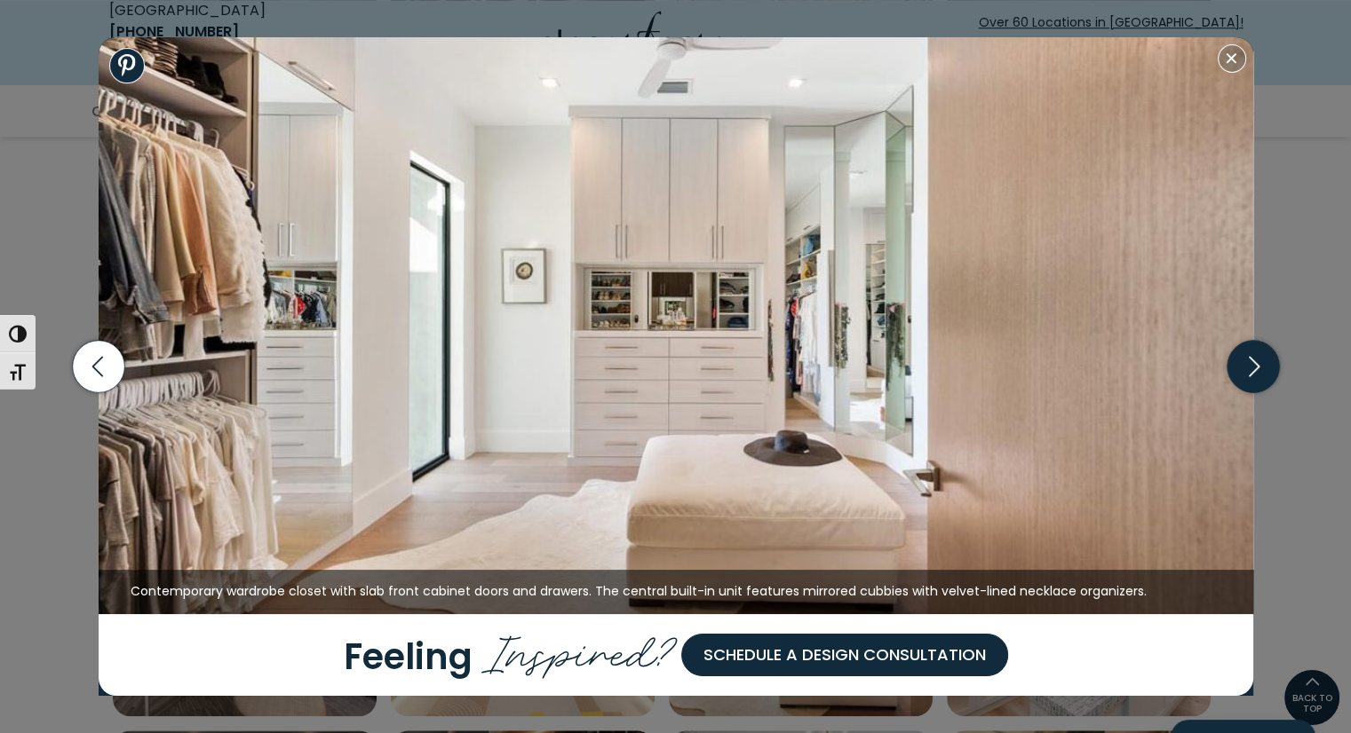
click at [1264, 360] on icon "button" at bounding box center [1252, 367] width 52 height 52
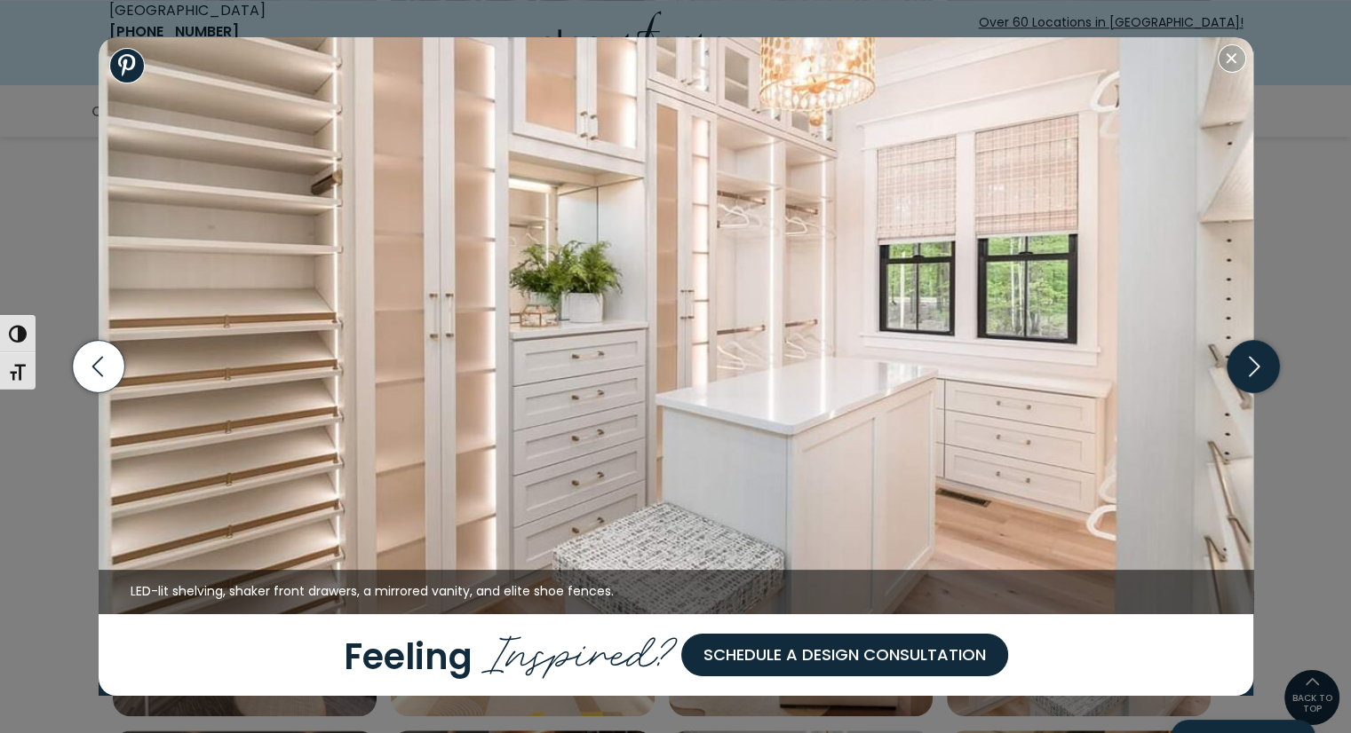
click at [1264, 360] on icon "button" at bounding box center [1252, 367] width 52 height 52
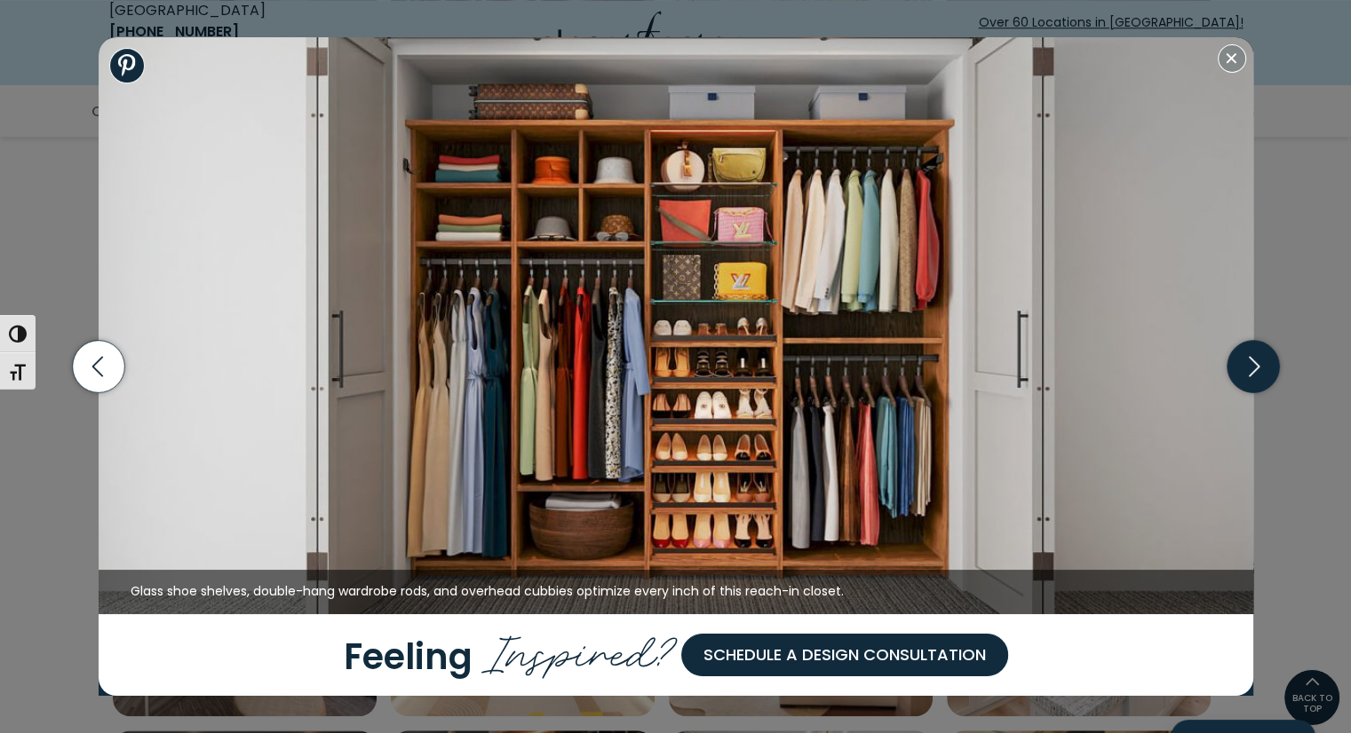
click at [1264, 360] on icon "button" at bounding box center [1252, 367] width 52 height 52
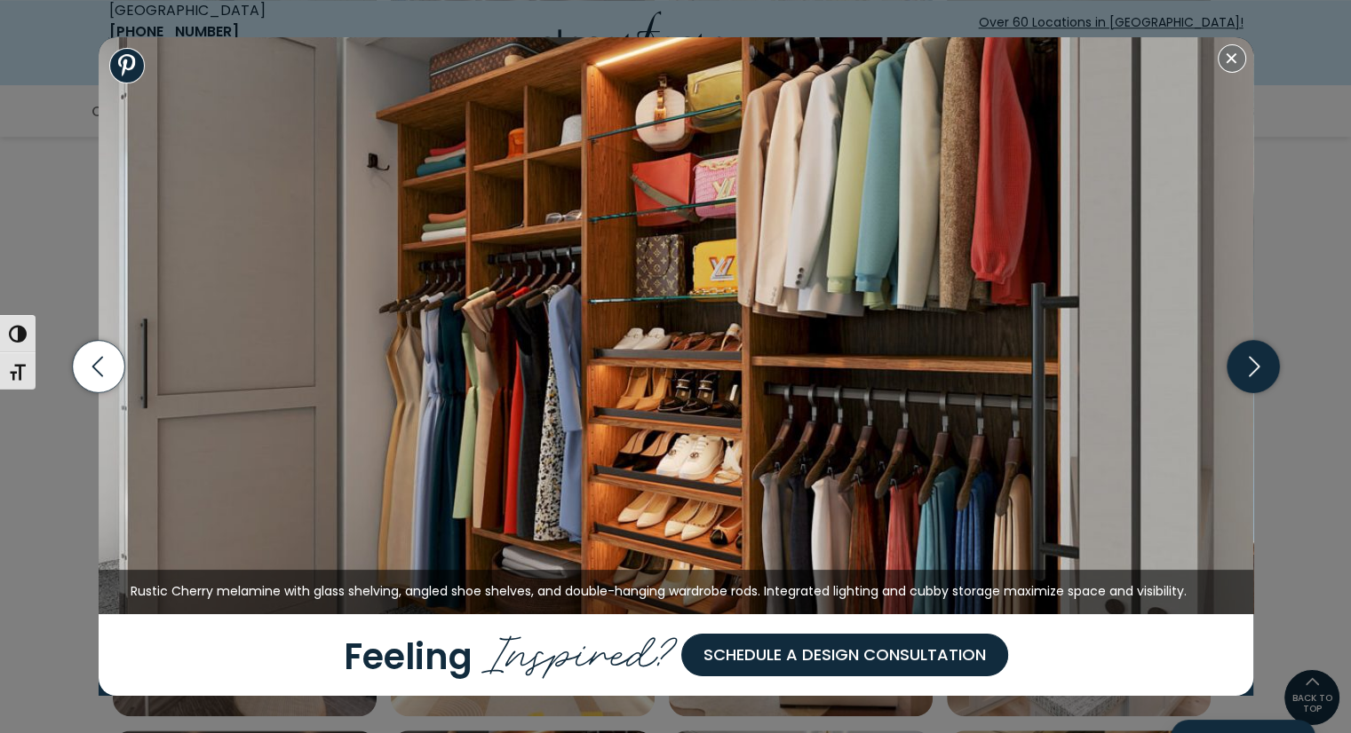
click at [1264, 360] on icon "button" at bounding box center [1252, 367] width 52 height 52
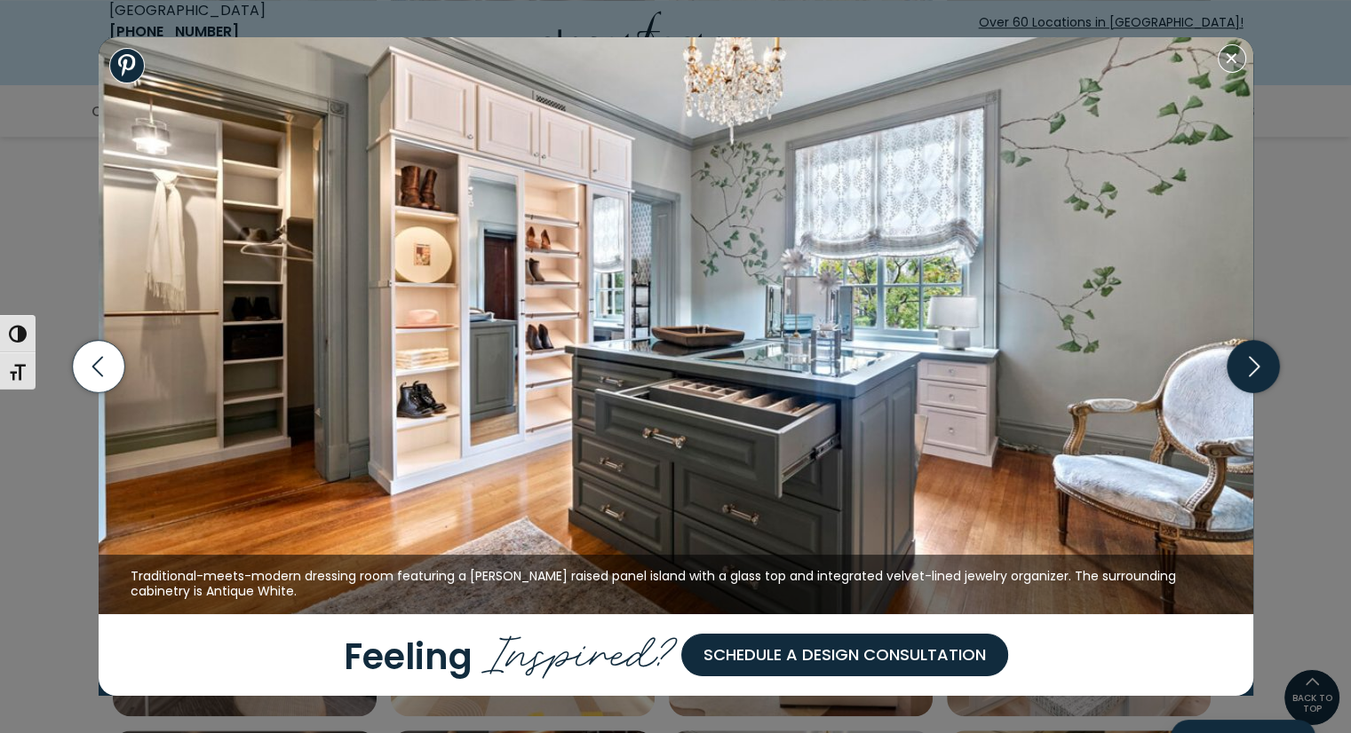
click at [1264, 360] on icon "button" at bounding box center [1252, 367] width 52 height 52
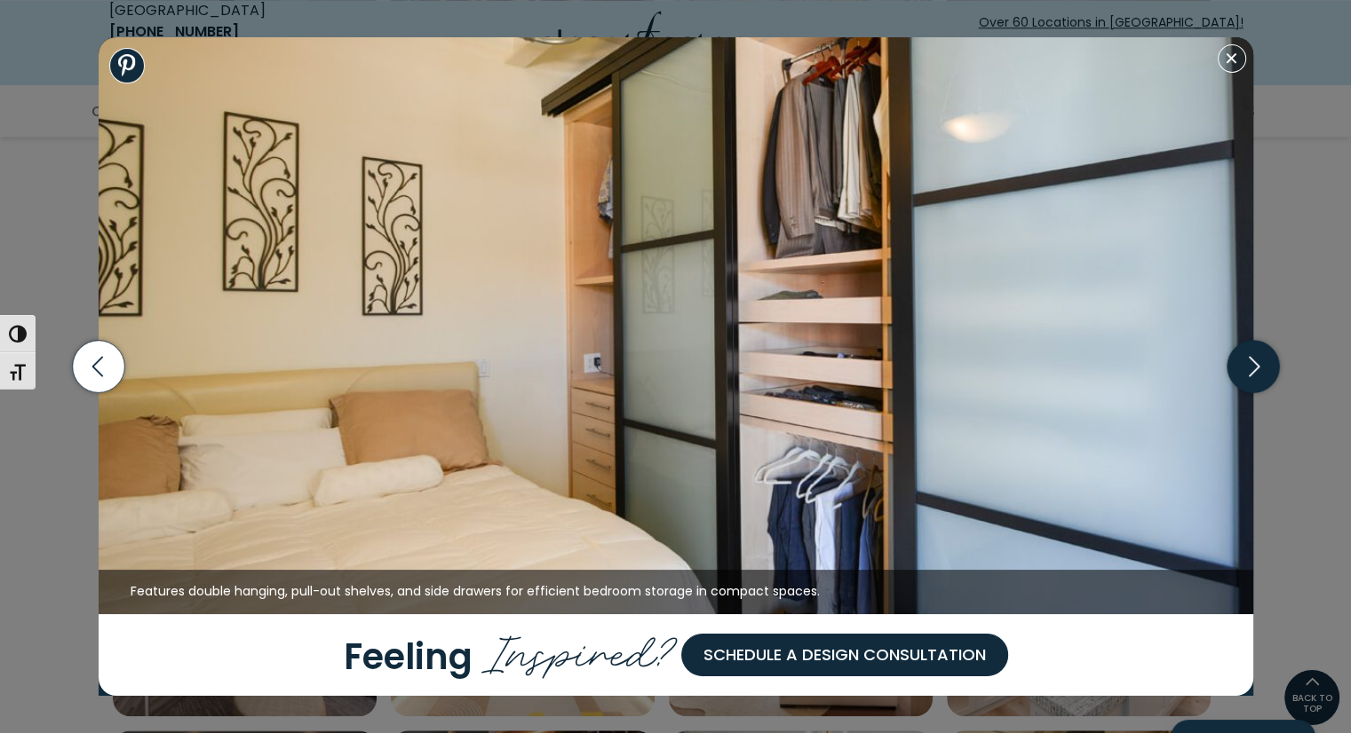
click at [1264, 360] on icon "button" at bounding box center [1252, 367] width 52 height 52
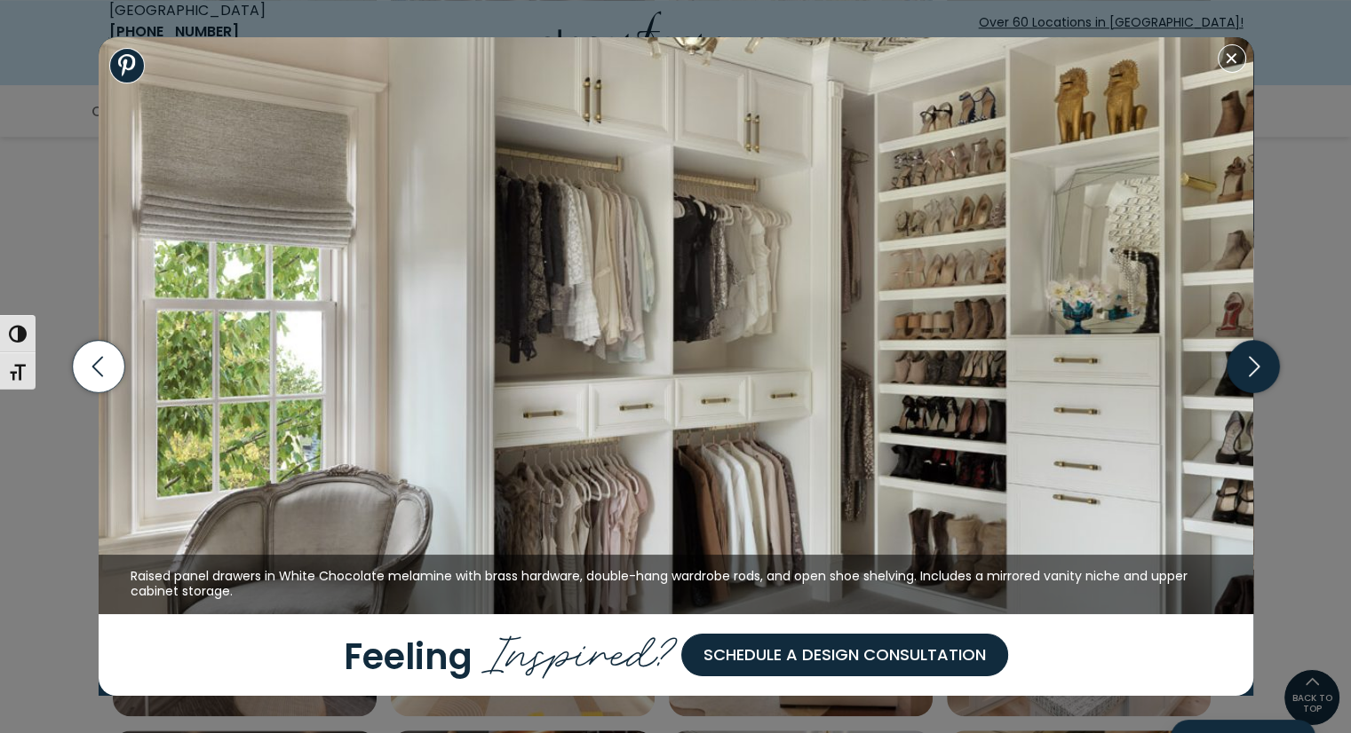
click at [1264, 360] on icon "button" at bounding box center [1252, 367] width 52 height 52
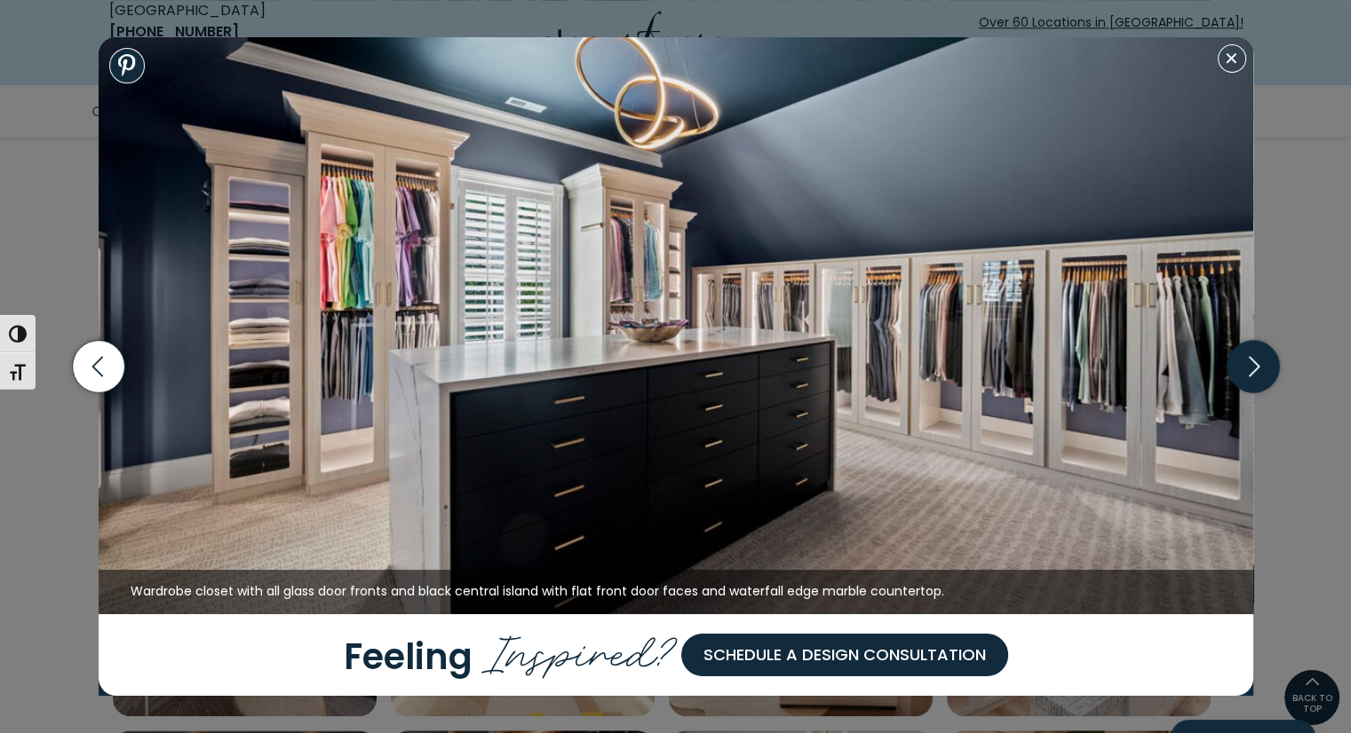
click at [1264, 360] on icon "button" at bounding box center [1252, 367] width 52 height 52
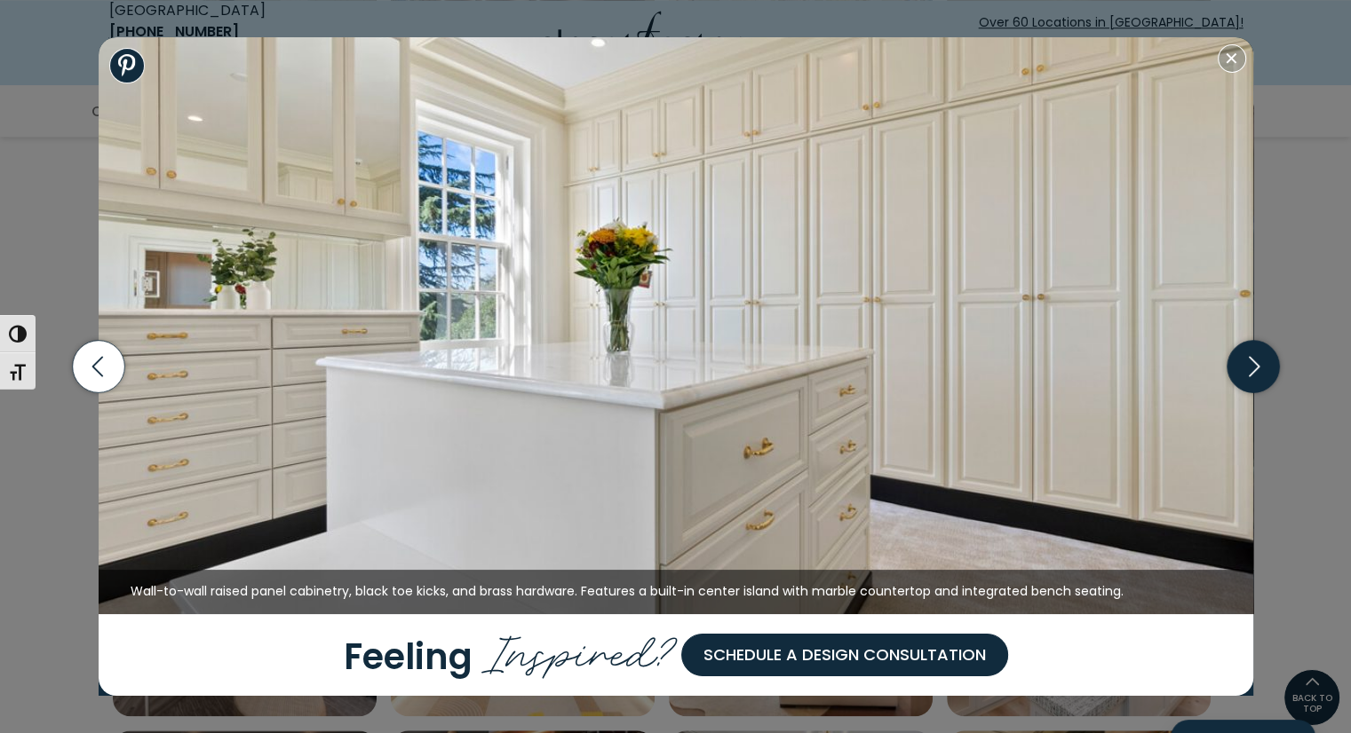
click at [1264, 360] on icon "button" at bounding box center [1252, 367] width 52 height 52
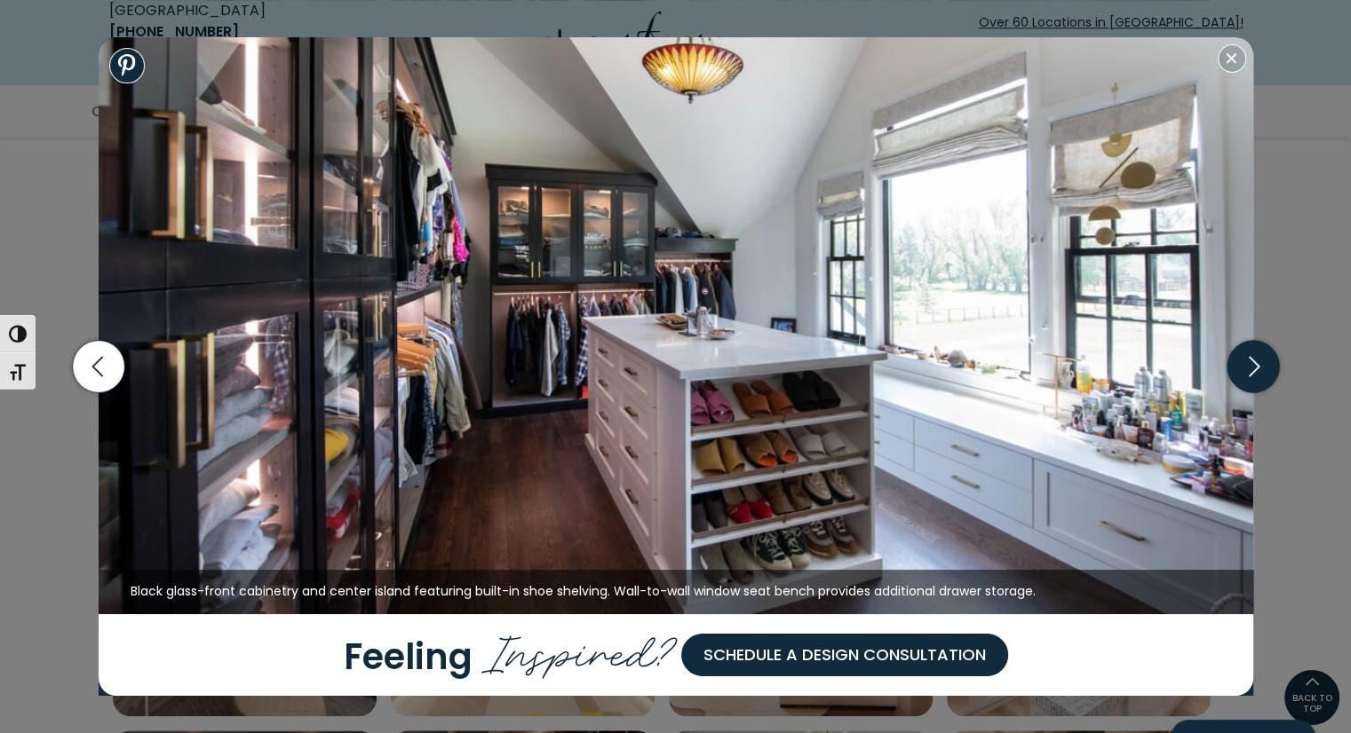
click at [1264, 360] on icon "button" at bounding box center [1252, 367] width 52 height 52
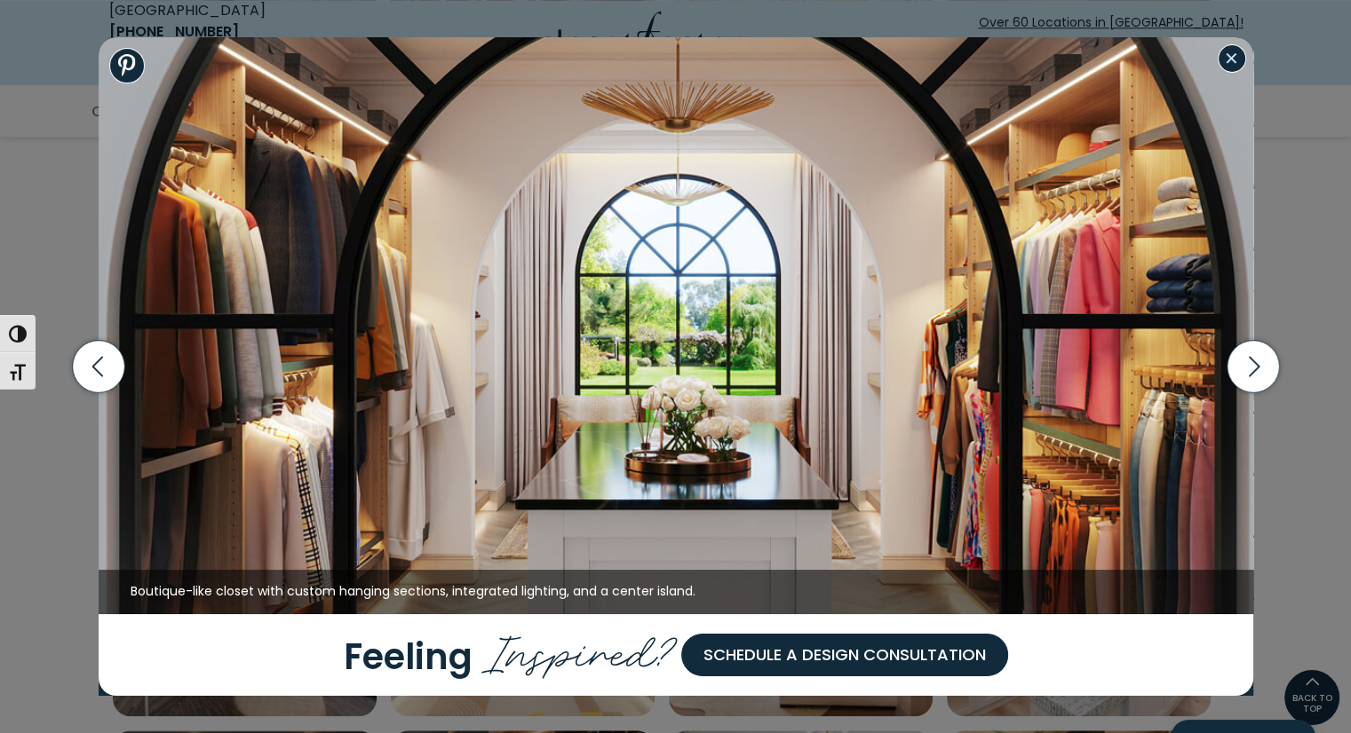
click at [1240, 53] on button "Close modal" at bounding box center [1231, 58] width 28 height 28
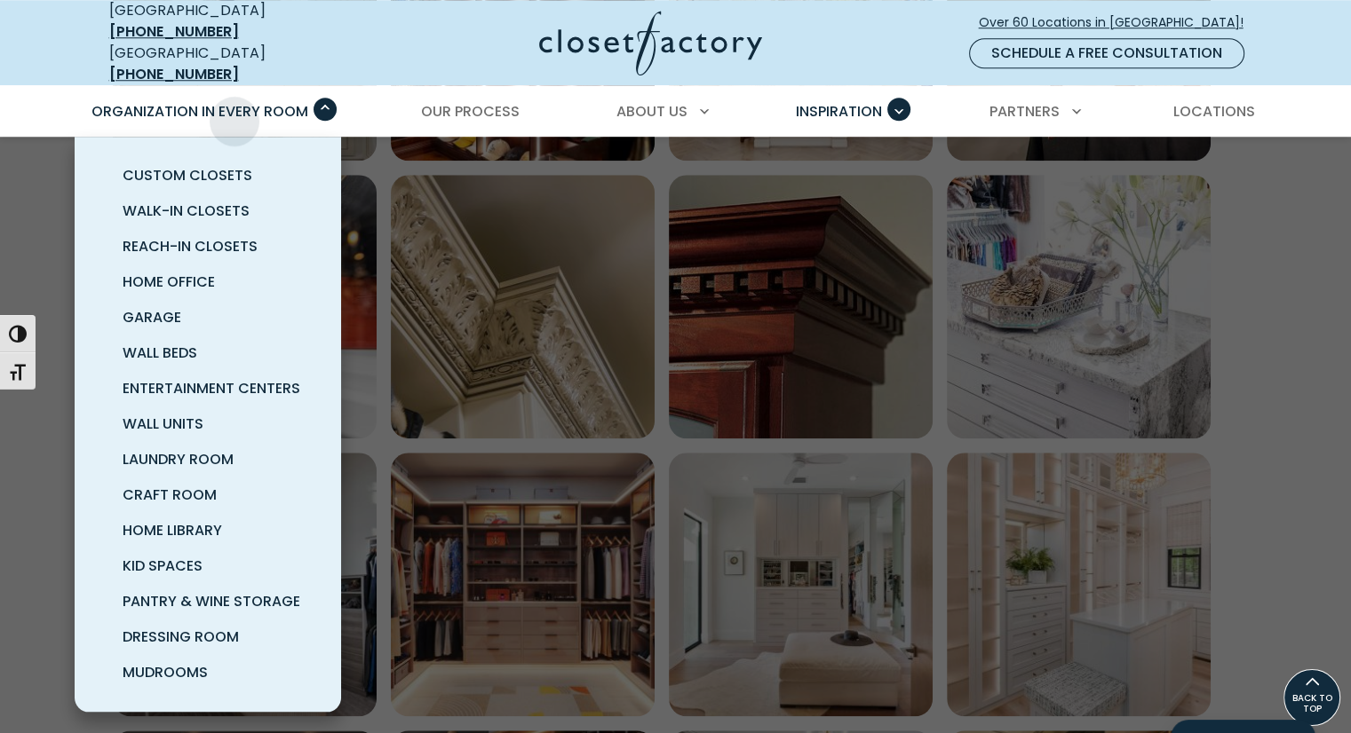
click at [234, 107] on div "Organization in Every Room Custom Closets Walk-In Closets Reach-In Closets Home…" at bounding box center [208, 112] width 258 height 50
click at [224, 165] on span "Custom Closets" at bounding box center [188, 175] width 130 height 20
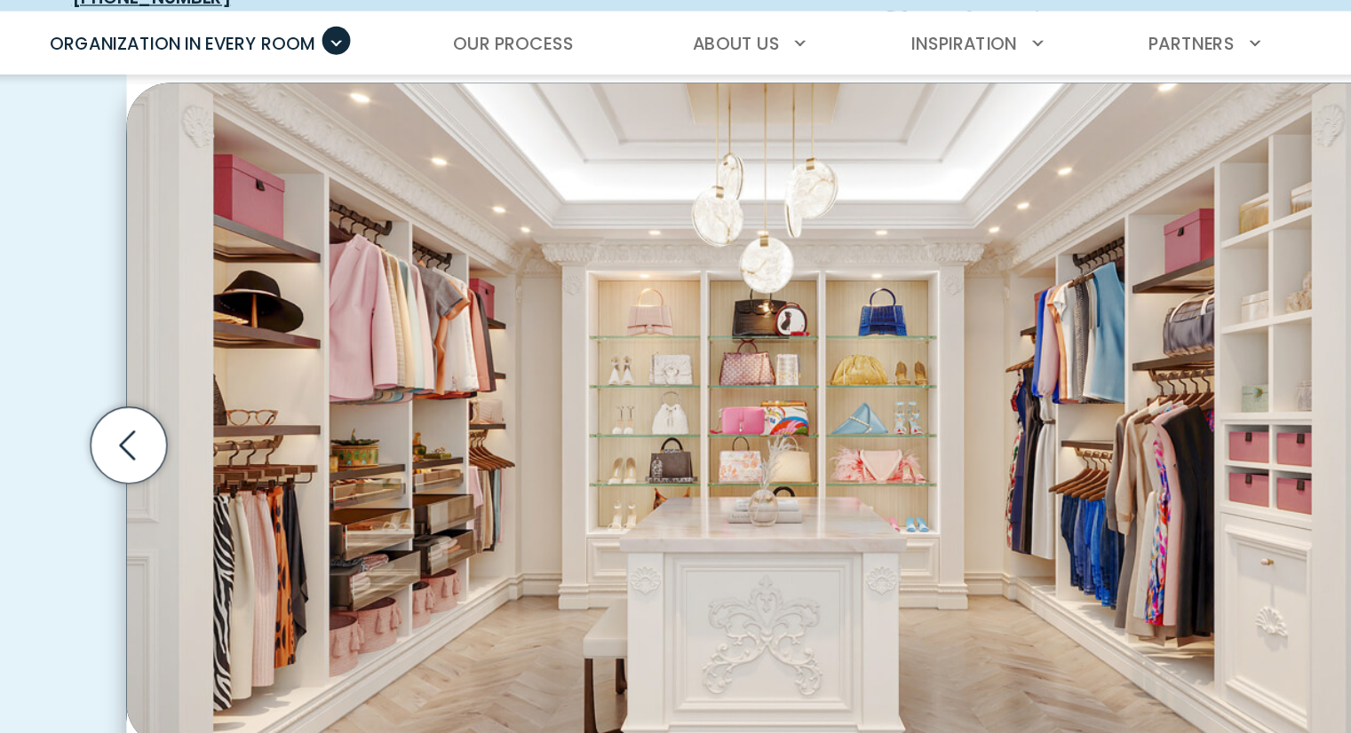
scroll to position [527, 0]
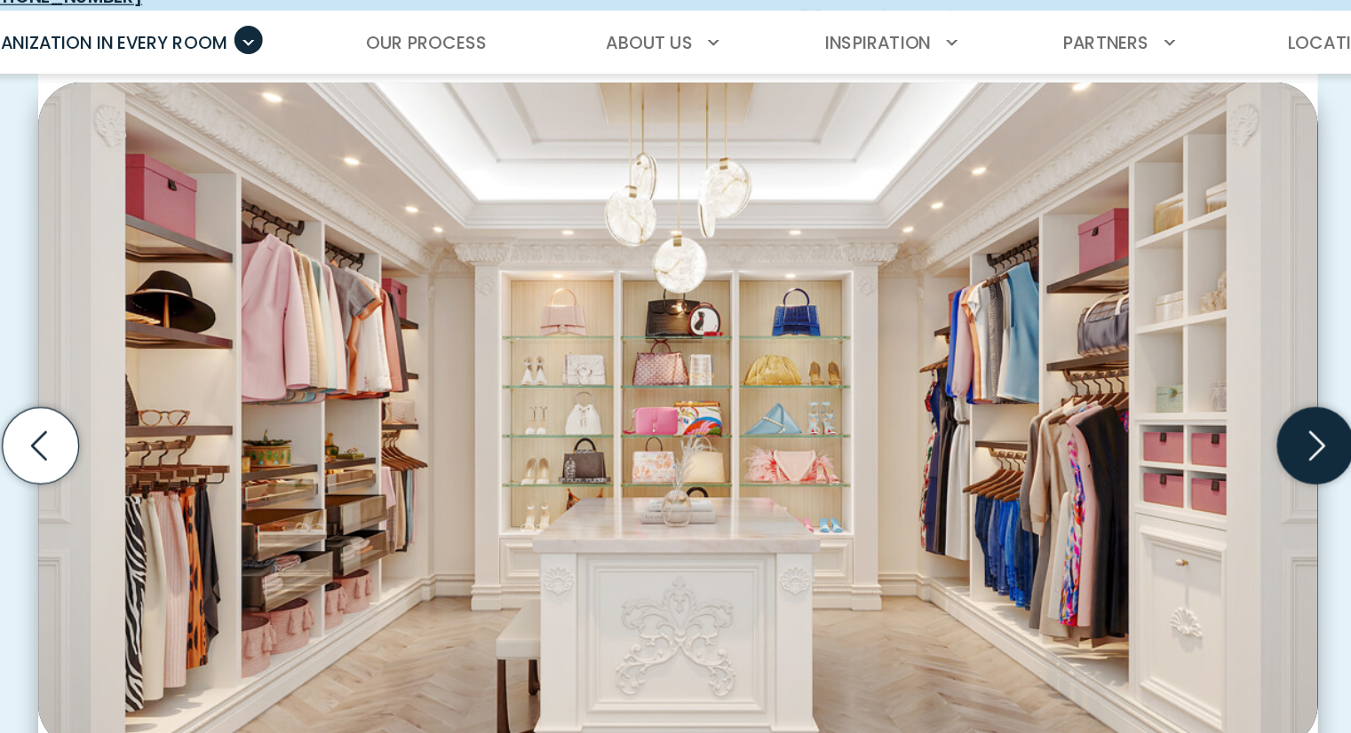
click at [1185, 417] on icon "Next slide" at bounding box center [1195, 440] width 62 height 62
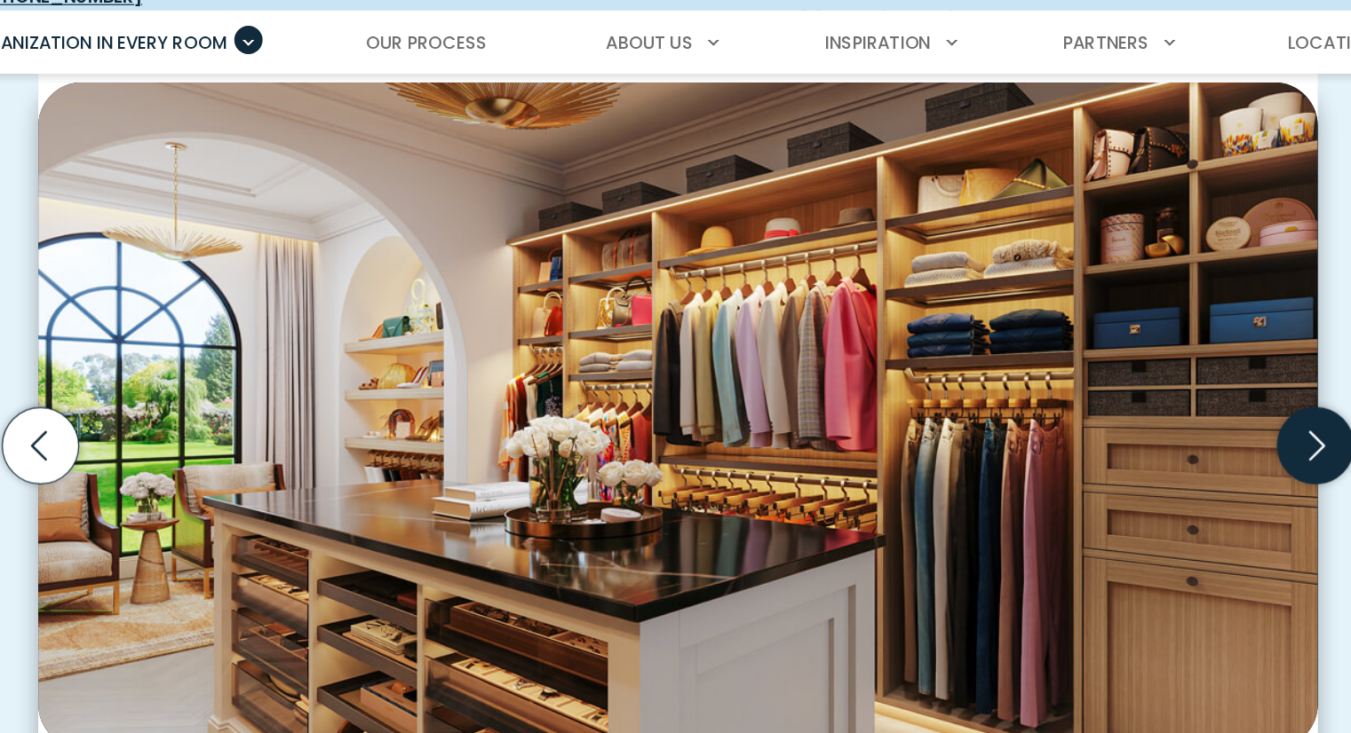
click at [1185, 417] on icon "Next slide" at bounding box center [1195, 440] width 62 height 62
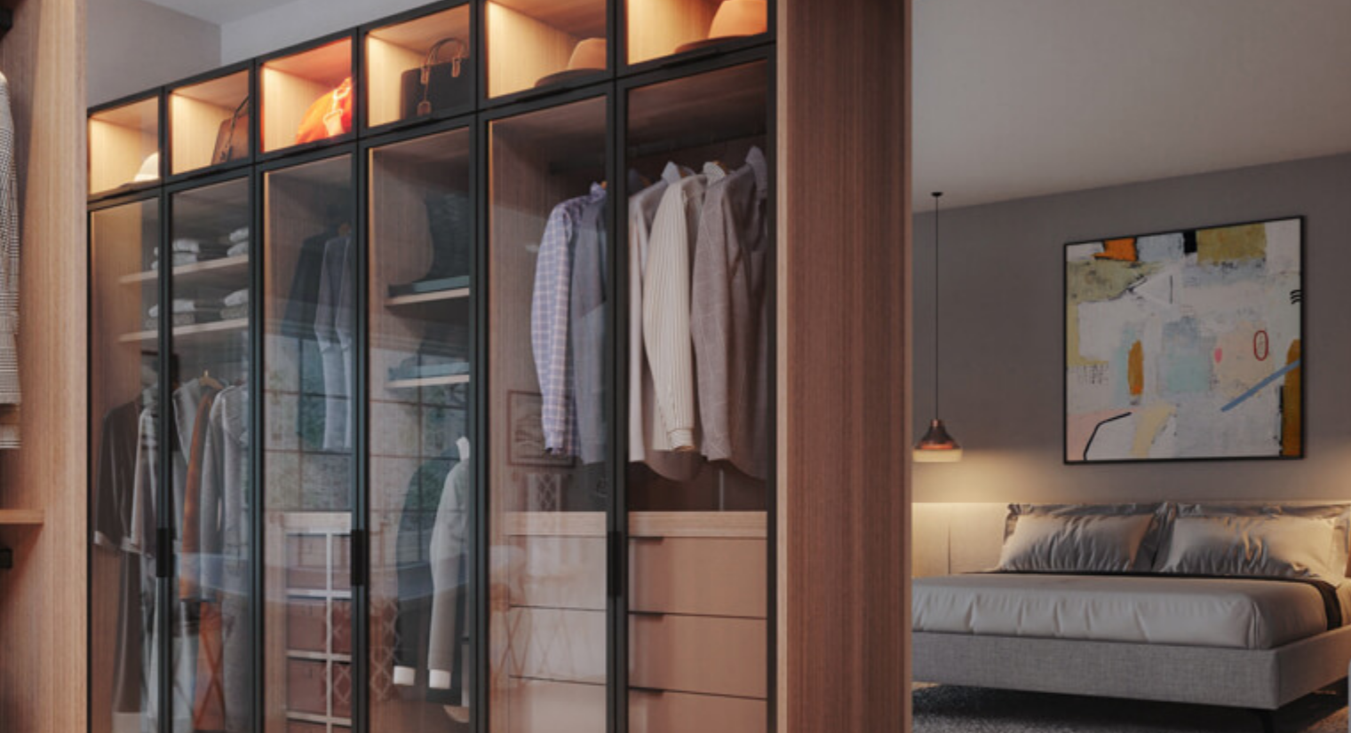
scroll to position [548, 0]
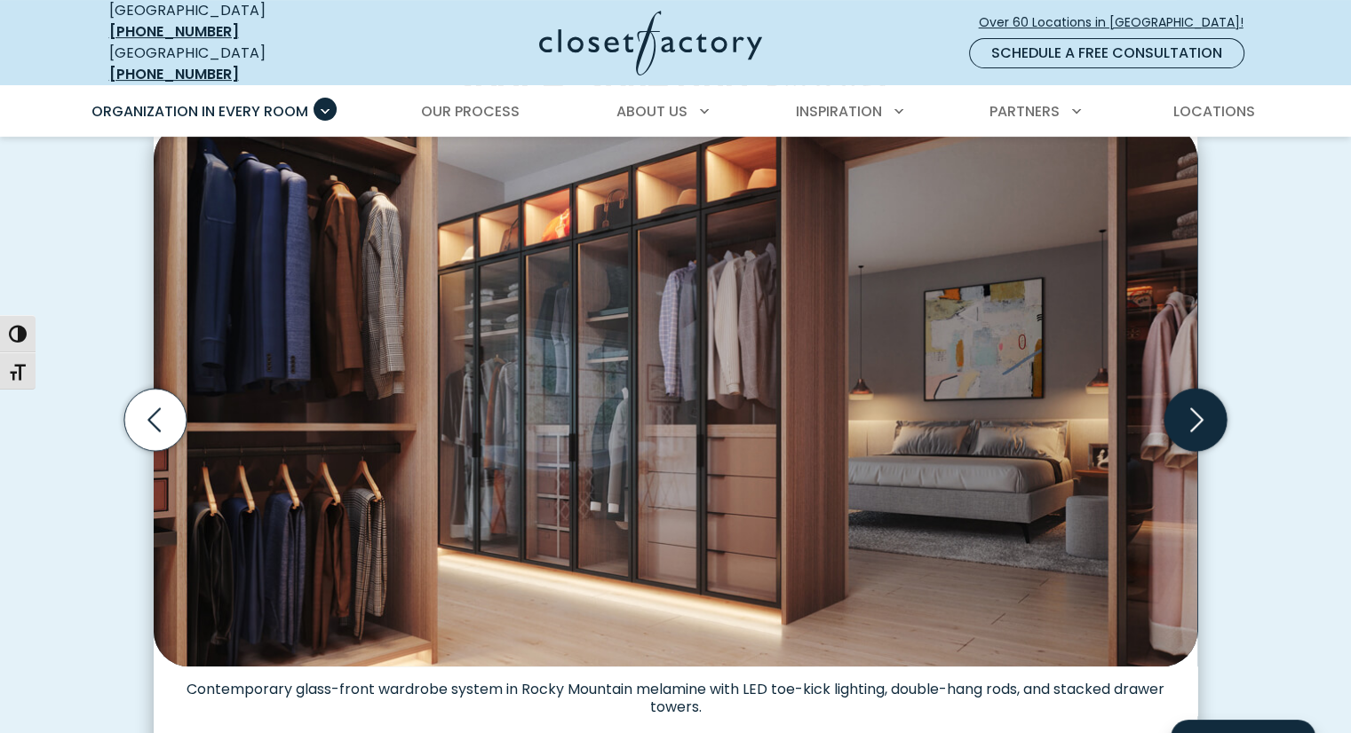
click at [1188, 401] on icon "Next slide" at bounding box center [1195, 420] width 62 height 62
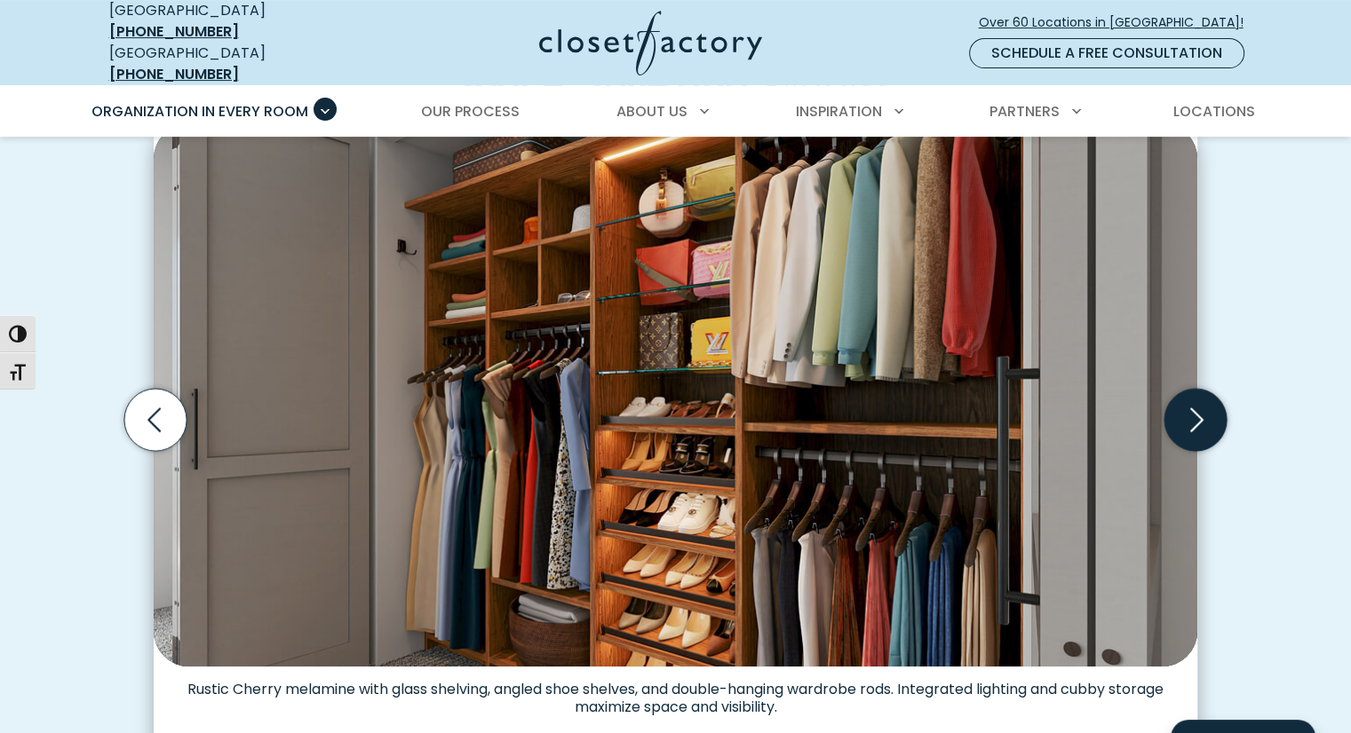
click at [1188, 401] on icon "Next slide" at bounding box center [1195, 420] width 62 height 62
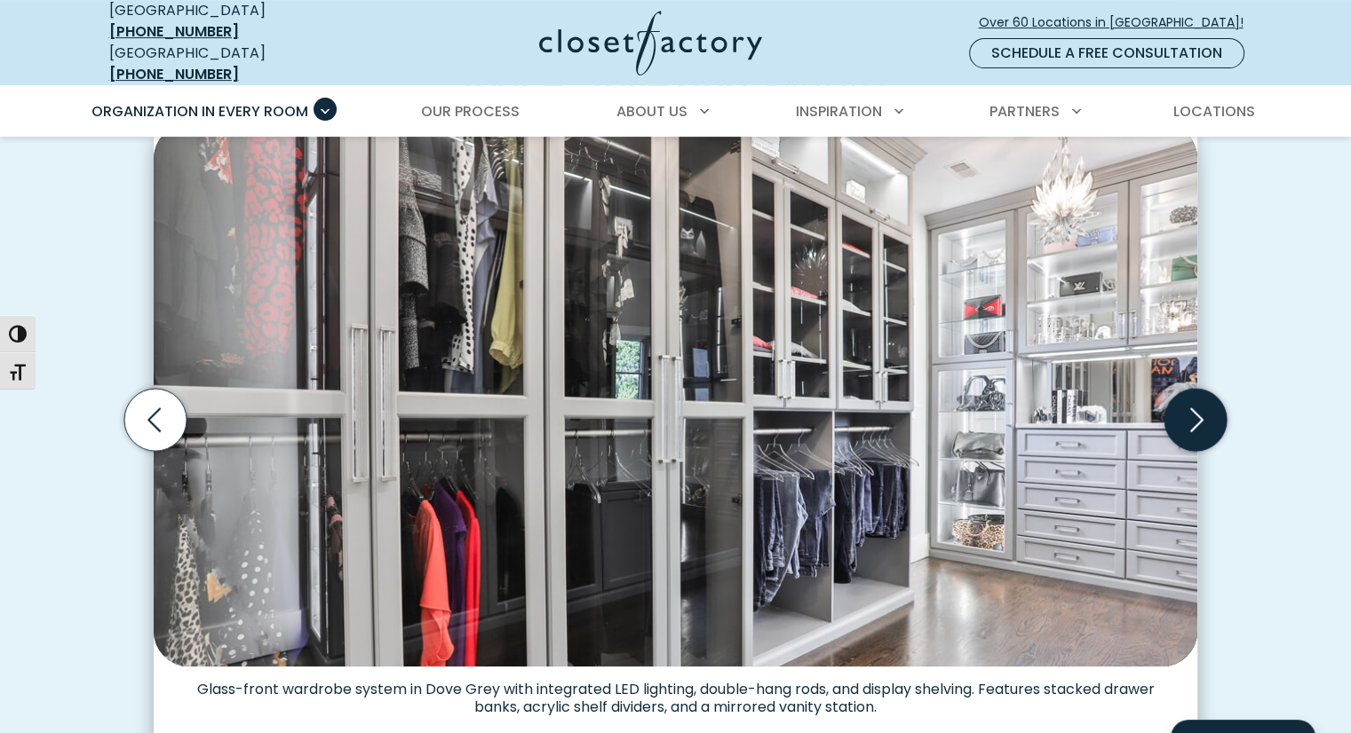
click at [1188, 401] on icon "Next slide" at bounding box center [1195, 420] width 62 height 62
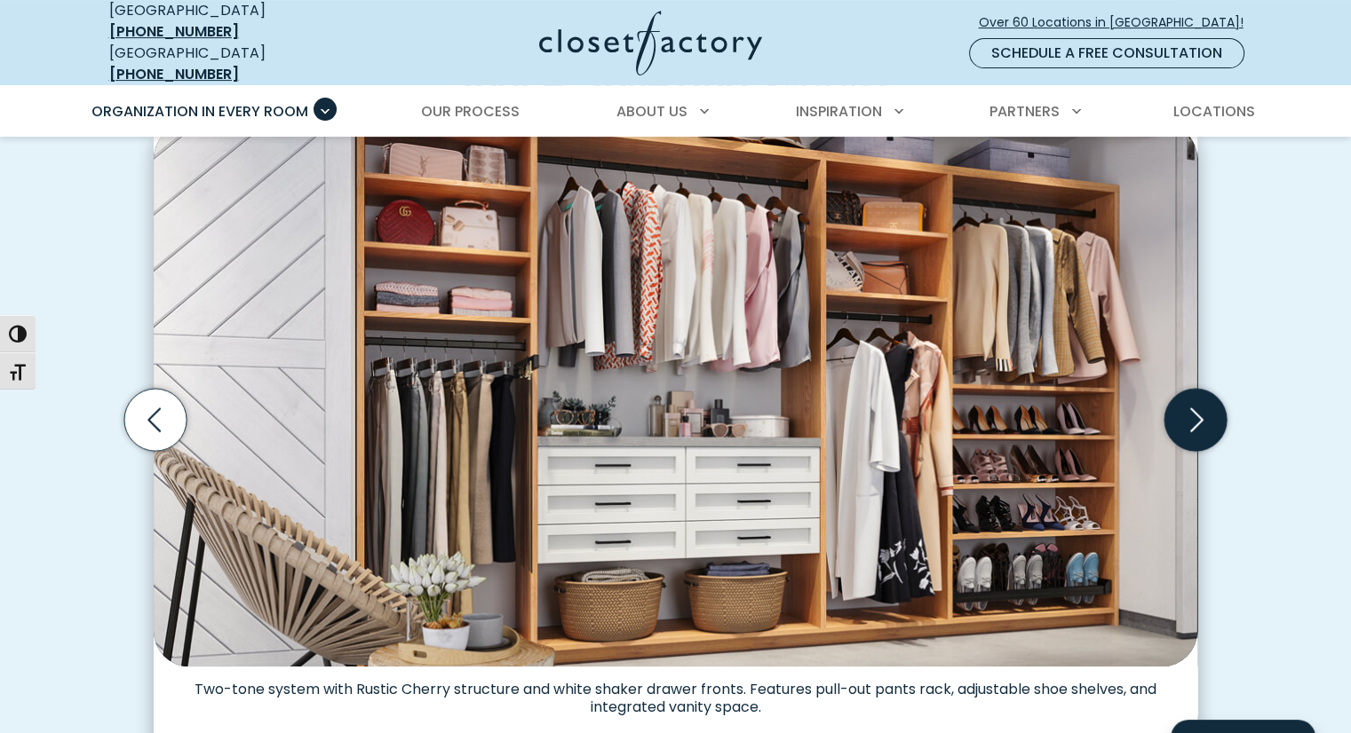
click at [1187, 403] on icon "Next slide" at bounding box center [1195, 420] width 62 height 62
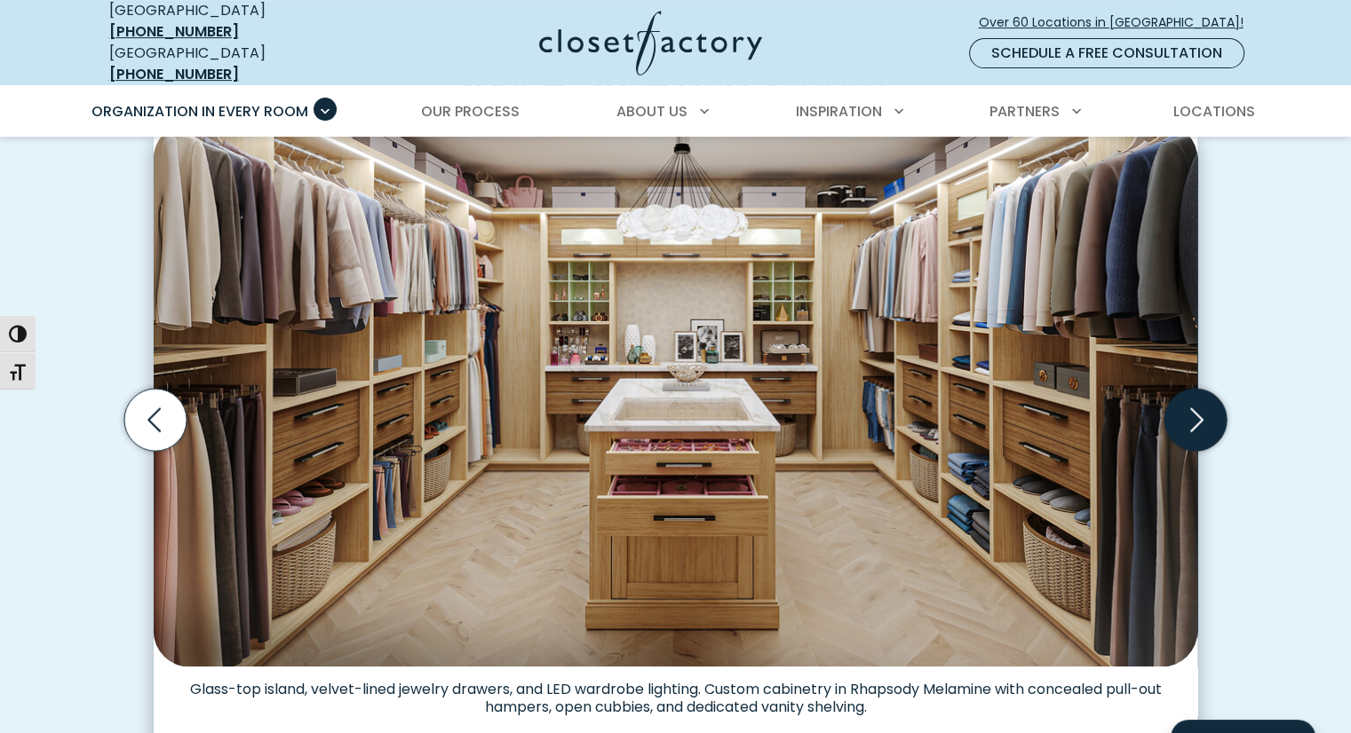
click at [1181, 410] on icon "Next slide" at bounding box center [1195, 420] width 62 height 62
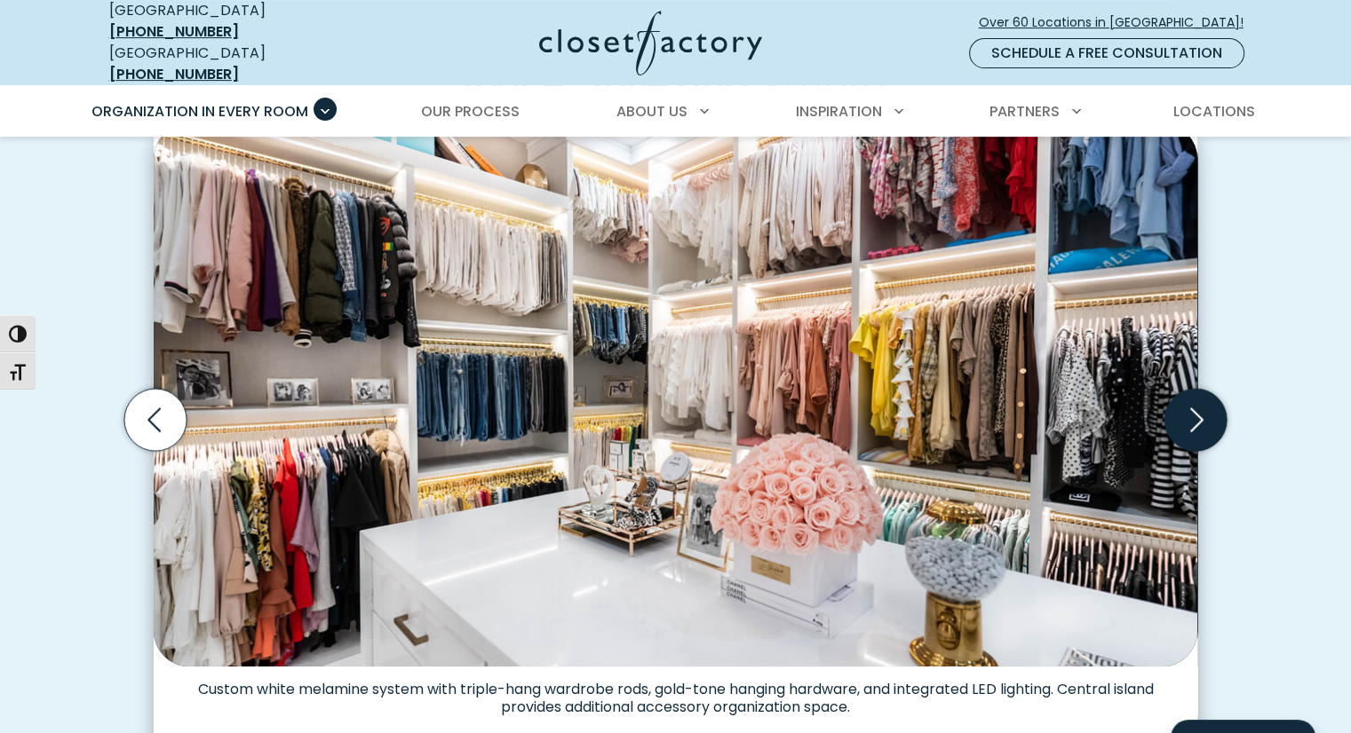
click at [1181, 410] on icon "Next slide" at bounding box center [1195, 420] width 62 height 62
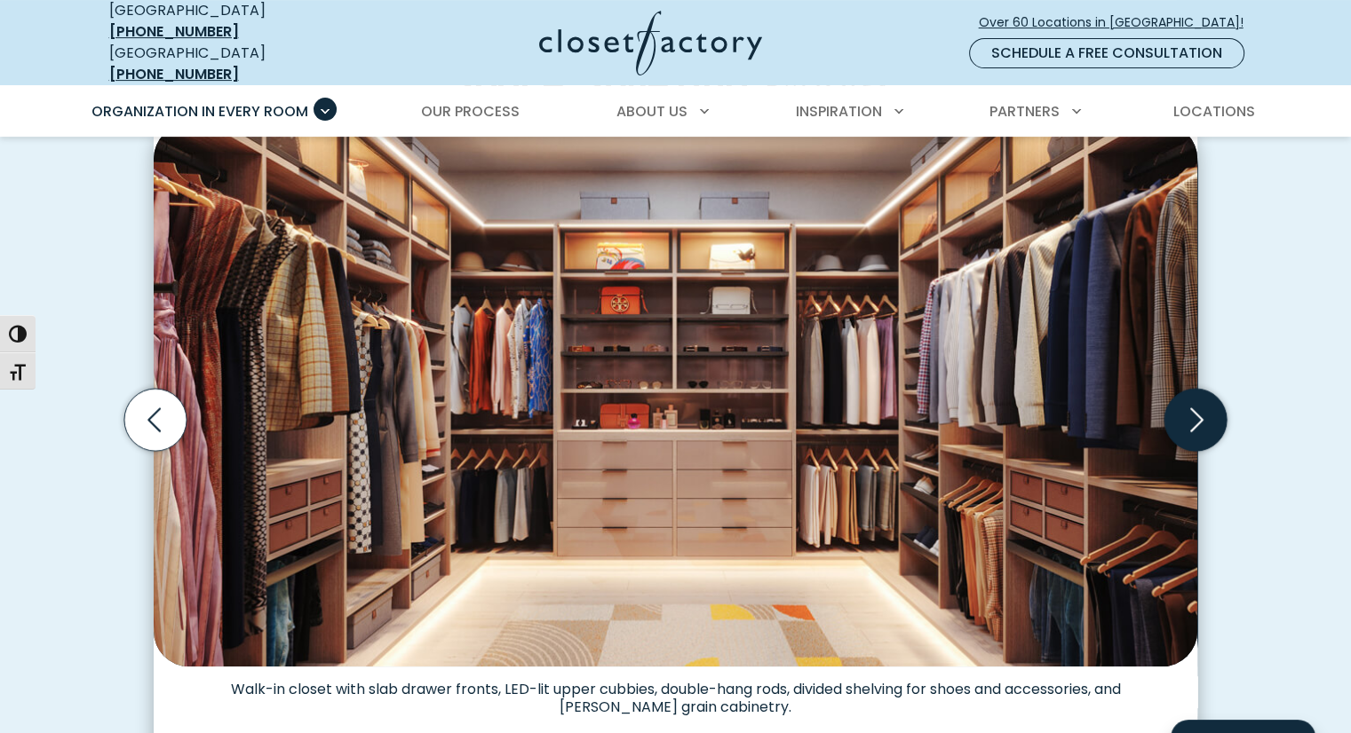
click at [1195, 402] on icon "Next slide" at bounding box center [1195, 420] width 62 height 62
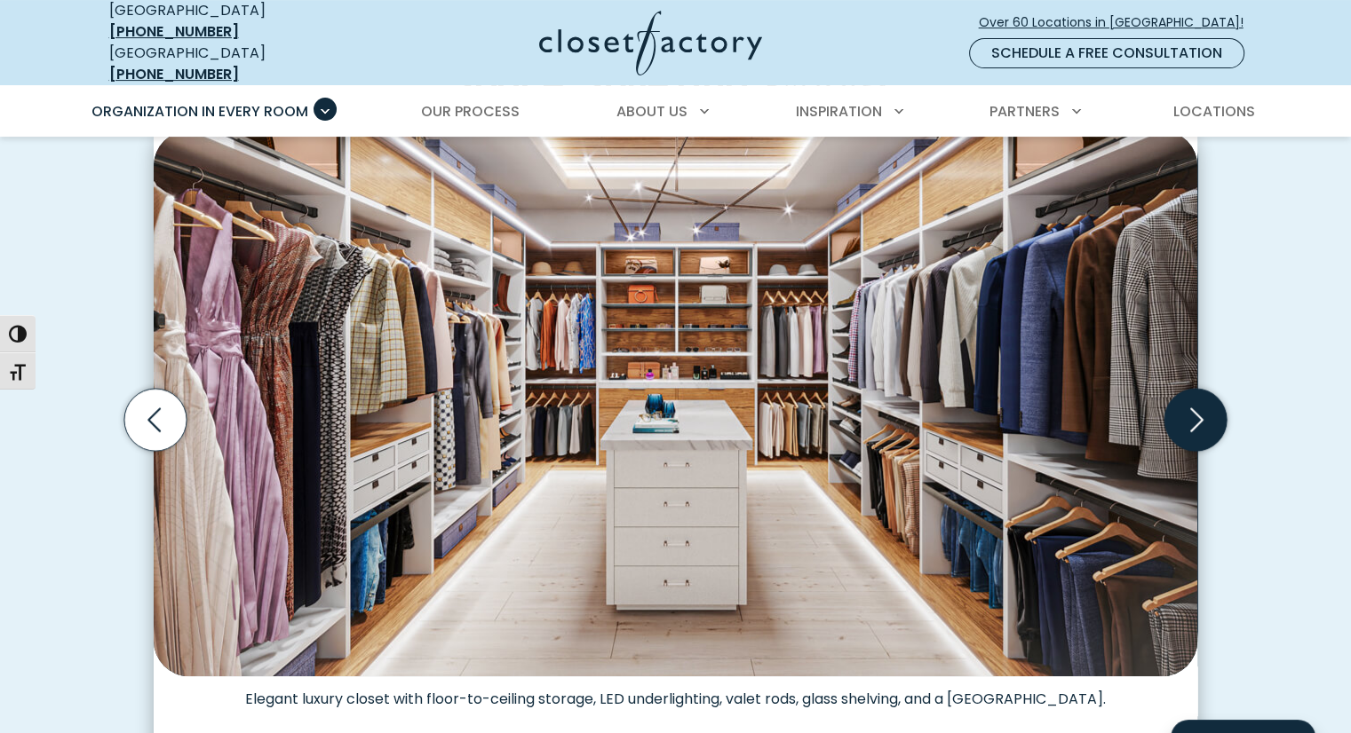
click at [1195, 402] on icon "Next slide" at bounding box center [1195, 420] width 62 height 62
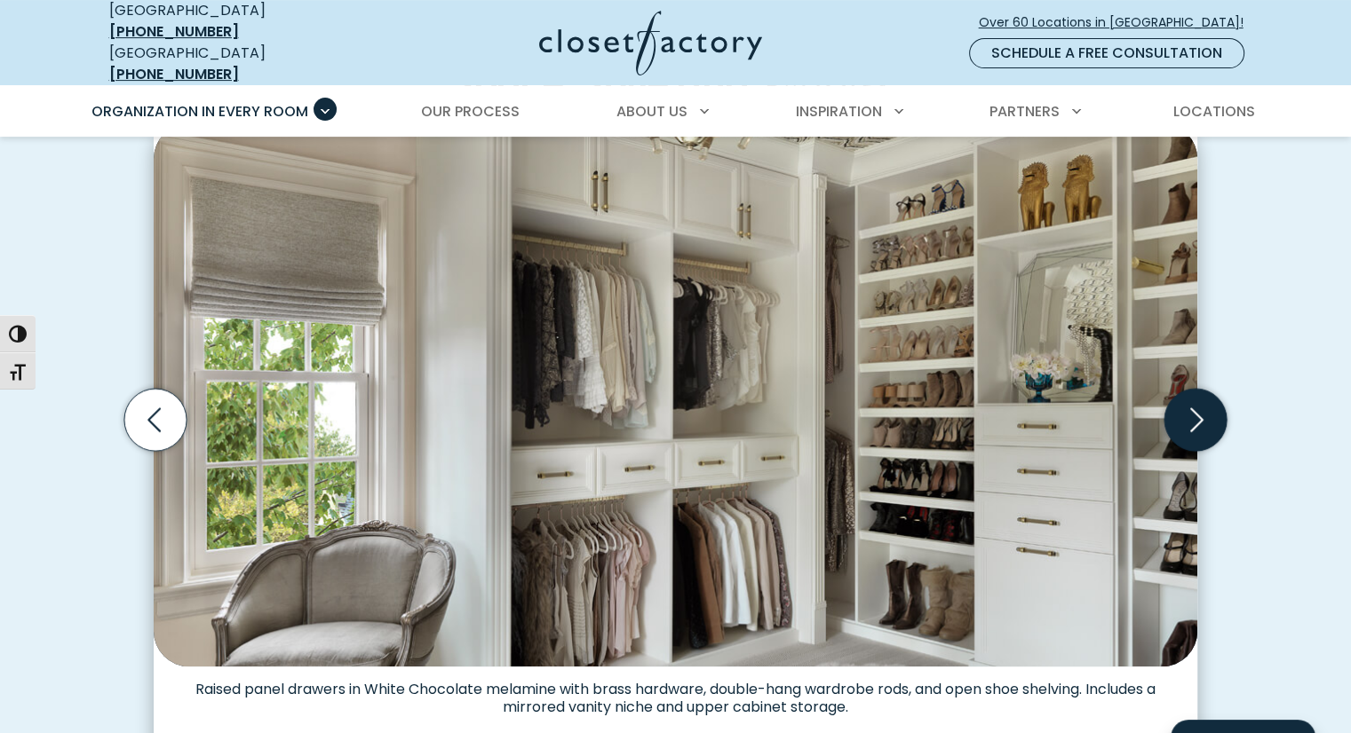
click at [1195, 402] on icon "Next slide" at bounding box center [1195, 420] width 62 height 62
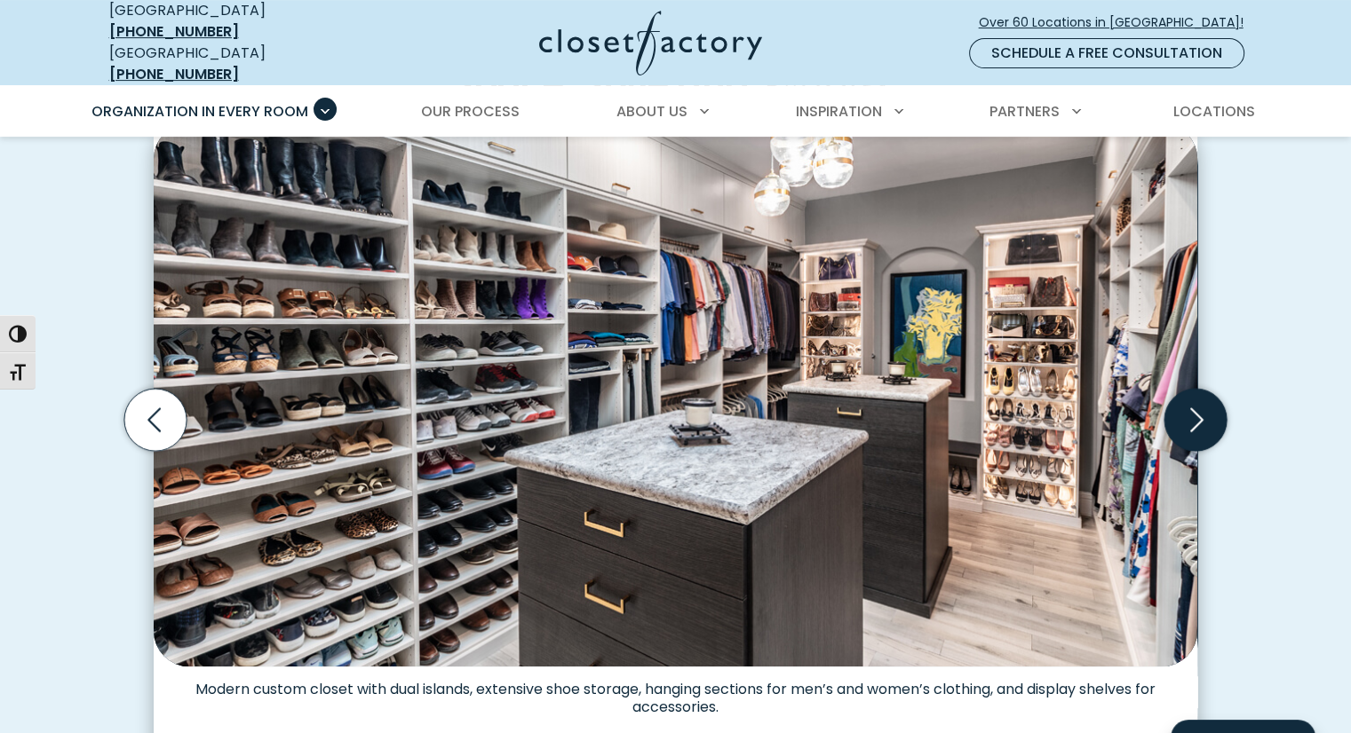
click at [1195, 402] on icon "Next slide" at bounding box center [1195, 420] width 62 height 62
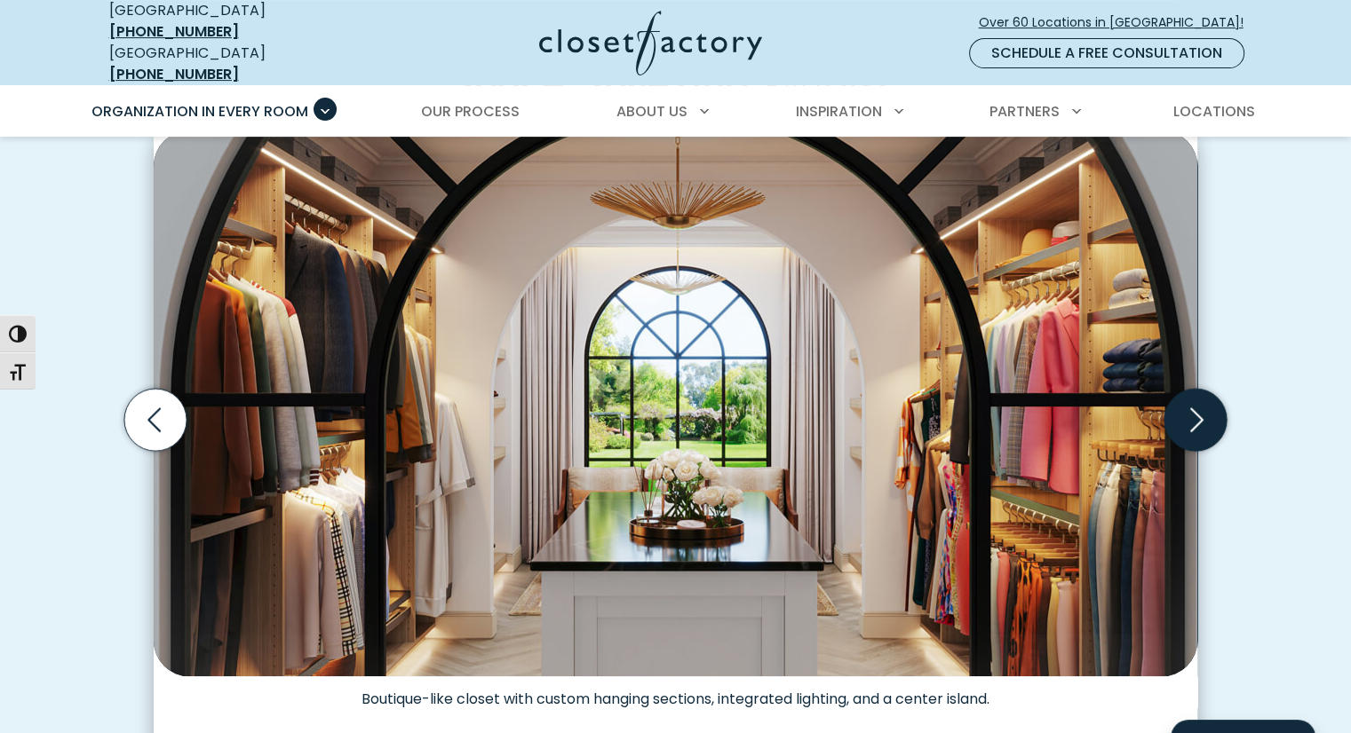
click at [1195, 402] on icon "Next slide" at bounding box center [1195, 420] width 62 height 62
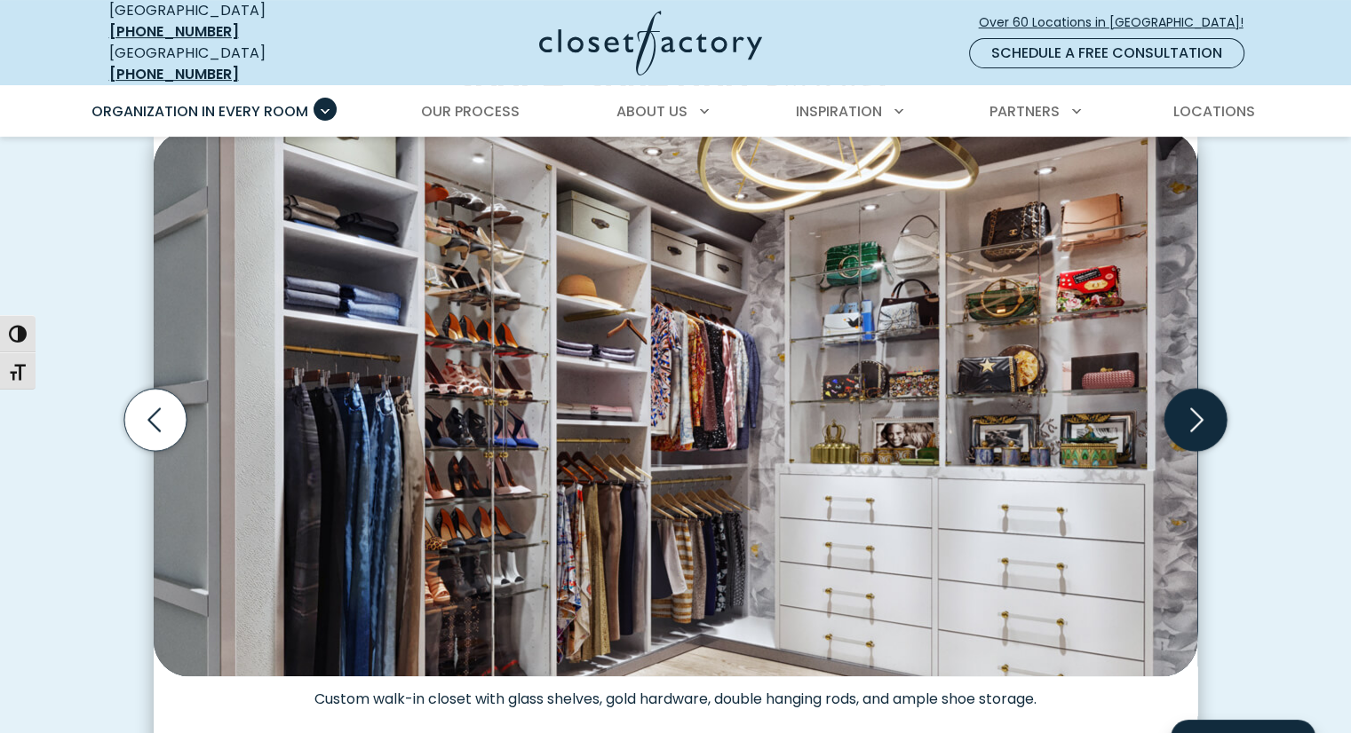
click at [1195, 402] on icon "Next slide" at bounding box center [1195, 420] width 62 height 62
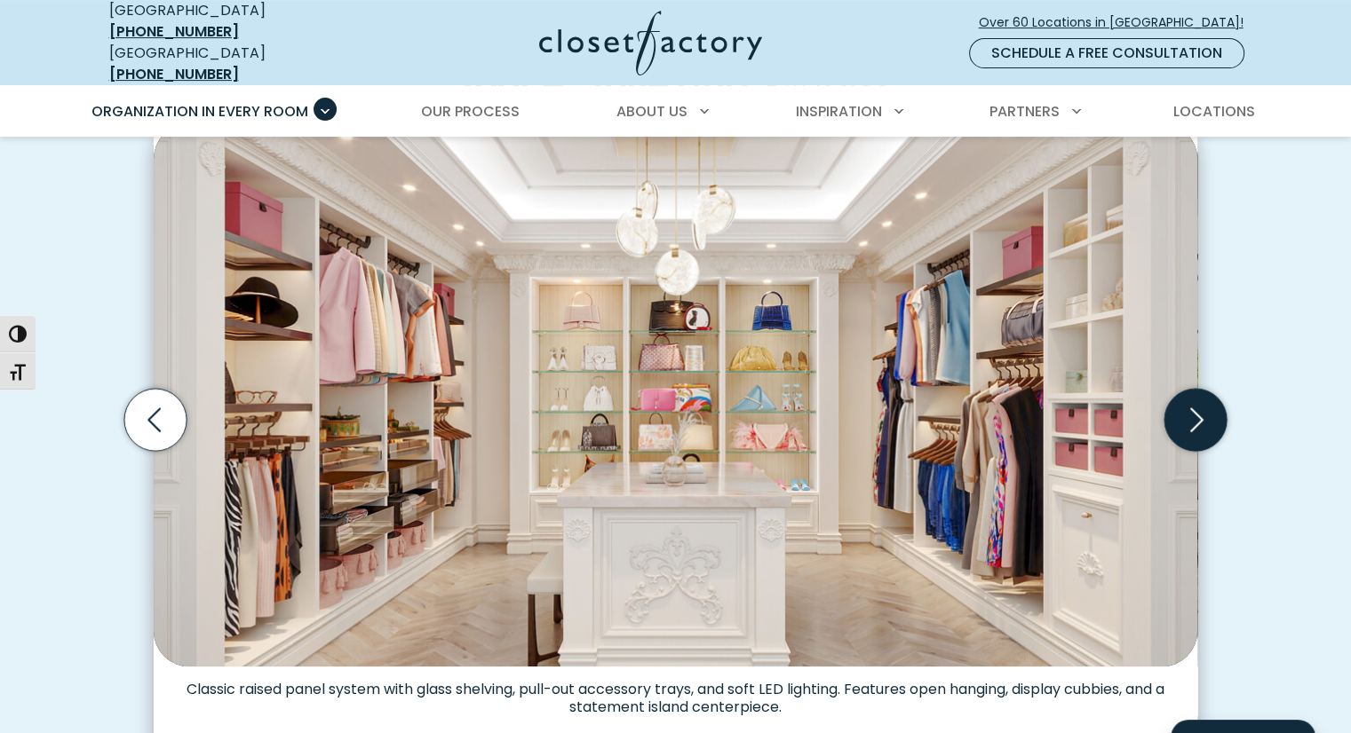
click at [1195, 402] on icon "Next slide" at bounding box center [1195, 420] width 62 height 62
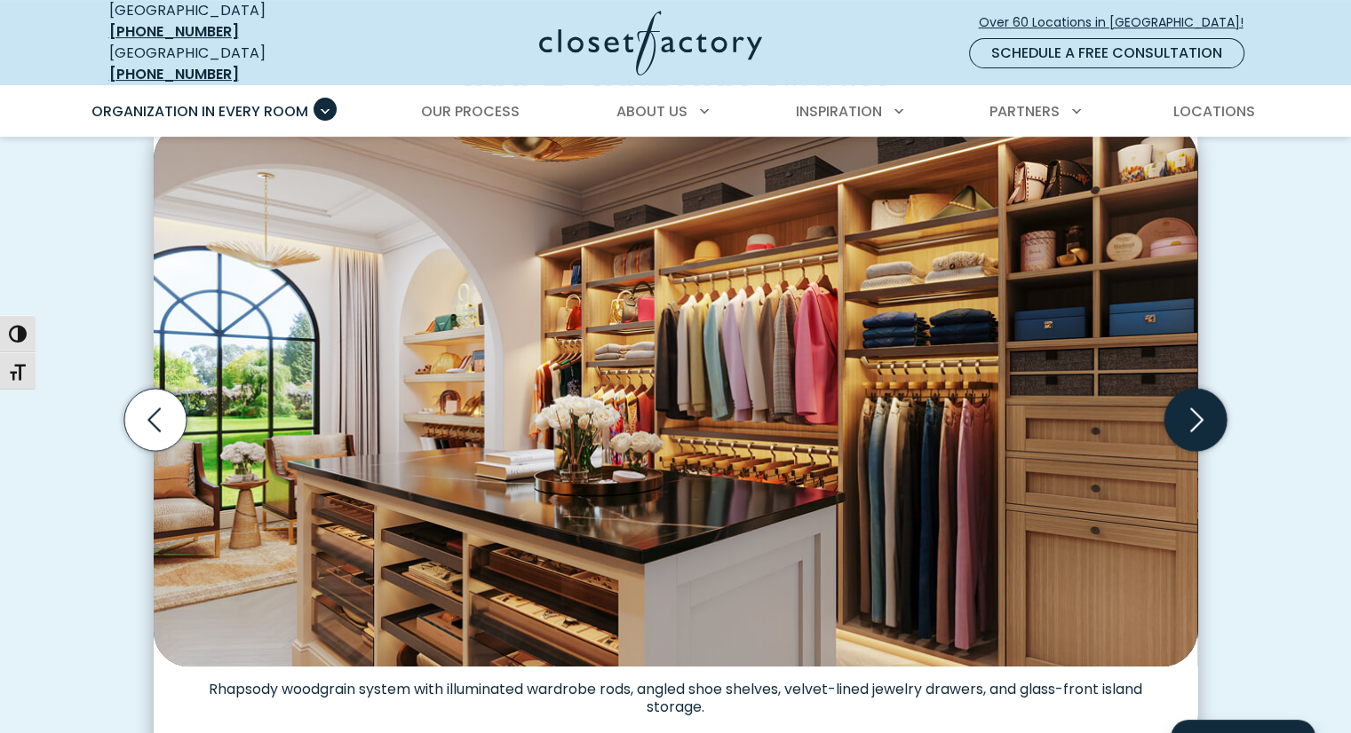
click at [1195, 402] on icon "Next slide" at bounding box center [1195, 420] width 62 height 62
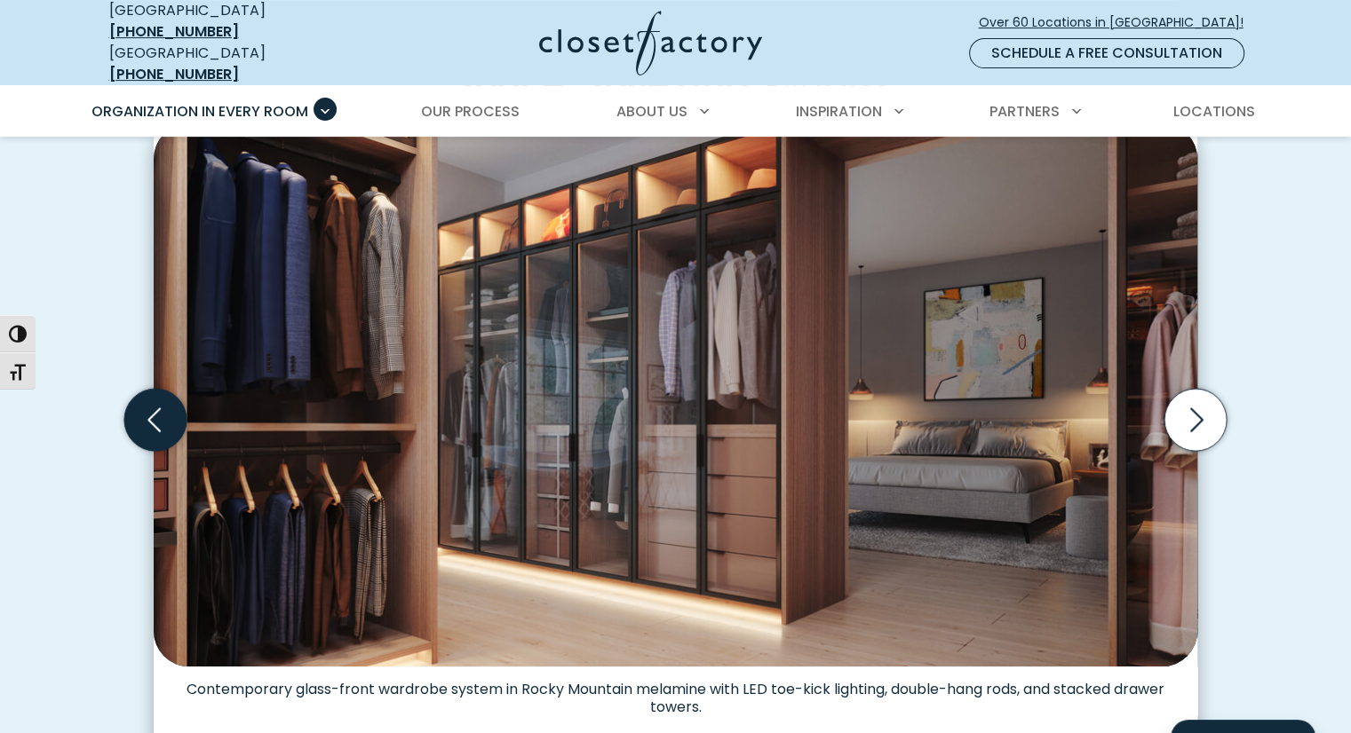
click at [171, 396] on icon "Previous slide" at bounding box center [155, 420] width 62 height 62
